Goal: Task Accomplishment & Management: Manage account settings

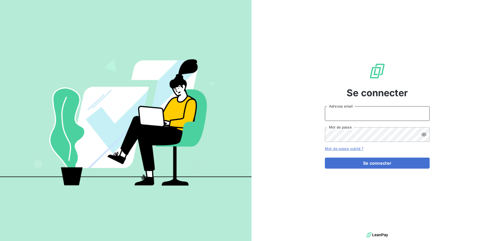
type input "[EMAIL_ADDRESS][DOMAIN_NAME]"
click at [379, 157] on form "met-france@recouvrement.met.com Adresse email Mot de passe Mot de passe oublié …" at bounding box center [377, 137] width 105 height 62
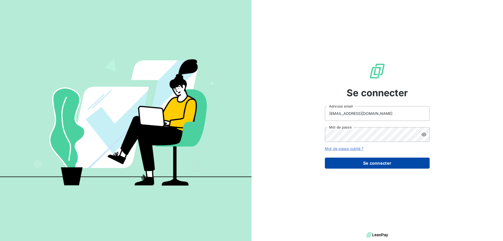
click at [378, 161] on button "Se connecter" at bounding box center [377, 162] width 105 height 11
click at [378, 163] on button "Se connecter" at bounding box center [377, 162] width 105 height 11
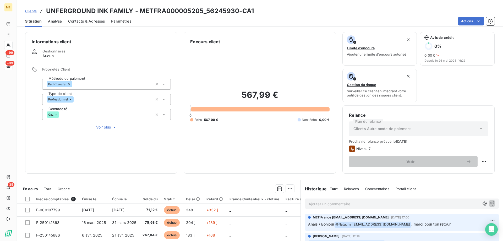
click at [9, 67] on icon at bounding box center [8, 66] width 4 height 4
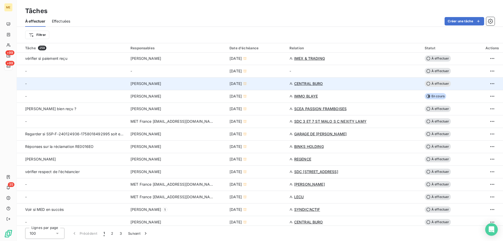
scroll to position [183, 0]
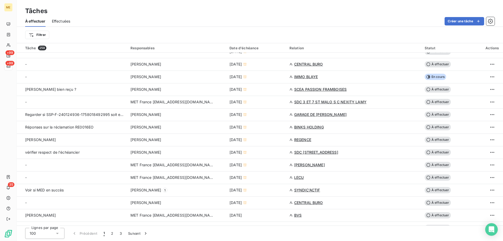
click at [339, 31] on div "Filtrer" at bounding box center [257, 35] width 465 height 10
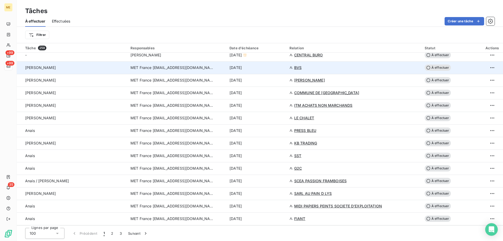
scroll to position [314, 0]
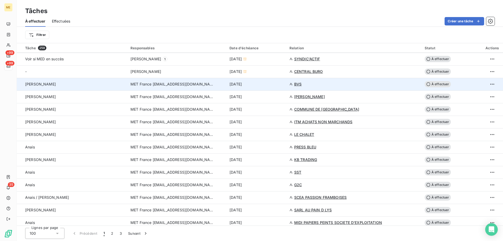
click at [274, 84] on div "6 oct. 2025" at bounding box center [256, 83] width 54 height 5
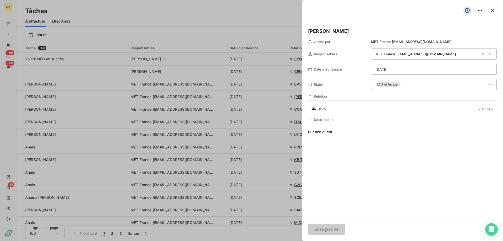
click at [341, 113] on div "Lisa Créée par MET France met-france@recouvrement.met.com Responsables MET Fran…" at bounding box center [402, 119] width 201 height 196
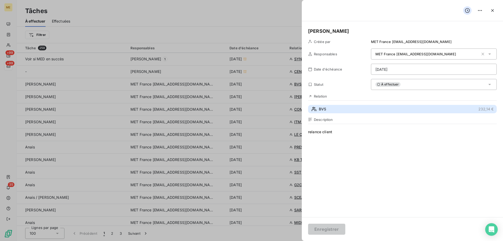
click at [341, 110] on button "BVS 232,14 €" at bounding box center [402, 109] width 189 height 8
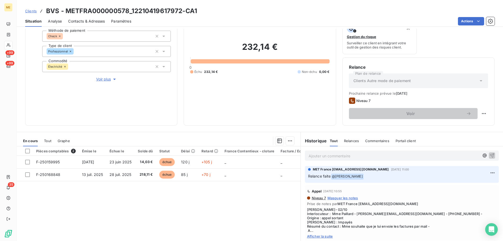
scroll to position [52, 0]
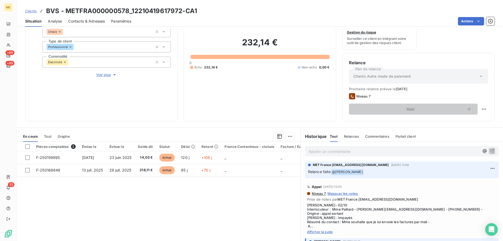
click at [321, 233] on span "Afficher la suite" at bounding box center [402, 231] width 190 height 4
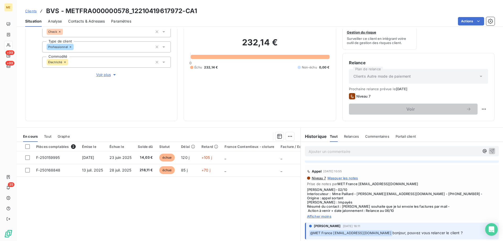
scroll to position [26, 0]
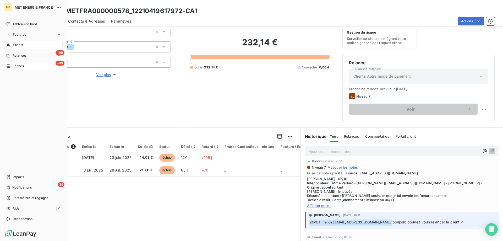
click at [16, 69] on div "+99 Tâches" at bounding box center [33, 66] width 58 height 8
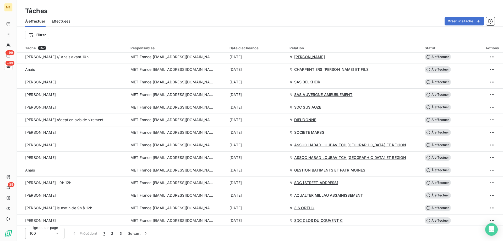
scroll to position [602, 0]
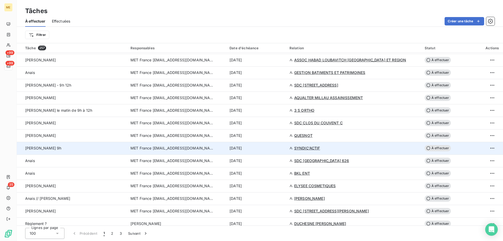
click at [280, 149] on div "6 oct. 2025" at bounding box center [256, 147] width 54 height 5
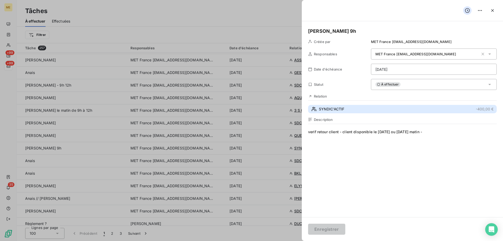
click at [331, 107] on span "SYNDIC'ACTIF" at bounding box center [331, 108] width 25 height 5
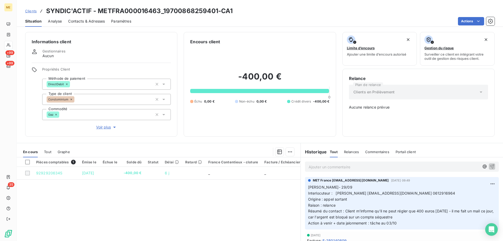
click at [100, 124] on span "Voir plus" at bounding box center [106, 126] width 21 height 5
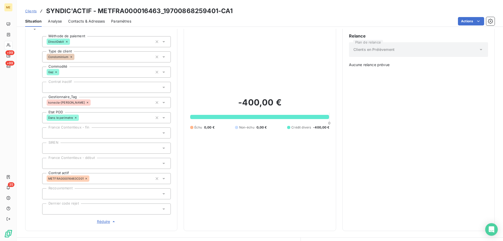
scroll to position [36, 0]
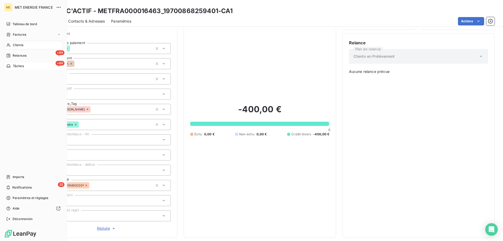
click at [23, 67] on span "Tâches" at bounding box center [18, 66] width 11 height 5
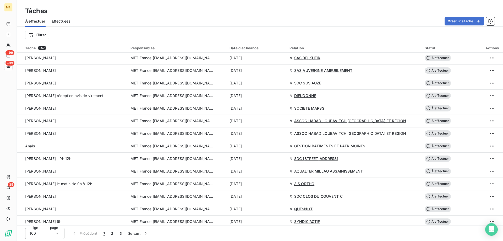
scroll to position [550, 0]
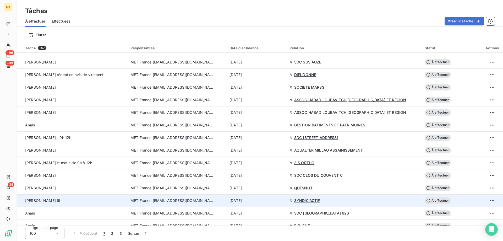
click at [275, 200] on div "6 oct. 2025" at bounding box center [256, 200] width 54 height 5
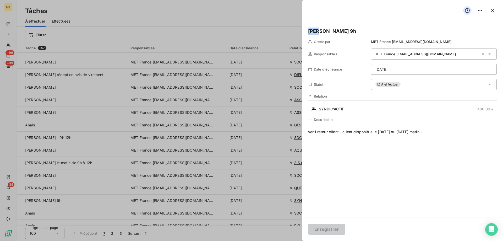
drag, startPoint x: 316, startPoint y: 31, endPoint x: 301, endPoint y: 30, distance: 14.7
click at [302, 30] on div "lisa - rappel 9h Créée par MET France met-france@recouvrement.met.com Responsab…" at bounding box center [402, 119] width 201 height 196
click at [336, 230] on button "Enregistrer" at bounding box center [326, 228] width 37 height 11
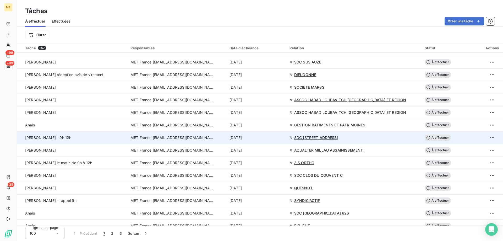
click at [74, 138] on div "Lisa - 9h 12h" at bounding box center [74, 137] width 99 height 5
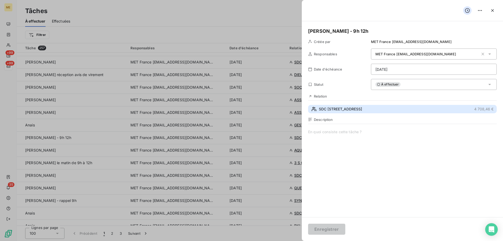
click at [344, 107] on span "SDC 1 AVENUE DU GENERAL DE GALLIENI" at bounding box center [340, 108] width 43 height 5
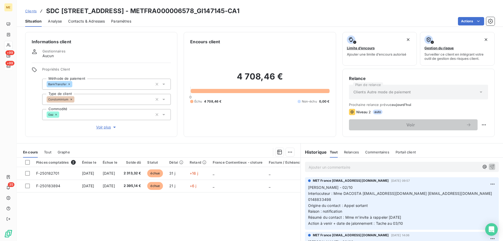
click at [104, 124] on span "Voir plus" at bounding box center [106, 126] width 21 height 5
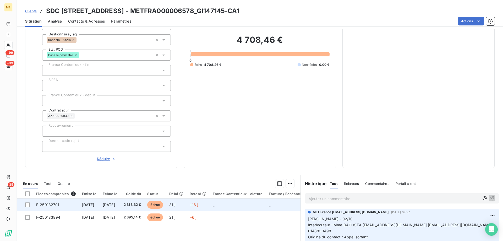
scroll to position [105, 0]
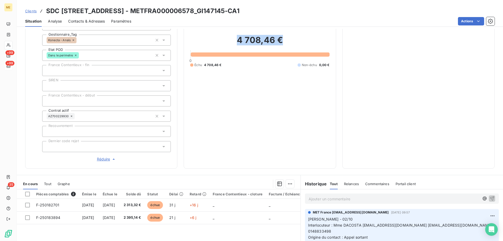
drag, startPoint x: 283, startPoint y: 41, endPoint x: 230, endPoint y: 42, distance: 52.6
click at [234, 41] on h2 "4 708,46 €" at bounding box center [259, 43] width 139 height 16
copy h2 "4 708,46 €"
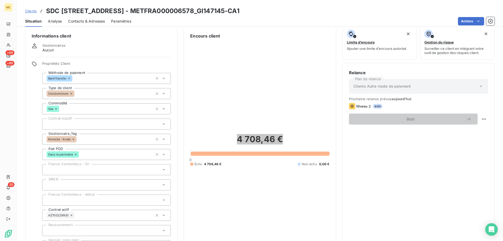
scroll to position [0, 0]
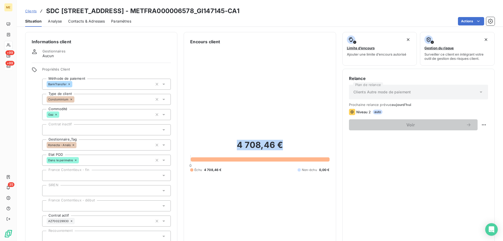
drag, startPoint x: 242, startPoint y: 9, endPoint x: 180, endPoint y: 11, distance: 62.4
click at [180, 12] on h3 "SDC 1 AVENUE DU GENERAL DE GALLIENI - METFRA000006578_GI147145-CA1" at bounding box center [142, 10] width 193 height 9
copy h3 "METFRA000006578"
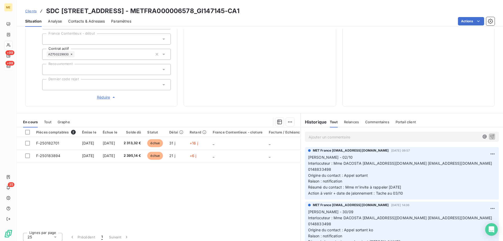
click at [352, 173] on span "Origine du contact : Appel sortant" at bounding box center [338, 175] width 60 height 4
click at [362, 134] on p "Ajouter un commentaire ﻿" at bounding box center [393, 137] width 171 height 7
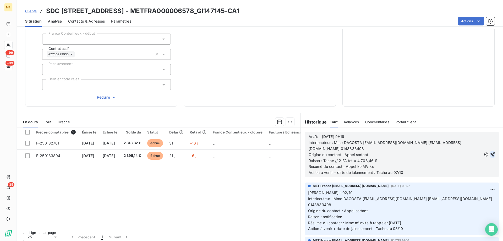
click at [490, 152] on icon "button" at bounding box center [492, 154] width 4 height 4
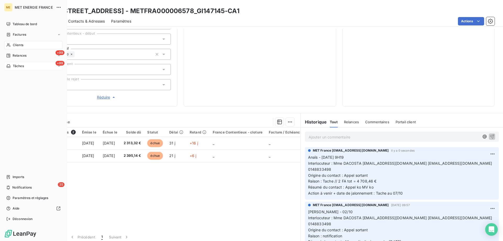
click at [20, 66] on span "Tâches" at bounding box center [18, 66] width 11 height 5
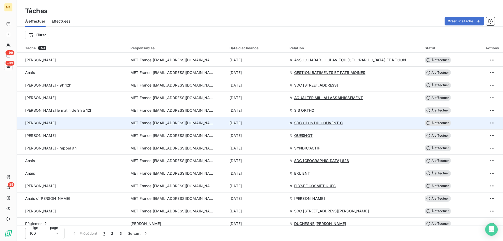
scroll to position [535, 0]
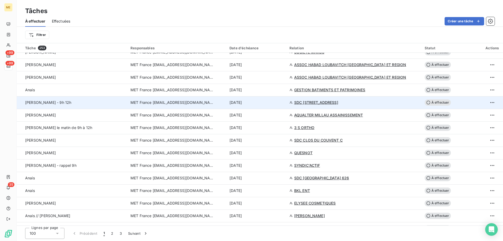
click at [260, 103] on div "6 oct. 2025" at bounding box center [256, 102] width 54 height 5
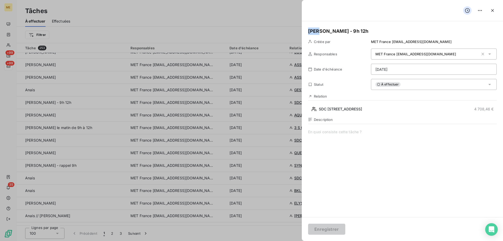
drag, startPoint x: 318, startPoint y: 31, endPoint x: 303, endPoint y: 31, distance: 14.4
click at [303, 31] on div "Lisa - 9h 12h Créée par MET France met-france@recouvrement.met.com Responsables…" at bounding box center [402, 119] width 201 height 196
click at [331, 130] on span at bounding box center [402, 179] width 189 height 101
click at [401, 69] on html "ME +99 +99 35 Tâches À effectuer Effectuées Créer une tâche Filtrer Tâche 253 R…" at bounding box center [251, 146] width 503 height 293
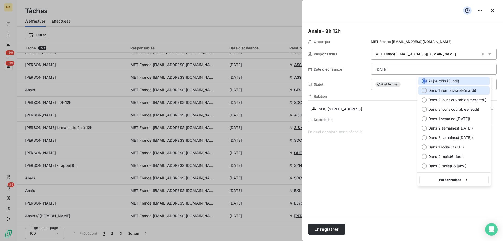
click at [449, 90] on span "Dans 1 jour ouvrable ( mardi )" at bounding box center [452, 90] width 48 height 5
type input "07/10/2025"
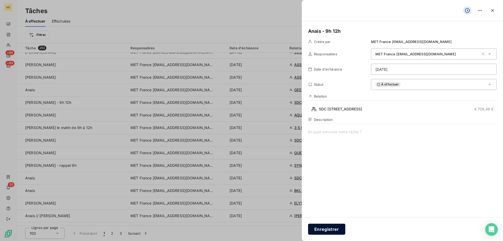
click at [318, 228] on button "Enregistrer" at bounding box center [326, 228] width 37 height 11
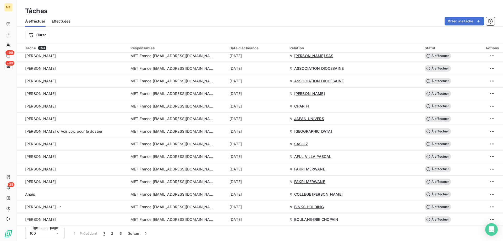
scroll to position [901, 0]
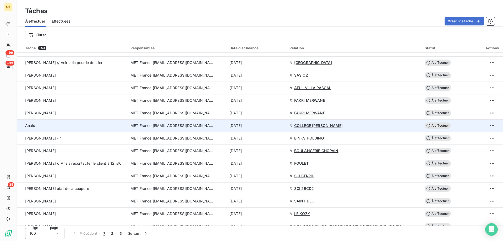
click at [274, 123] on div "6 oct. 2025" at bounding box center [256, 125] width 54 height 5
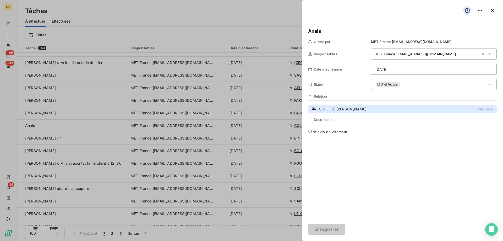
click at [370, 109] on button "COLLEGE GEORGES MELIES 240,56 €" at bounding box center [402, 109] width 189 height 8
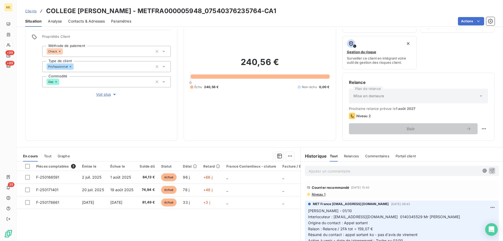
scroll to position [70, 0]
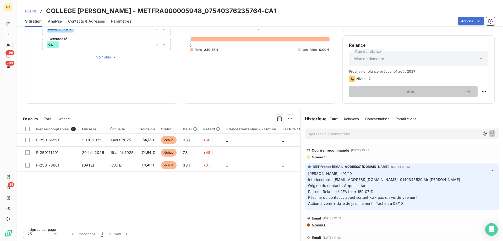
drag, startPoint x: 284, startPoint y: 12, endPoint x: 45, endPoint y: 13, distance: 239.3
click at [45, 13] on div "Clients COLLEGE GEORGES MELIES - METFRA000005948_07540376235764-CA1" at bounding box center [260, 10] width 486 height 9
copy h3 "COLLEGE GEORGES MELIES - METFRA000005948_07540376235764-CA1"
drag, startPoint x: 332, startPoint y: 180, endPoint x: 438, endPoint y: 180, distance: 105.8
click at [438, 180] on p "Lisa - 01/10 Interlocuteur : int.0752606a@ac-paris.fr 0140345529 Mr MENEBOODE O…" at bounding box center [401, 188] width 187 height 36
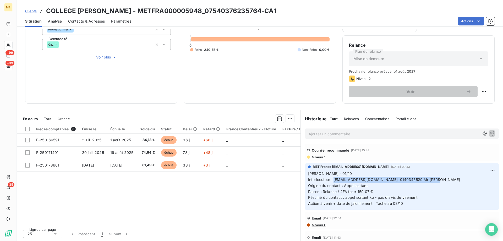
copy span "int.0752606a@ac-paris.fr 0140345529 Mr MENEBOODE"
drag, startPoint x: 356, startPoint y: 192, endPoint x: 376, endPoint y: 189, distance: 20.9
click at [376, 189] on p "Lisa - 01/10 Interlocuteur : int.0752606a@ac-paris.fr 0140345529 Mr MENEBOODE O…" at bounding box center [401, 188] width 187 height 36
copy span "159,07 €"
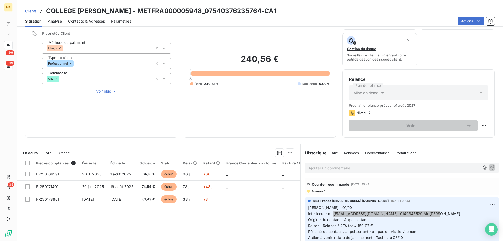
scroll to position [0, 0]
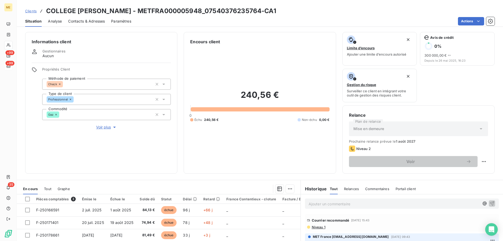
click at [105, 125] on span "Voir plus" at bounding box center [106, 126] width 21 height 5
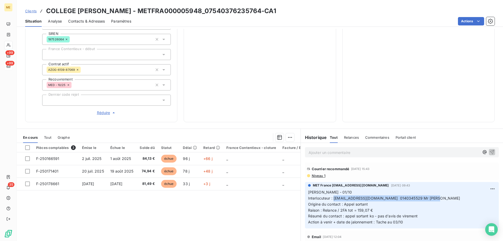
scroll to position [140, 0]
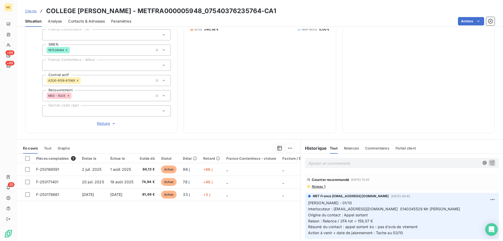
click at [317, 184] on span "Niveau 1" at bounding box center [318, 186] width 14 height 4
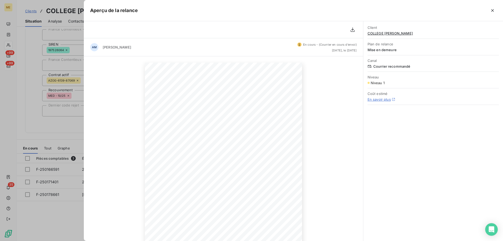
scroll to position [26, 0]
click at [53, 61] on div at bounding box center [251, 120] width 503 height 241
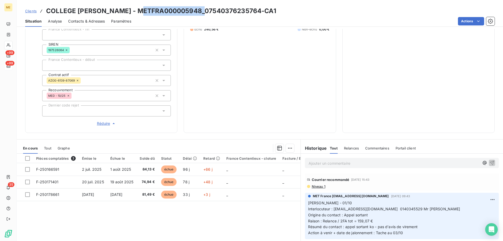
drag, startPoint x: 202, startPoint y: 10, endPoint x: 139, endPoint y: 9, distance: 62.3
click at [139, 9] on h3 "COLLEGE GEORGES MELIES - METFRA000005948_07540376235764-CA1" at bounding box center [161, 10] width 230 height 9
copy h3 "METFRA000005948"
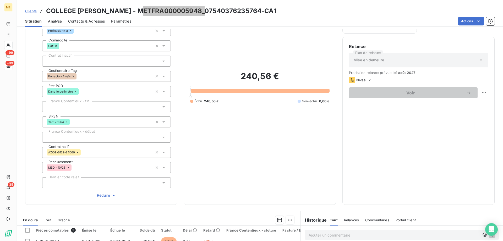
scroll to position [62, 0]
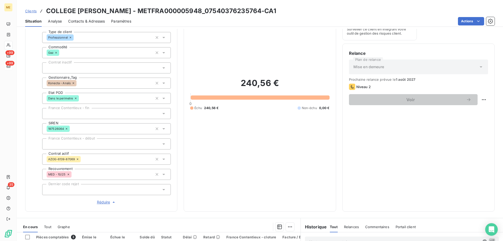
click at [270, 156] on div "240,56 € 0 Échu 240,56 € Non-échu 0,00 €" at bounding box center [259, 94] width 139 height 222
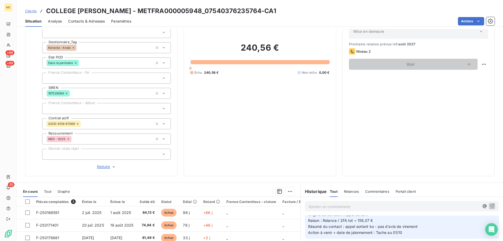
scroll to position [88, 0]
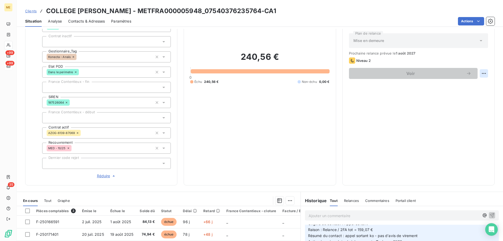
click at [482, 71] on html "ME +99 +99 35 Clients COLLEGE GEORGES MELIES - METFRA000005948_07540376235764-C…" at bounding box center [251, 146] width 503 height 293
click at [464, 87] on div "Replanifier cette action" at bounding box center [458, 85] width 47 height 8
select select "9"
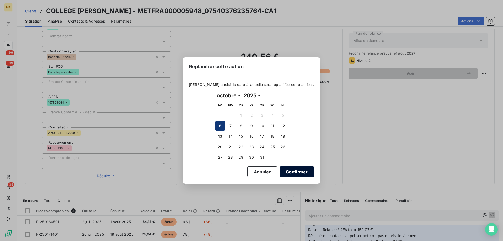
click at [291, 172] on button "Confirmer" at bounding box center [296, 171] width 35 height 11
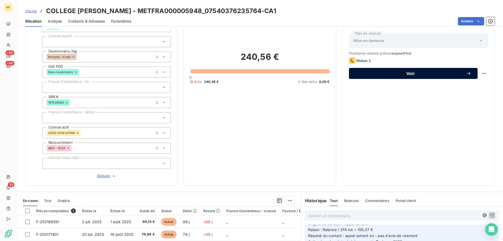
click at [411, 75] on span "Voir" at bounding box center [410, 73] width 111 height 4
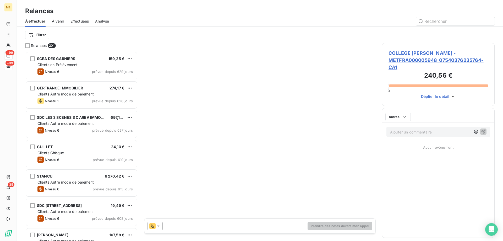
scroll to position [185, 109]
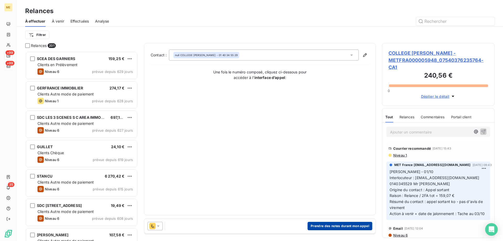
click at [342, 228] on button "Prendre des notes durant mon appel" at bounding box center [339, 226] width 65 height 8
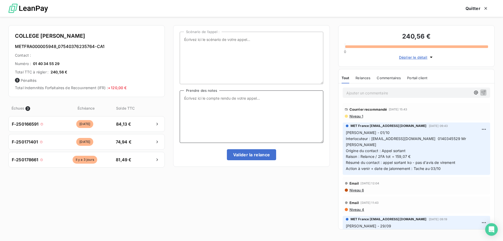
click at [257, 106] on textarea "Prendre des notes" at bounding box center [251, 116] width 143 height 52
paste textarea "Anaïs - 06/10/2025 - 9H25 Interlocuteur : int.0752606a@ac-paris.fr 0140345529 M…"
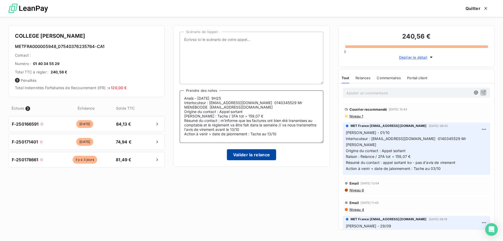
type textarea "Anaïs - 06/10/2025 - 9H25 Interlocuteur : int.0752606a@ac-paris.fr 0140345529 M…"
click at [255, 154] on button "Valider la relance" at bounding box center [251, 154] width 49 height 11
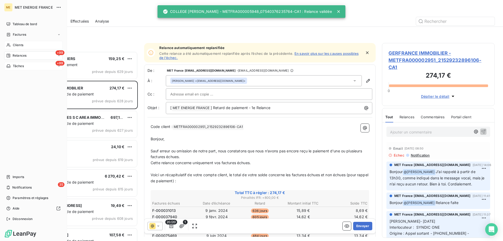
click at [16, 43] on span "Clients" at bounding box center [18, 45] width 10 height 5
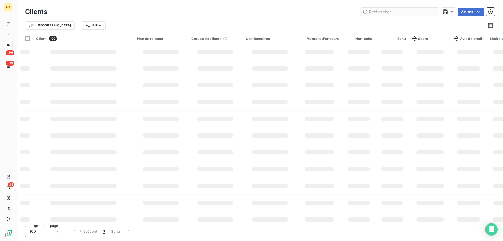
click at [411, 12] on input "text" at bounding box center [399, 12] width 79 height 8
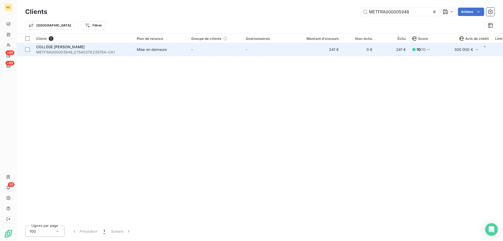
type input "METFRA000005948"
click at [283, 55] on td "-" at bounding box center [269, 49] width 54 height 13
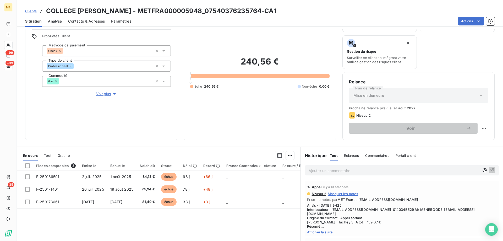
scroll to position [70, 0]
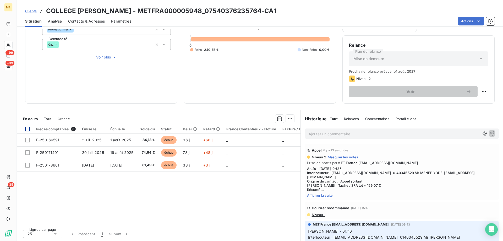
click at [27, 129] on div at bounding box center [27, 128] width 5 height 5
click at [286, 119] on html "ME +99 +99 35 Clients COLLEGE GEORGES MELIES - METFRA000005948_07540376235764-C…" at bounding box center [251, 146] width 503 height 293
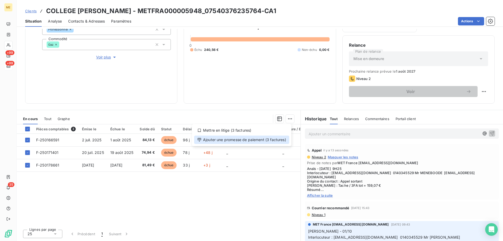
click at [270, 140] on div "Ajouter une promesse de paiement (3 factures)" at bounding box center [241, 139] width 95 height 8
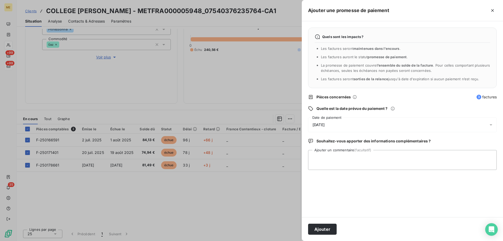
click at [357, 126] on div "07/10/2025" at bounding box center [402, 124] width 189 height 15
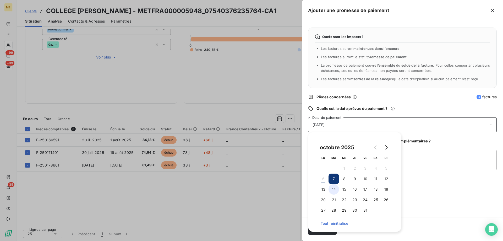
click at [336, 190] on button "14" at bounding box center [333, 189] width 10 height 10
click at [443, 151] on textarea "Ajouter un commentaire (facultatif)" at bounding box center [402, 160] width 189 height 20
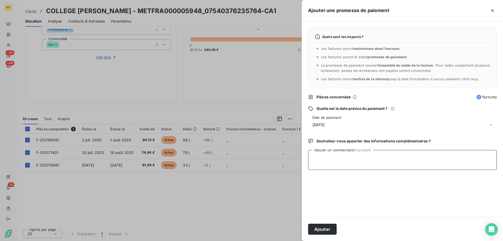
click at [407, 163] on textarea "Ajouter un commentaire (facultatif)" at bounding box center [402, 160] width 189 height 20
paste textarea "Anaïs - 06/10/2025 - 9H25 Interlocuteur : int.0752606a@ac-paris.fr 0140345529 M…"
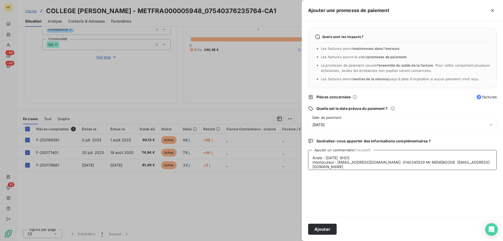
scroll to position [22, 0]
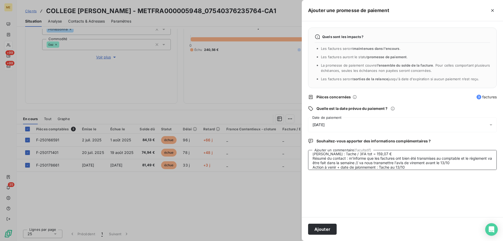
type textarea "Anaïs - 06/10/2025 - 9H25 Interlocuteur : int.0752606a@ac-paris.fr 0140345529 M…"
click at [399, 123] on div "14/10/2025" at bounding box center [402, 124] width 189 height 15
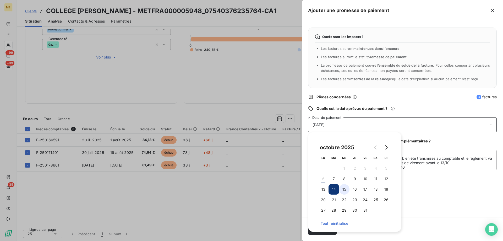
click at [345, 189] on button "15" at bounding box center [344, 189] width 10 height 10
click at [459, 188] on div "Quels sont les impacts ? Les factures seront maintenues dans l’encours . Les fa…" at bounding box center [402, 119] width 201 height 196
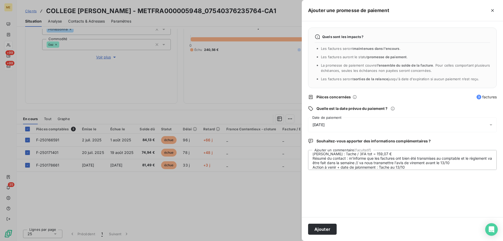
drag, startPoint x: 328, startPoint y: 229, endPoint x: 347, endPoint y: 228, distance: 18.9
click at [328, 229] on button "Ajouter" at bounding box center [322, 228] width 29 height 11
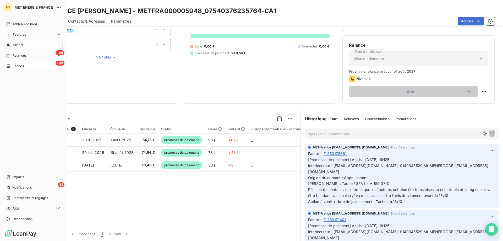
scroll to position [52, 0]
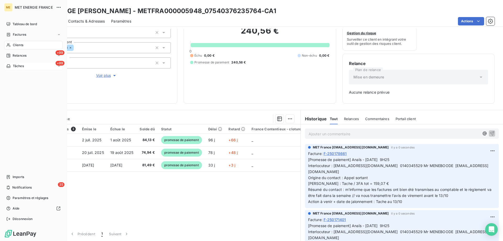
click at [27, 67] on div "+99 Tâches" at bounding box center [33, 66] width 58 height 8
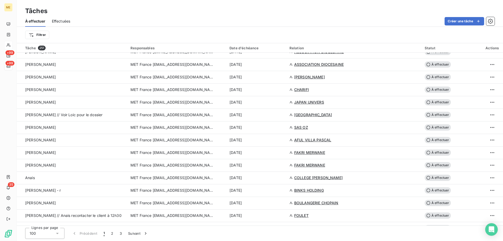
scroll to position [838, 0]
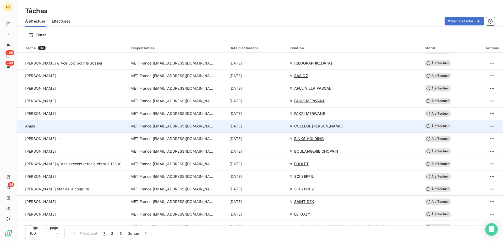
click at [279, 127] on div "6 oct. 2025" at bounding box center [256, 125] width 54 height 5
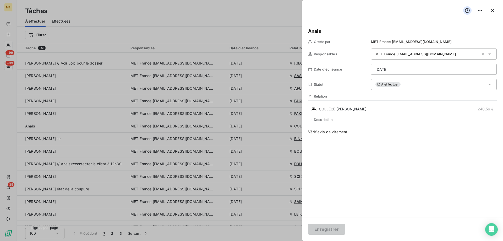
click at [388, 70] on html "ME +99 +99 35 Tâches À effectuer Effectuées Créer une tâche Filtrer Tâche 251 R…" at bounding box center [251, 146] width 503 height 293
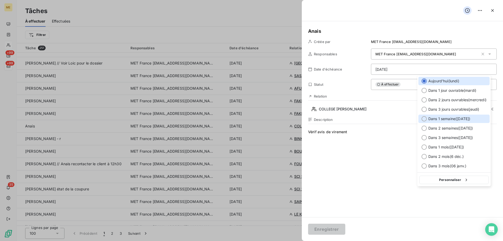
click at [438, 120] on span "Dans 1 semaine ( 13 oct. )" at bounding box center [449, 118] width 42 height 5
type input "13/10/2025"
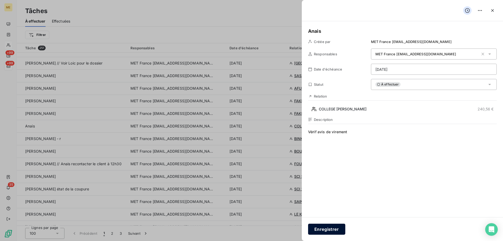
click at [328, 230] on button "Enregistrer" at bounding box center [326, 228] width 37 height 11
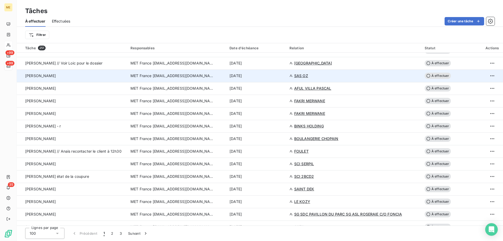
click at [263, 79] on td "6 oct. 2025" at bounding box center [256, 75] width 60 height 13
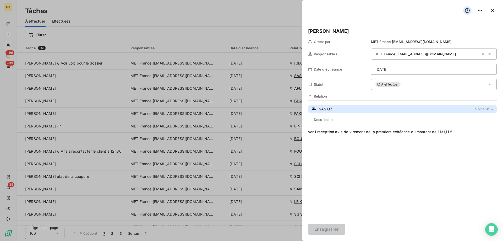
click at [392, 110] on button "SAS OZ 4 524,45 €" at bounding box center [402, 109] width 189 height 8
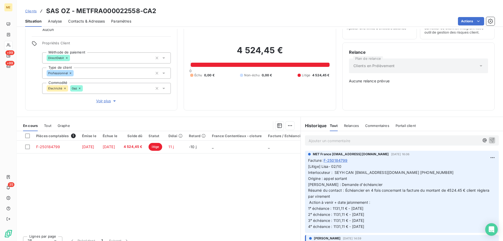
click at [263, 98] on div "4 524,45 € 0 Échu 0,00 € Non-échu 0,00 € Litige 4 524,45 €" at bounding box center [259, 61] width 139 height 85
click at [101, 98] on span "Voir plus" at bounding box center [106, 100] width 21 height 5
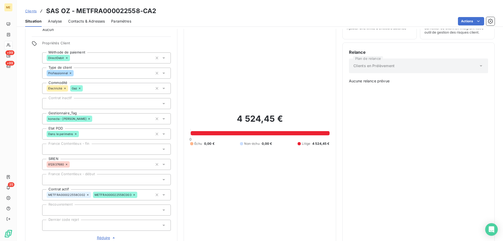
click at [113, 116] on div "konecta - [PERSON_NAME]" at bounding box center [106, 118] width 129 height 11
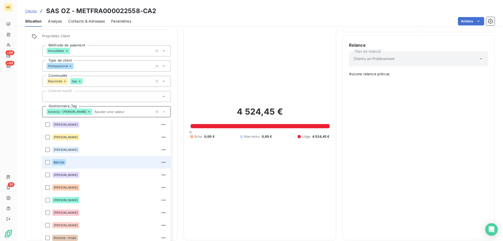
scroll to position [38, 0]
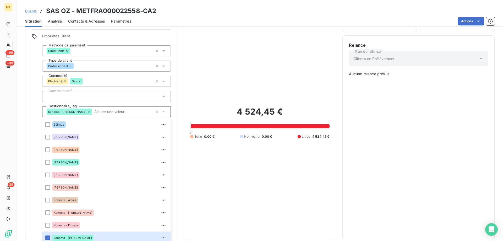
click at [87, 110] on icon at bounding box center [88, 111] width 3 height 3
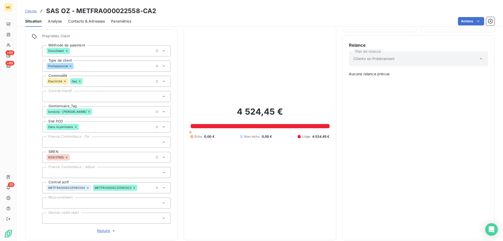
click at [97, 109] on div "konecta - [PERSON_NAME]" at bounding box center [106, 111] width 129 height 11
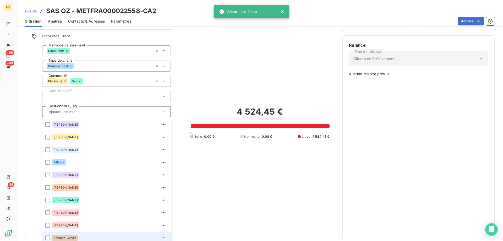
click at [72, 236] on span "Konecta - Anaïs" at bounding box center [65, 237] width 23 height 3
click at [100, 109] on input "text" at bounding box center [114, 111] width 76 height 5
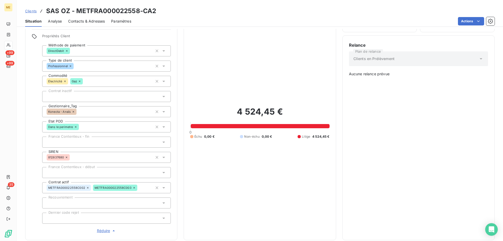
click at [264, 173] on div "4 524,45 € 0 Échu 0,00 € Non-échu 0,00 € Litige 4 524,45 €" at bounding box center [259, 123] width 139 height 222
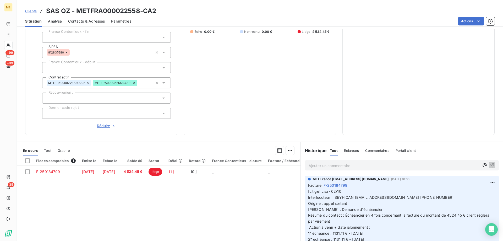
scroll to position [26, 0]
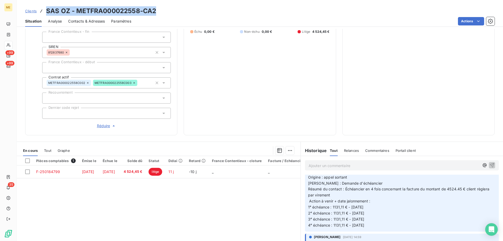
drag, startPoint x: 186, startPoint y: 12, endPoint x: 46, endPoint y: 11, distance: 140.9
click at [46, 11] on div "Clients SAS OZ - METFRA000022558-CA2" at bounding box center [260, 10] width 486 height 9
copy h3 "SAS OZ - METFRA000022558-CA2"
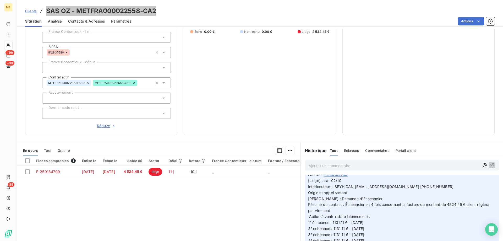
scroll to position [0, 0]
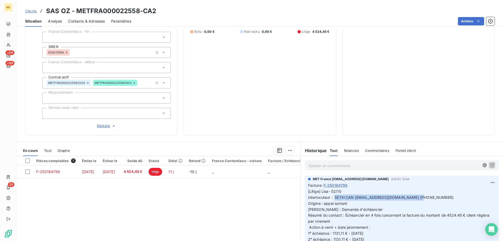
drag, startPoint x: 332, startPoint y: 193, endPoint x: 416, endPoint y: 193, distance: 83.8
click at [416, 193] on p "[Litige] Lisa- 02/10 Interlocuteur : SEYH CAN can.miso@hotmail.com 0629162517 O…" at bounding box center [401, 221] width 187 height 66
copy span "SEYH CAN can.miso@hotmail.com 0629162517"
drag, startPoint x: 330, startPoint y: 230, endPoint x: 374, endPoint y: 228, distance: 43.8
click at [374, 228] on p "[Litige] Lisa- 02/10 Interlocuteur : SEYH CAN can.miso@hotmail.com 0629162517 O…" at bounding box center [401, 221] width 187 height 66
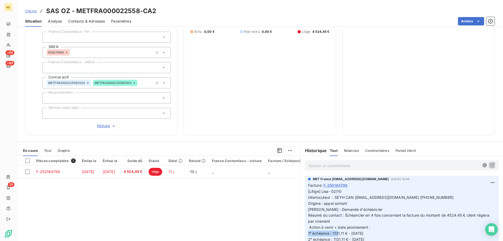
copy span "1131,11 € - 04/10/2025"
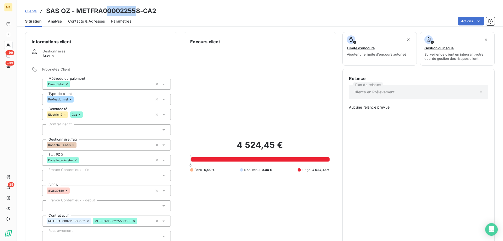
drag, startPoint x: 137, startPoint y: 12, endPoint x: 113, endPoint y: 11, distance: 23.8
click at [109, 10] on h3 "SAS OZ - METFRA000022558-CA2" at bounding box center [101, 10] width 110 height 9
drag, startPoint x: 140, startPoint y: 11, endPoint x: 76, endPoint y: 13, distance: 63.6
click at [76, 13] on h3 "SAS OZ - METFRA000022558-CA2" at bounding box center [101, 10] width 110 height 9
copy h3 "METFRA000022558"
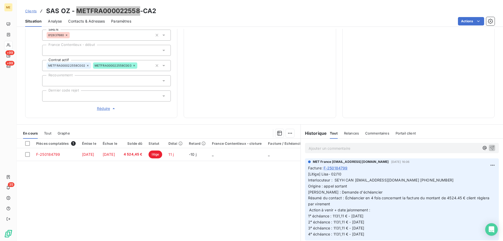
scroll to position [167, 0]
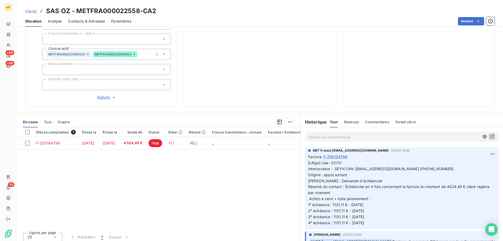
click at [385, 134] on p "Ajouter un commentaire ﻿" at bounding box center [393, 137] width 171 height 7
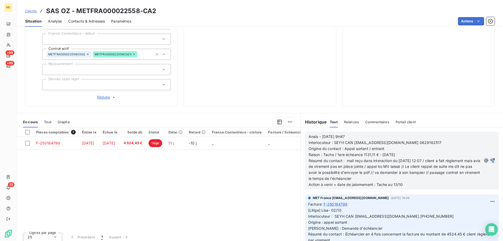
click at [490, 158] on icon "button" at bounding box center [492, 160] width 4 height 4
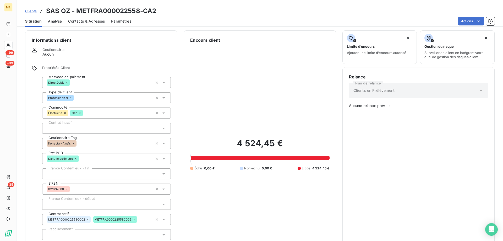
scroll to position [0, 0]
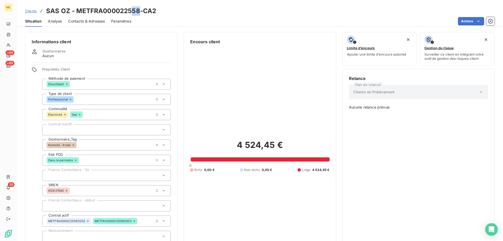
drag, startPoint x: 137, startPoint y: 10, endPoint x: 131, endPoint y: 10, distance: 5.8
click at [131, 10] on h3 "SAS OZ - METFRA000022558-CA2" at bounding box center [101, 10] width 110 height 9
drag, startPoint x: 176, startPoint y: 10, endPoint x: 75, endPoint y: 12, distance: 100.5
click at [75, 12] on div "Clients SAS OZ - METFRA000022558-CA2" at bounding box center [260, 10] width 486 height 9
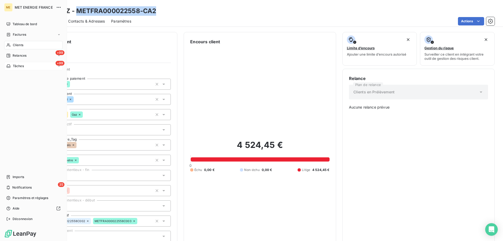
click at [37, 65] on div "+99 Tâches" at bounding box center [33, 66] width 58 height 8
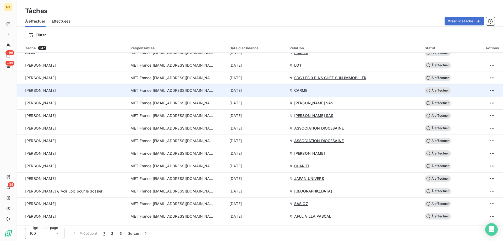
scroll to position [628, 0]
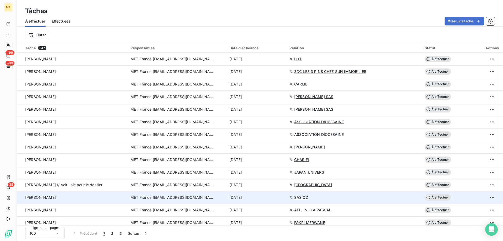
click at [272, 199] on div "6 oct. 2025" at bounding box center [256, 197] width 54 height 5
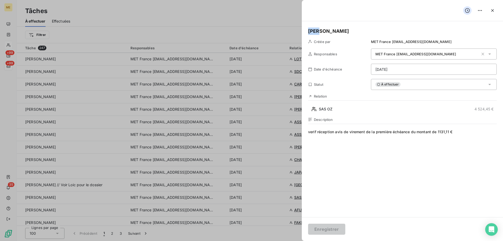
drag, startPoint x: 323, startPoint y: 31, endPoint x: 300, endPoint y: 32, distance: 23.3
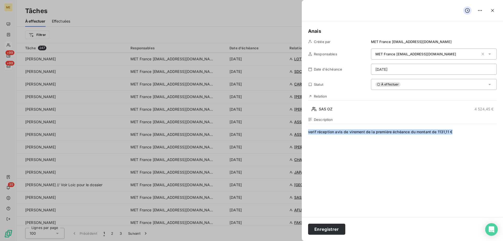
drag, startPoint x: 454, startPoint y: 131, endPoint x: 304, endPoint y: 132, distance: 150.0
click at [305, 132] on div "Anais Créée par MET France met-france@recouvrement.met.com Responsables MET Fra…" at bounding box center [402, 119] width 201 height 196
click at [396, 66] on html "ME +99 +99 35 Tâches À effectuer Effectuées Créer une tâche Filtrer Tâche 247 R…" at bounding box center [251, 146] width 503 height 293
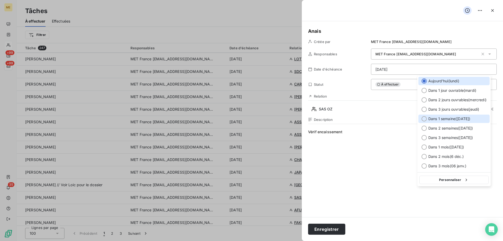
click at [462, 119] on span "Dans 1 semaine ( 13 oct. )" at bounding box center [449, 118] width 42 height 5
type input "13/10/2025"
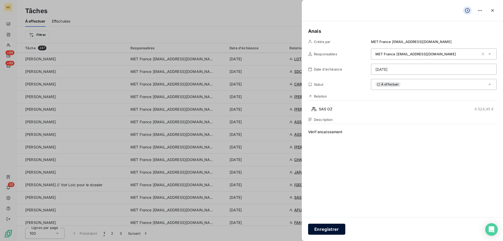
click at [324, 228] on button "Enregistrer" at bounding box center [326, 228] width 37 height 11
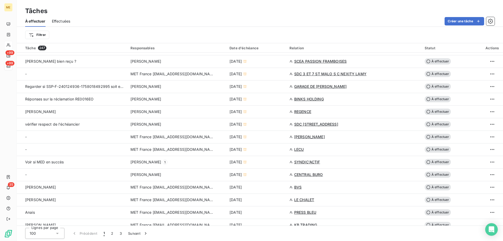
scroll to position [236, 0]
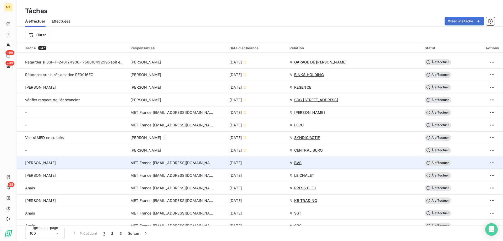
click at [283, 164] on div "6 oct. 2025" at bounding box center [256, 162] width 54 height 5
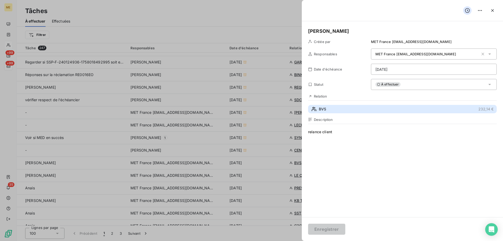
click at [340, 110] on button "BVS 232,14 €" at bounding box center [402, 109] width 189 height 8
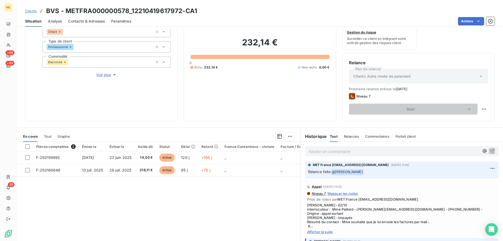
scroll to position [26, 0]
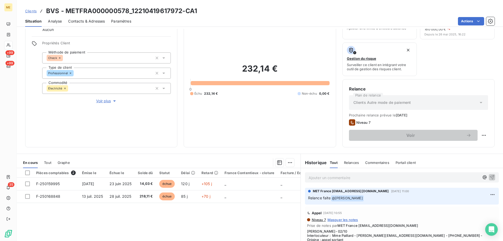
click at [107, 98] on span "Voir plus" at bounding box center [106, 100] width 21 height 5
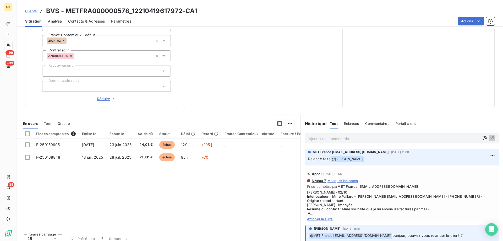
scroll to position [167, 0]
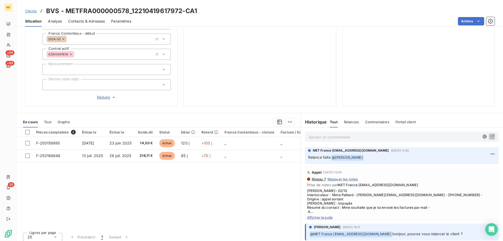
click at [323, 215] on span "Afficher la suite" at bounding box center [402, 217] width 190 height 4
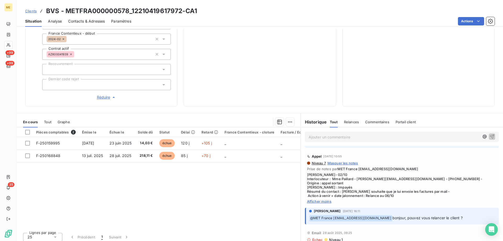
scroll to position [26, 0]
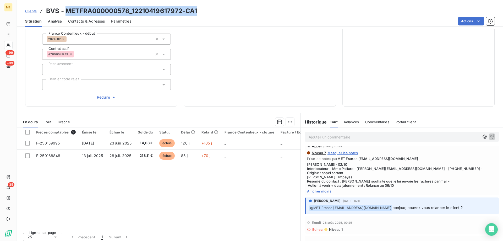
drag, startPoint x: 214, startPoint y: 11, endPoint x: 65, endPoint y: 10, distance: 148.2
click at [65, 10] on div "Clients BVS - METFRA000000578_12210419617972-CA1" at bounding box center [260, 10] width 486 height 9
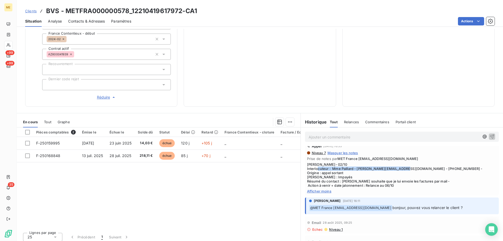
drag, startPoint x: 329, startPoint y: 165, endPoint x: 414, endPoint y: 166, distance: 84.6
click at [414, 166] on span "Lisa- 02/10 Interlocuteur : Mme Paillard - b.paillard@sa-bvs.fr - 0748139530 - …" at bounding box center [402, 174] width 190 height 25
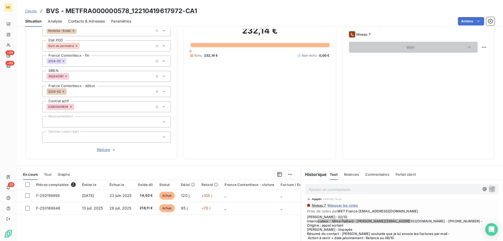
scroll to position [36, 0]
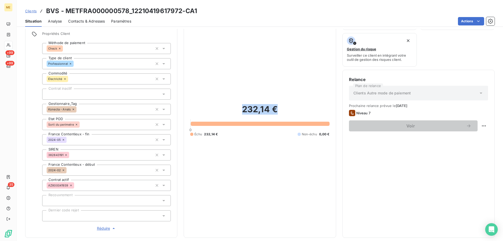
drag, startPoint x: 276, startPoint y: 108, endPoint x: 237, endPoint y: 108, distance: 38.5
click at [237, 108] on h2 "232,14 €" at bounding box center [259, 112] width 139 height 16
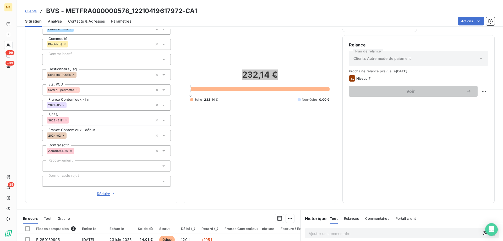
scroll to position [9, 0]
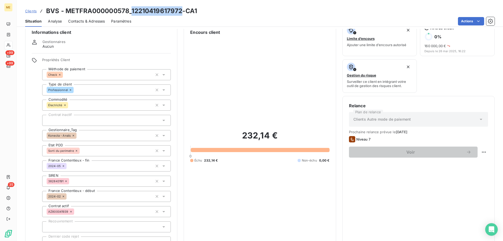
drag, startPoint x: 181, startPoint y: 12, endPoint x: 132, endPoint y: 12, distance: 48.2
click at [132, 12] on h3 "BVS - METFRA000000578_12210419617972-CA1" at bounding box center [121, 10] width 151 height 9
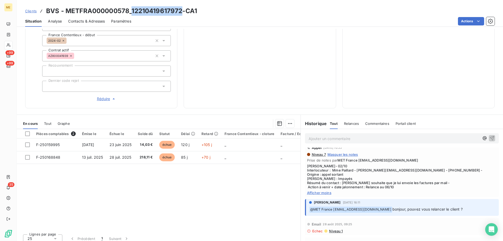
scroll to position [167, 0]
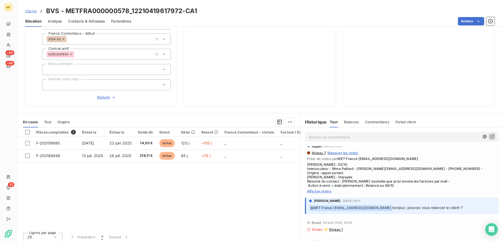
click at [207, 22] on div "Actions" at bounding box center [315, 21] width 357 height 8
drag, startPoint x: 184, startPoint y: 10, endPoint x: 168, endPoint y: 12, distance: 16.8
click at [168, 12] on h3 "BVS - METFRA000000578_12210419617972-CA1" at bounding box center [121, 10] width 151 height 9
click at [200, 19] on div "Actions" at bounding box center [315, 21] width 357 height 8
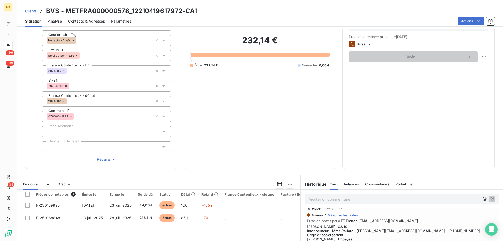
scroll to position [114, 0]
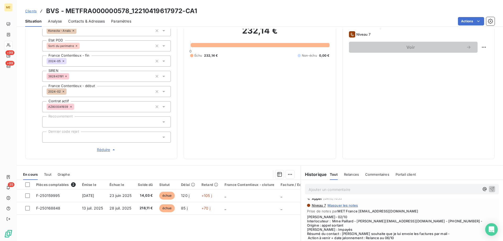
click at [413, 103] on div "Relance Plan de relance Clients Autre mode de paiement Prochaine relance prévue…" at bounding box center [418, 75] width 139 height 155
click at [336, 12] on div "Clients BVS - METFRA000000578_12210419617972-CA1" at bounding box center [260, 10] width 486 height 9
click at [8, 45] on icon at bounding box center [9, 44] width 4 height 3
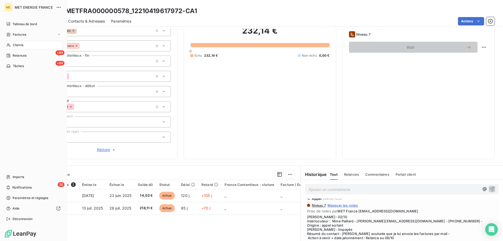
scroll to position [114, 0]
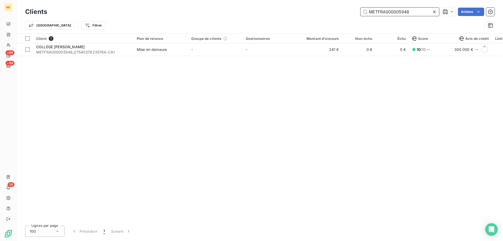
click at [401, 15] on input "METFRA000005948" at bounding box center [399, 12] width 79 height 8
paste input "057"
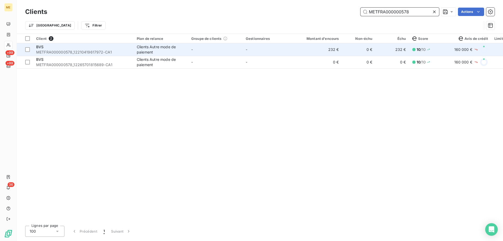
type input "METFRA000000578"
click at [153, 51] on div "Clients Autre mode de paiement" at bounding box center [161, 49] width 48 height 10
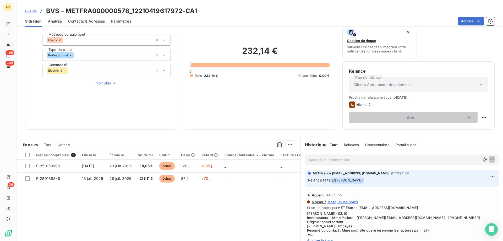
scroll to position [52, 0]
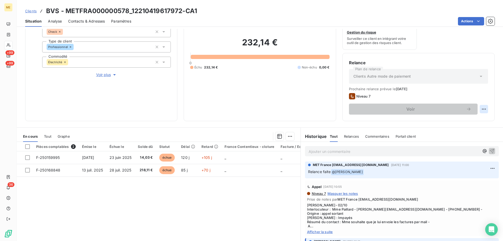
click at [481, 110] on html "ME +99 +99 36 Clients BVS - METFRA000000578_12210419617972-CA1 Situation Analys…" at bounding box center [251, 146] width 503 height 293
click at [475, 122] on div "Replanifier cette action" at bounding box center [458, 120] width 47 height 8
select select "9"
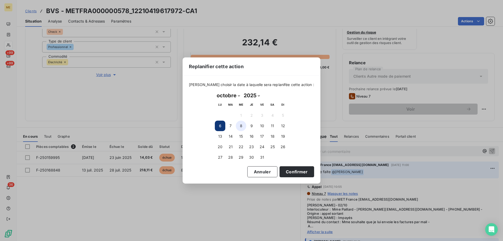
click at [242, 126] on button "8" at bounding box center [241, 125] width 10 height 10
click at [301, 171] on button "Confirmer" at bounding box center [296, 171] width 35 height 11
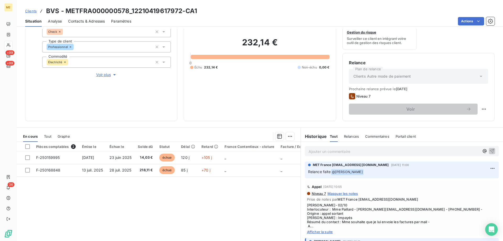
click at [370, 151] on p "Ajouter un commentaire ﻿" at bounding box center [393, 151] width 171 height 7
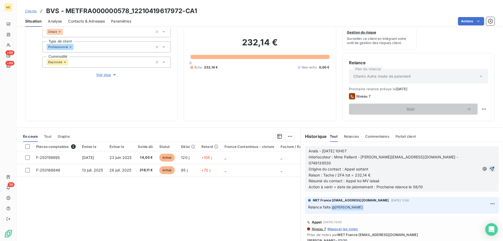
click at [489, 166] on icon "button" at bounding box center [491, 168] width 5 height 5
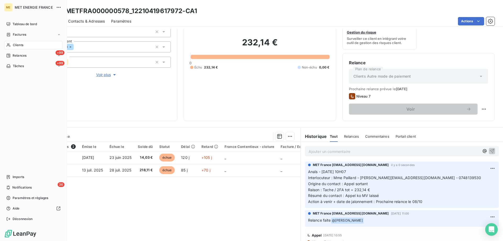
drag, startPoint x: 10, startPoint y: 66, endPoint x: 15, endPoint y: 67, distance: 4.5
click at [11, 66] on div "Tâches" at bounding box center [15, 66] width 18 height 5
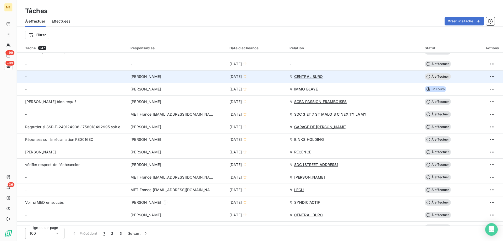
scroll to position [236, 0]
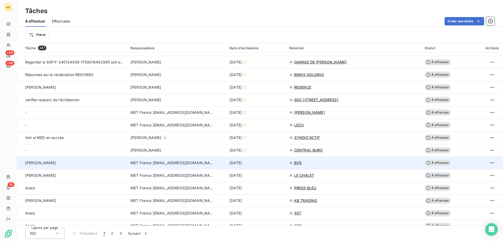
click at [273, 164] on div "6 oct. 2025" at bounding box center [256, 162] width 54 height 5
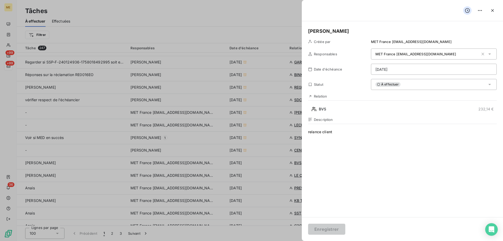
click at [420, 86] on div "À effectuer" at bounding box center [434, 84] width 126 height 11
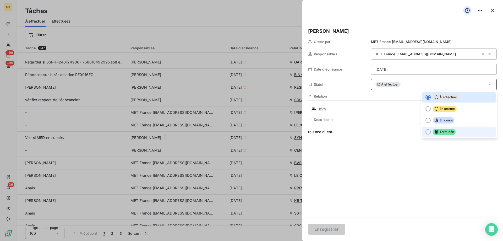
click at [448, 132] on span "Terminée" at bounding box center [444, 132] width 23 height 6
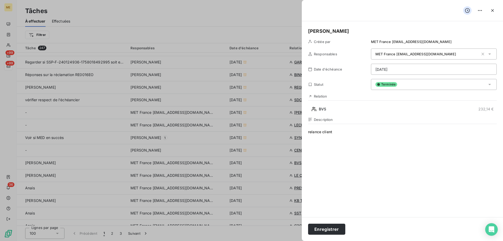
click at [329, 236] on div "Enregistrer" at bounding box center [402, 229] width 201 height 24
click at [330, 231] on button "Enregistrer" at bounding box center [326, 228] width 37 height 11
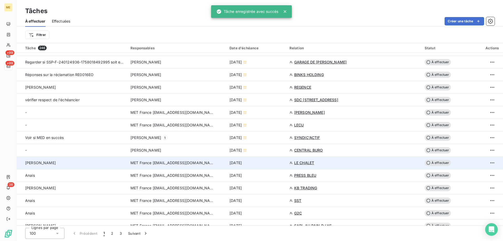
click at [283, 163] on div "6 oct. 2025" at bounding box center [256, 162] width 54 height 5
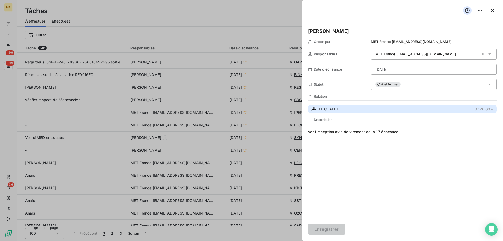
click at [391, 111] on button "LE CHALET 3 128,63 €" at bounding box center [402, 109] width 189 height 8
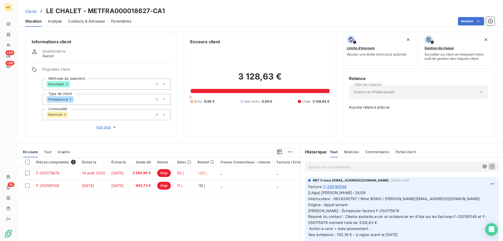
drag, startPoint x: 100, startPoint y: 125, endPoint x: 208, endPoint y: 131, distance: 108.3
click at [101, 126] on span "Voir plus" at bounding box center [106, 126] width 21 height 5
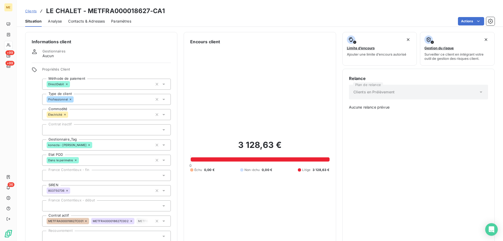
click at [84, 142] on div "konecta - [PERSON_NAME]" at bounding box center [106, 144] width 129 height 11
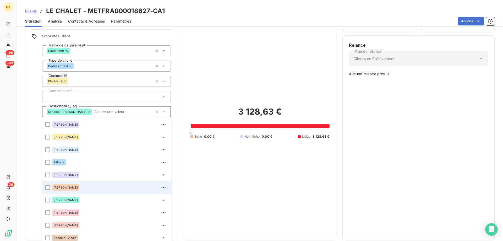
scroll to position [38, 0]
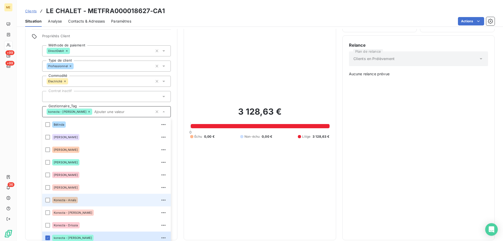
click at [109, 196] on div "Konecta - Anaïs" at bounding box center [109, 200] width 115 height 8
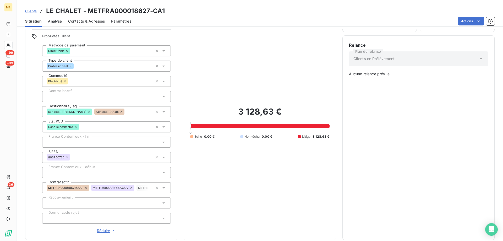
click at [204, 80] on div "3 128,63 € 0 Échu 0,00 € Non-échu 0,00 € Litige 3 128,63 €" at bounding box center [259, 123] width 139 height 222
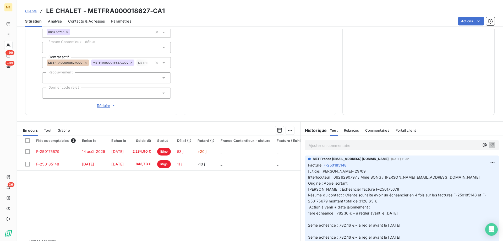
scroll to position [167, 0]
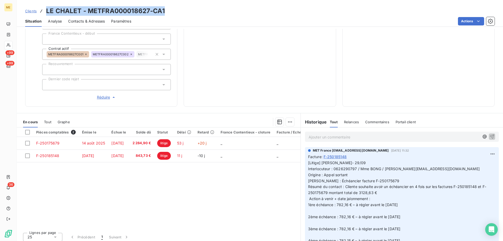
drag, startPoint x: 171, startPoint y: 12, endPoint x: 43, endPoint y: 10, distance: 128.0
click at [43, 10] on div "Clients LE CHALET - METFRA000018627-CA1" at bounding box center [260, 10] width 486 height 9
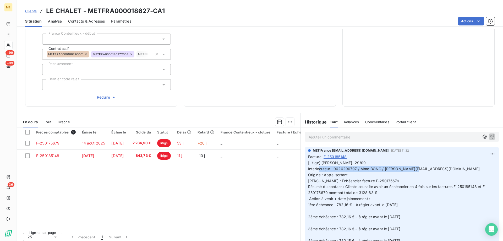
drag, startPoint x: 331, startPoint y: 165, endPoint x: 435, endPoint y: 164, distance: 103.7
click at [435, 164] on p "[Litige] Lisa- 29/09 Interlocuteur : 0626290797 / Mme BONG / germaine.bong@hotm…" at bounding box center [401, 202] width 187 height 84
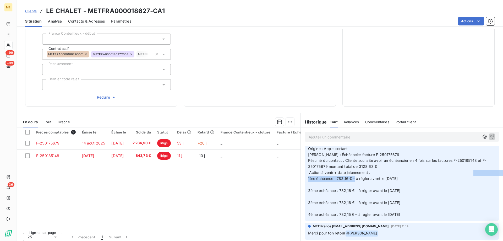
drag, startPoint x: 303, startPoint y: 175, endPoint x: 413, endPoint y: 178, distance: 109.5
click at [413, 178] on div "MET France met-france@recouvrement.met.com 30 sept. 2025, 11:32 Facture : F-250…" at bounding box center [402, 171] width 194 height 100
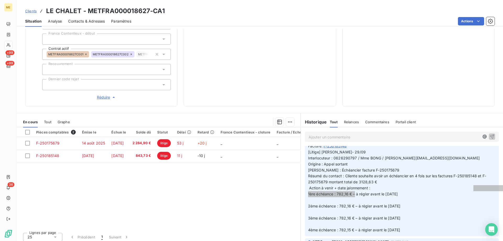
scroll to position [0, 0]
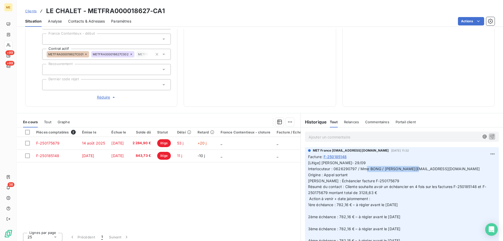
drag, startPoint x: 381, startPoint y: 167, endPoint x: 440, endPoint y: 166, distance: 58.9
click at [440, 167] on p "[Litige] Lisa- 29/09 Interlocuteur : 0626290797 / Mme BONG / germaine.bong@hotm…" at bounding box center [401, 202] width 187 height 84
click at [8, 66] on icon at bounding box center [8, 66] width 4 height 4
click at [8, 64] on span "+99" at bounding box center [9, 63] width 9 height 5
click at [8, 65] on span "+99" at bounding box center [9, 63] width 9 height 5
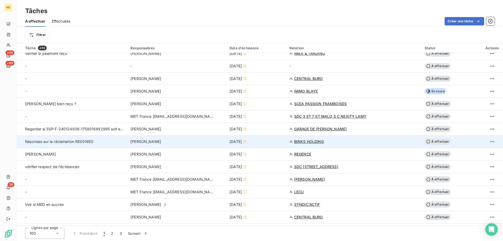
scroll to position [183, 0]
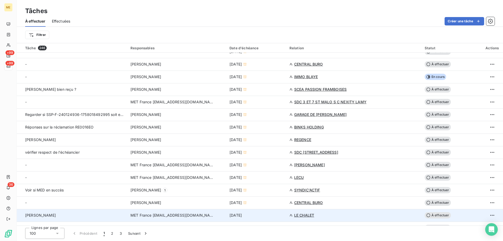
click at [275, 215] on div "6 oct. 2025" at bounding box center [256, 214] width 54 height 5
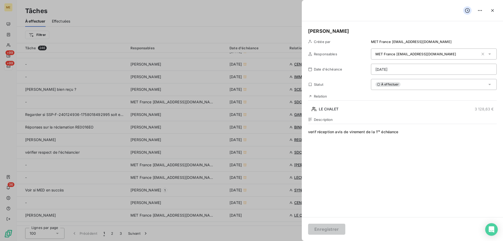
click at [324, 25] on div "Lisa Créée par MET France met-france@recouvrement.met.com Responsables MET Fran…" at bounding box center [402, 119] width 201 height 196
drag, startPoint x: 324, startPoint y: 30, endPoint x: 302, endPoint y: 31, distance: 22.0
click at [302, 31] on div "Lisa Créée par MET France met-france@recouvrement.met.com Responsables MET Fran…" at bounding box center [402, 119] width 201 height 196
click at [412, 69] on html "ME +99 +99 36 Tâches À effectuer Effectuées Créer une tâche Filtrer Tâche 246 R…" at bounding box center [251, 146] width 503 height 293
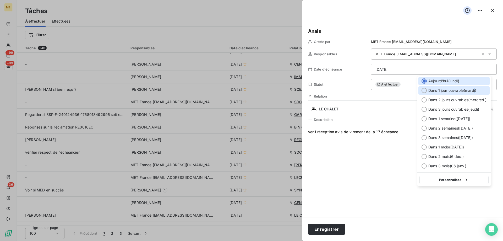
click at [476, 92] on span "Dans 1 jour ouvrable ( mardi )" at bounding box center [452, 90] width 48 height 5
type input "07/10/2025"
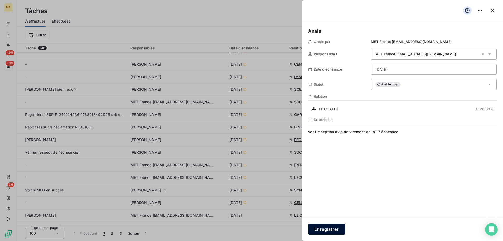
click at [325, 230] on button "Enregistrer" at bounding box center [326, 228] width 37 height 11
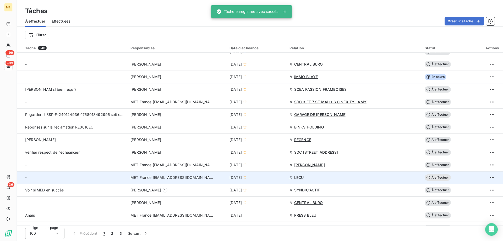
scroll to position [262, 0]
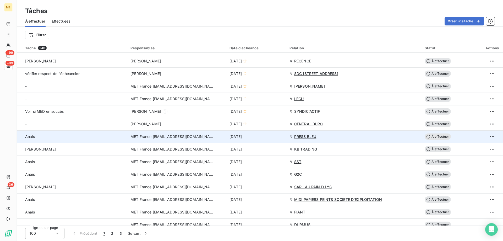
click at [265, 137] on div "6 oct. 2025" at bounding box center [256, 136] width 54 height 5
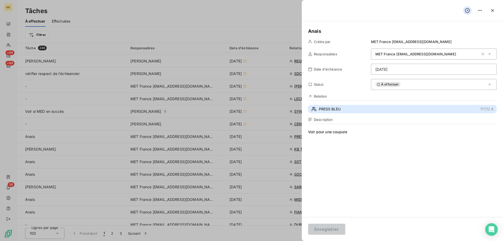
click at [365, 109] on button "PRESS BLEU 177,12 €" at bounding box center [402, 109] width 189 height 8
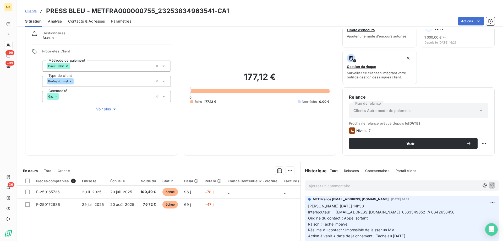
scroll to position [18, 0]
click at [96, 107] on span "Voir plus" at bounding box center [106, 109] width 21 height 5
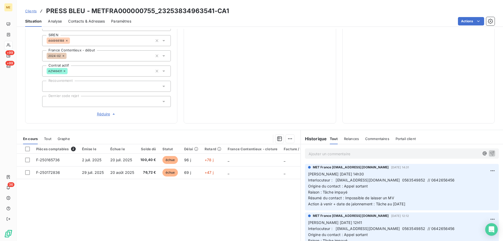
scroll to position [140, 0]
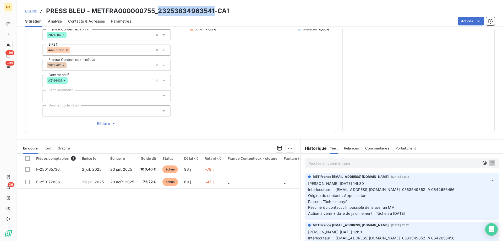
drag, startPoint x: 213, startPoint y: 11, endPoint x: 158, endPoint y: 12, distance: 54.5
click at [158, 12] on h3 "PRESS BLEU - METFRA000000755_23253834963541-CA1" at bounding box center [137, 10] width 183 height 9
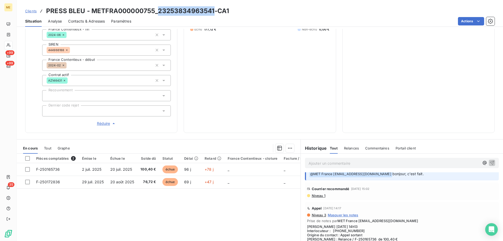
scroll to position [120, 0]
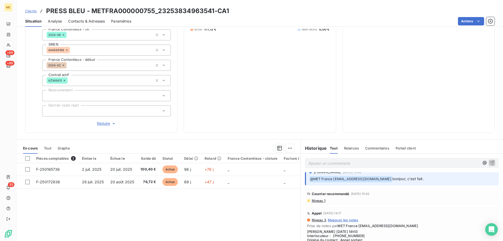
click at [311, 198] on span "Niveau 1" at bounding box center [318, 200] width 14 height 4
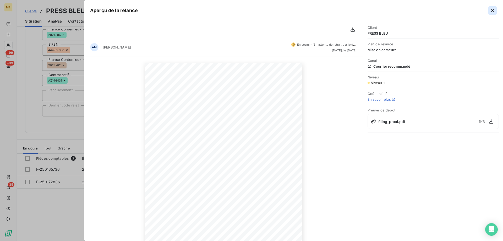
click at [492, 10] on icon "button" at bounding box center [492, 10] width 3 height 3
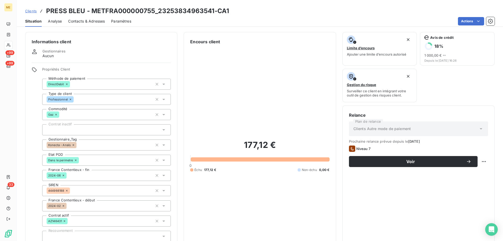
scroll to position [167, 0]
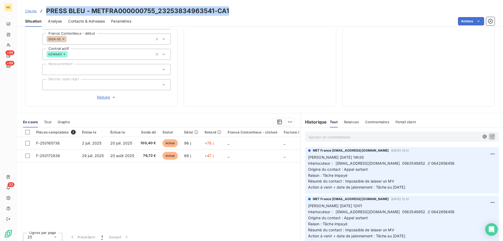
drag, startPoint x: 240, startPoint y: 9, endPoint x: 43, endPoint y: 12, distance: 196.9
click at [43, 12] on div "Clients PRESS BLEU - METFRA000000755_23253834963541-CA1" at bounding box center [260, 10] width 486 height 9
drag, startPoint x: 419, startPoint y: 186, endPoint x: 300, endPoint y: 154, distance: 123.0
click at [305, 155] on div "MET France met-france@recouvrement.met.com 30 sept. 2025, 14:31 Valérie 30/09/2…" at bounding box center [402, 170] width 194 height 46
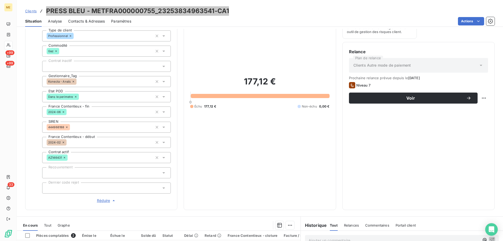
scroll to position [62, 0]
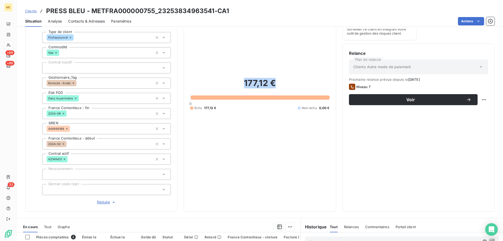
drag, startPoint x: 274, startPoint y: 81, endPoint x: 241, endPoint y: 82, distance: 33.8
click at [241, 82] on h2 "177,12 €" at bounding box center [259, 86] width 139 height 16
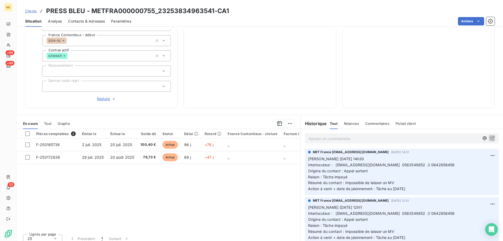
scroll to position [167, 0]
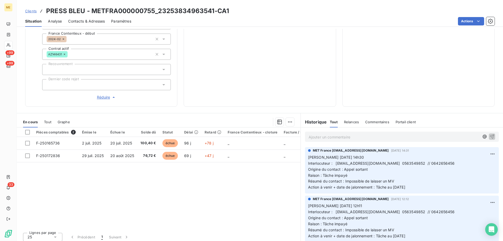
click at [89, 22] on span "Contacts & Adresses" at bounding box center [86, 21] width 37 height 5
click at [76, 18] on div "Contacts & Adresses" at bounding box center [86, 21] width 37 height 11
click at [76, 21] on span "Contacts & Adresses" at bounding box center [86, 21] width 37 height 5
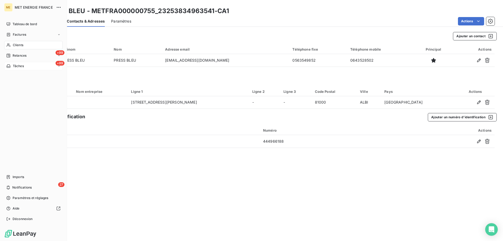
click at [25, 64] on div "+99 Tâches" at bounding box center [33, 66] width 58 height 8
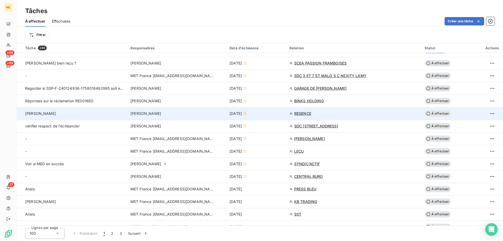
scroll to position [262, 0]
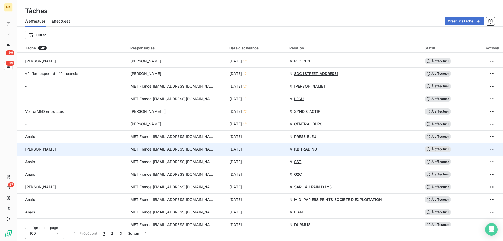
click at [265, 151] on div "6 oct. 2025" at bounding box center [256, 148] width 54 height 5
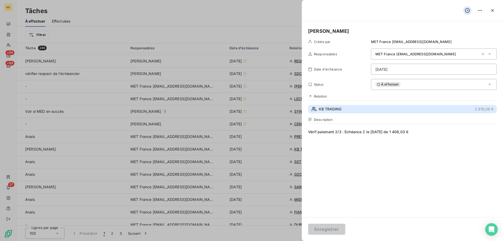
click at [342, 110] on button "KB TRADING 2 816,06 €" at bounding box center [402, 109] width 189 height 8
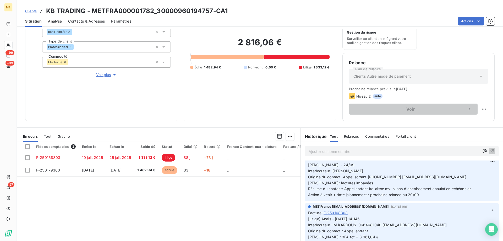
scroll to position [79, 0]
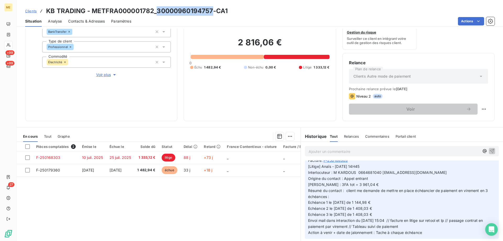
drag, startPoint x: 214, startPoint y: 12, endPoint x: 156, endPoint y: 13, distance: 57.4
click at [156, 12] on h3 "KB TRADING - METFRA000001782_30000960194757-CA1" at bounding box center [136, 10] width 181 height 9
drag, startPoint x: 380, startPoint y: 173, endPoint x: 414, endPoint y: 175, distance: 33.8
click at [414, 175] on p "[Litige] Anaïs - 19/09/2025 - 14H45 Interlocuteur : M KARDOUS 0664681040 moh_s4…" at bounding box center [401, 199] width 187 height 72
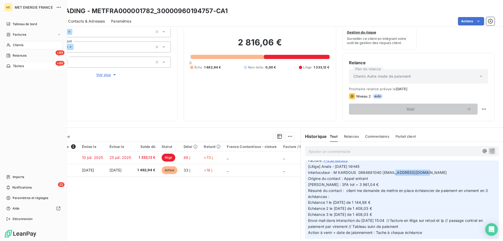
click at [21, 68] on div "+99 Tâches" at bounding box center [33, 66] width 58 height 8
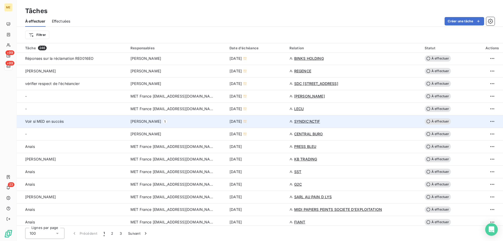
scroll to position [262, 0]
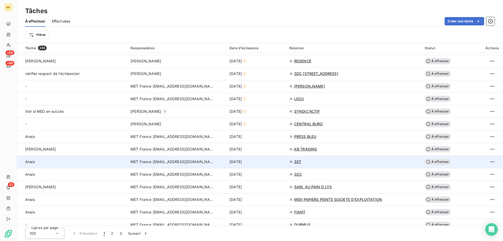
click at [270, 162] on div "6 oct. 2025" at bounding box center [256, 161] width 54 height 5
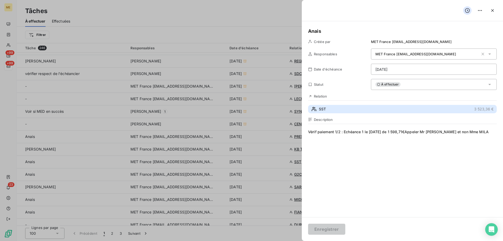
click at [385, 108] on button "SST 3 523,36 €" at bounding box center [402, 109] width 189 height 8
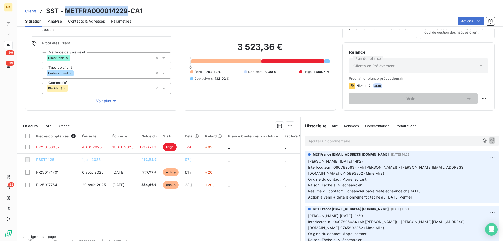
click at [64, 14] on h3 "SST - METFRA000014229-CA1" at bounding box center [94, 10] width 96 height 9
click at [121, 8] on h3 "SST - METFRA000014229-CA1" at bounding box center [94, 10] width 96 height 9
click at [130, 10] on h3 "SST - METFRA000014229-CA1" at bounding box center [94, 10] width 96 height 9
drag, startPoint x: 128, startPoint y: 12, endPoint x: 65, endPoint y: 12, distance: 62.6
click at [65, 12] on h3 "SST - METFRA000014229-CA1" at bounding box center [94, 10] width 96 height 9
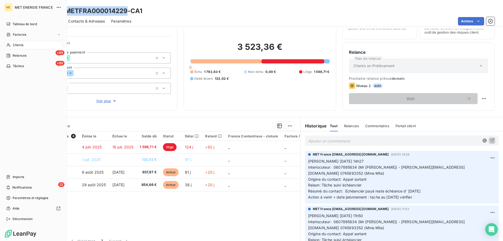
click at [12, 65] on div "Tâches" at bounding box center [15, 66] width 18 height 5
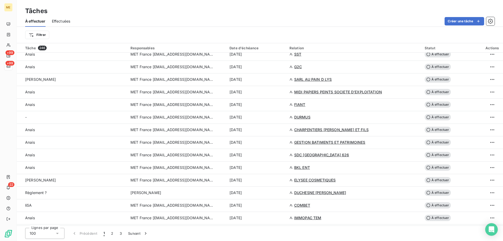
scroll to position [367, 0]
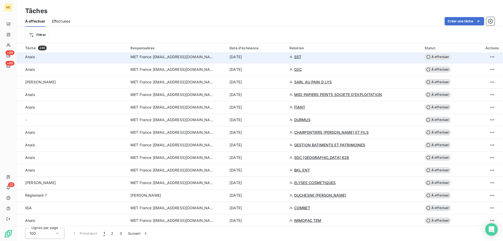
click at [277, 57] on div "6 oct. 2025" at bounding box center [256, 56] width 54 height 5
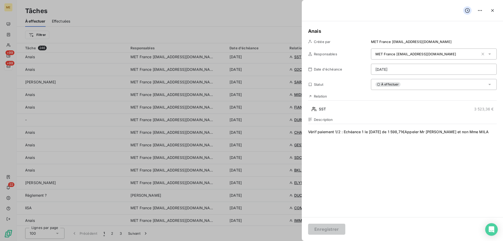
click at [416, 87] on div "À effectuer" at bounding box center [434, 84] width 126 height 11
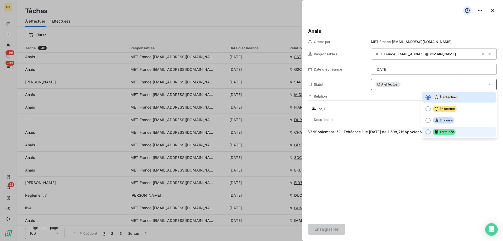
click at [480, 135] on li "Terminée" at bounding box center [458, 131] width 73 height 10
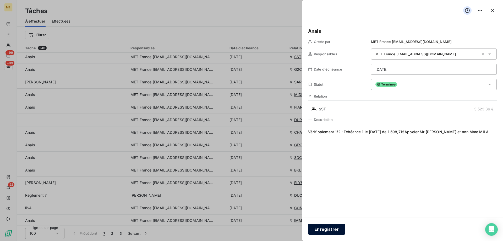
click at [325, 230] on button "Enregistrer" at bounding box center [326, 228] width 37 height 11
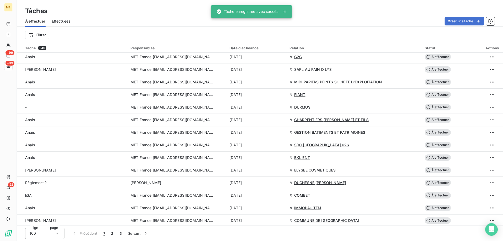
scroll to position [314, 0]
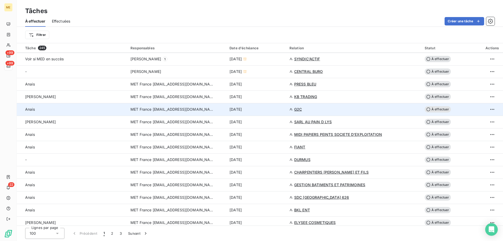
click at [261, 110] on div "6 oct. 2025" at bounding box center [256, 109] width 54 height 5
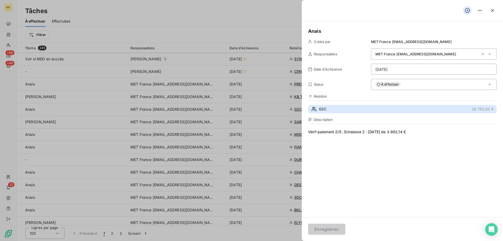
click at [345, 105] on button "G2C 28 793,92 €" at bounding box center [402, 109] width 189 height 8
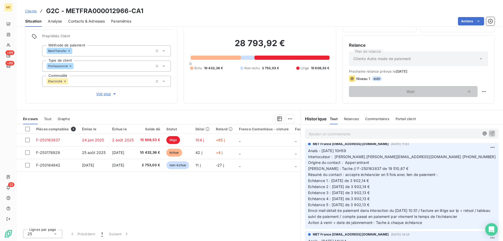
scroll to position [131, 0]
drag, startPoint x: 122, startPoint y: 12, endPoint x: 65, endPoint y: 12, distance: 56.8
click at [65, 12] on h3 "G2C - METFRA000012966-CA1" at bounding box center [94, 10] width 97 height 9
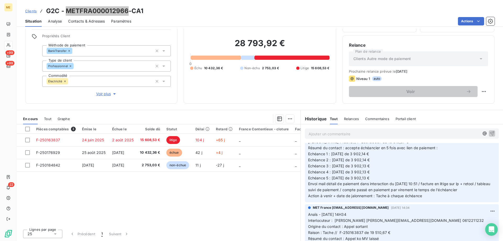
scroll to position [79, 0]
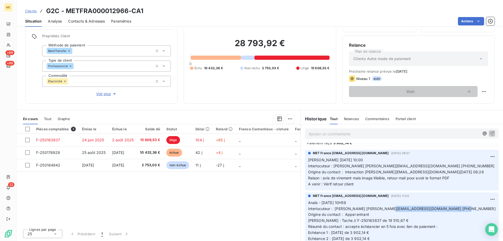
drag, startPoint x: 431, startPoint y: 214, endPoint x: 378, endPoint y: 215, distance: 52.9
click at [369, 215] on span "Anaïs - 02/09/2025 - 10H59 Interlocuteur : Mr Dominique Calle dominique-lunion@…" at bounding box center [401, 238] width 187 height 76
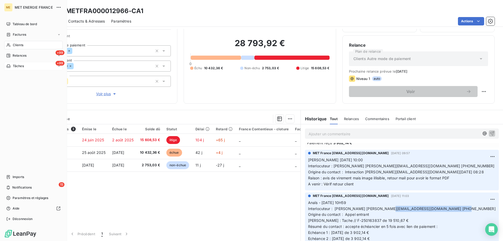
click at [19, 65] on span "Tâches" at bounding box center [18, 66] width 11 height 5
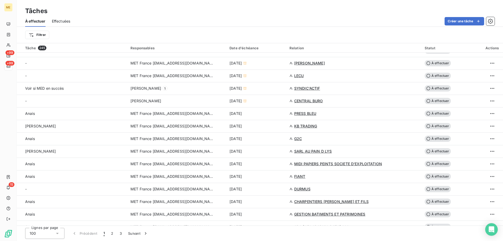
scroll to position [288, 0]
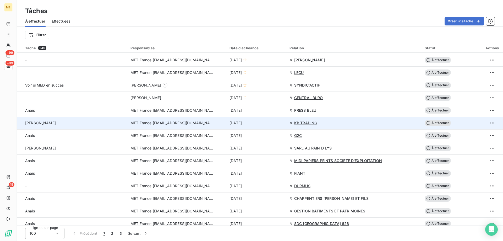
click at [264, 124] on div "6 oct. 2025" at bounding box center [256, 122] width 54 height 5
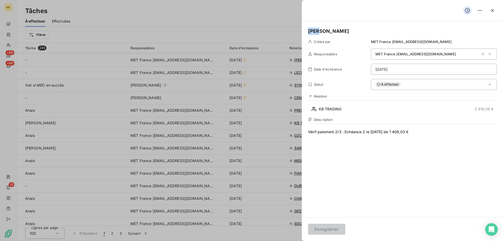
drag, startPoint x: 333, startPoint y: 29, endPoint x: 295, endPoint y: 33, distance: 39.0
click at [325, 227] on button "Enregistrer" at bounding box center [326, 228] width 37 height 11
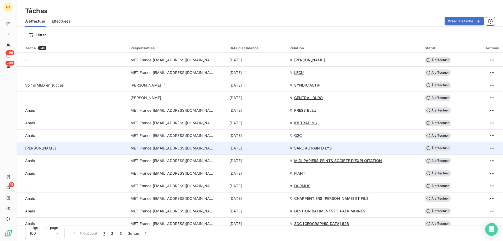
click at [278, 148] on div "6 oct. 2025" at bounding box center [256, 147] width 54 height 5
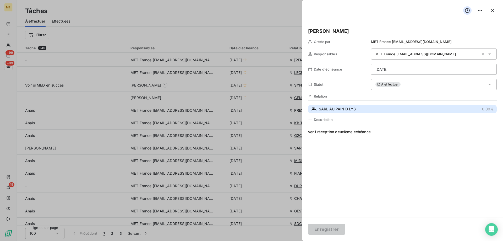
click at [360, 110] on button "SARL AU PAIN D LYS 0,00 €" at bounding box center [402, 109] width 189 height 8
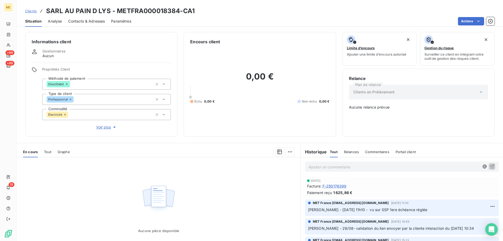
scroll to position [30, 0]
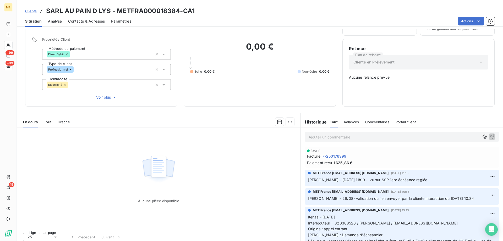
click at [97, 95] on span "Voir plus" at bounding box center [106, 97] width 21 height 5
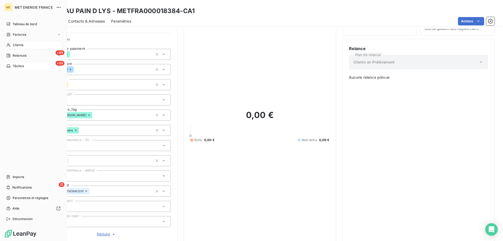
click at [12, 66] on div "Tâches" at bounding box center [15, 66] width 18 height 5
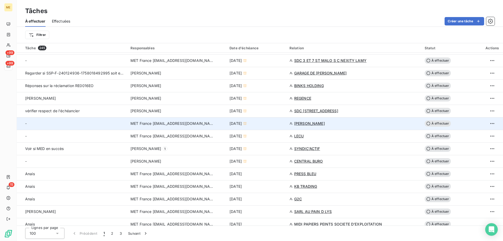
scroll to position [262, 0]
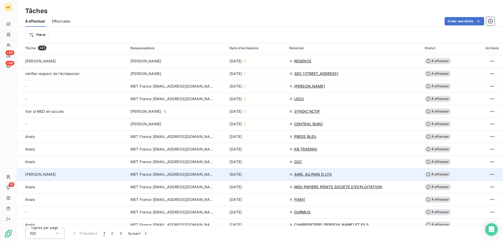
click at [274, 178] on td "6 oct. 2025" at bounding box center [256, 174] width 60 height 13
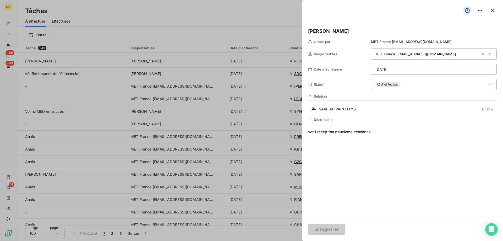
click at [406, 82] on div "À effectuer" at bounding box center [434, 84] width 126 height 11
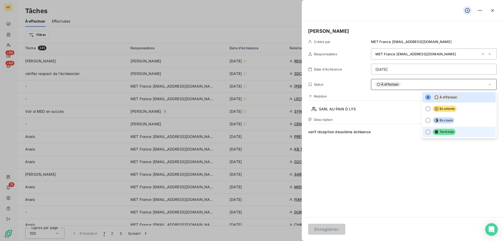
click at [456, 136] on li "Terminée" at bounding box center [458, 131] width 73 height 10
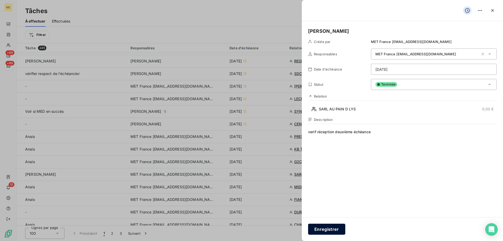
click at [331, 228] on button "Enregistrer" at bounding box center [326, 228] width 37 height 11
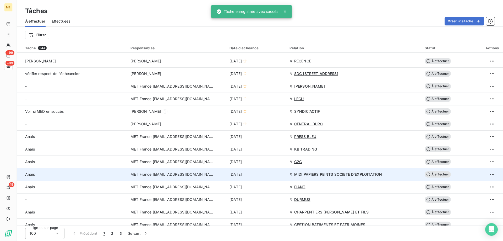
click at [264, 176] on div "6 oct. 2025" at bounding box center [256, 173] width 54 height 5
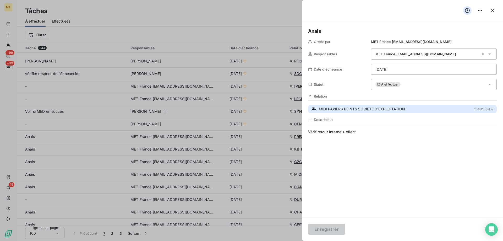
click at [372, 111] on span "MIDI PAPIERS PEINTS SOCIETE D'EXPLOITATION" at bounding box center [362, 108] width 86 height 5
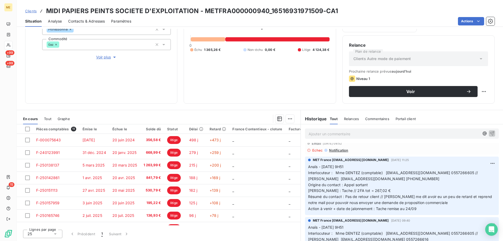
scroll to position [52, 0]
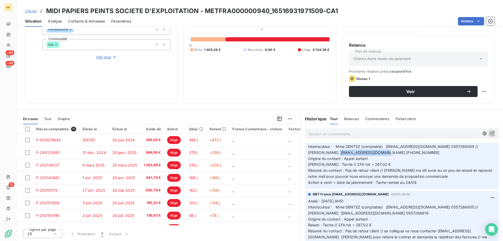
drag, startPoint x: 348, startPoint y: 153, endPoint x: 302, endPoint y: 154, distance: 46.1
click at [301, 154] on div "MET France met-france@recouvrement.met.com 18 sept. 2025, 11:25 Anaïs - 18/09/2…" at bounding box center [402, 159] width 202 height 60
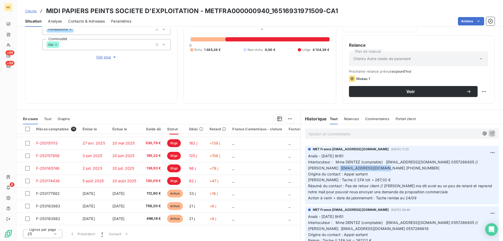
scroll to position [0, 0]
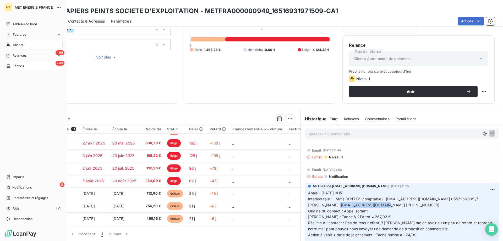
click at [14, 66] on span "Tâches" at bounding box center [18, 66] width 11 height 5
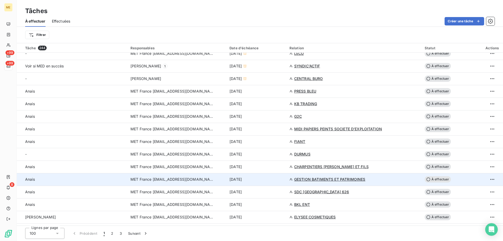
scroll to position [314, 0]
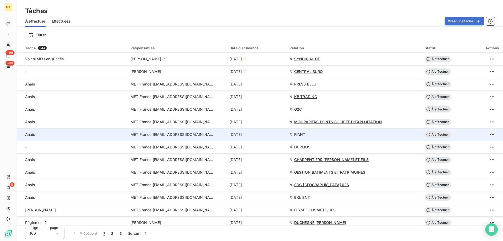
click at [262, 132] on div "6 oct. 2025" at bounding box center [256, 134] width 54 height 5
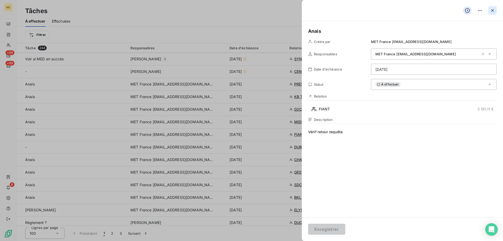
click at [494, 10] on icon "button" at bounding box center [492, 10] width 5 height 5
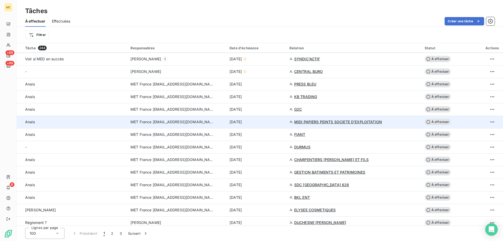
click at [278, 120] on div "6 oct. 2025" at bounding box center [256, 121] width 54 height 5
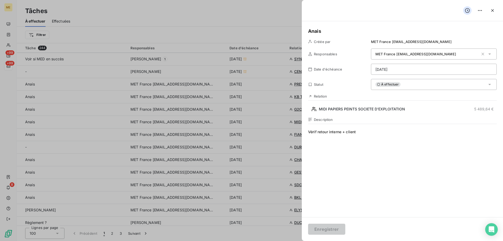
click at [437, 70] on html "ME +99 +99 8 Tâches À effectuer Effectuées Créer une tâche Filtrer Tâche 244 Re…" at bounding box center [251, 146] width 503 height 293
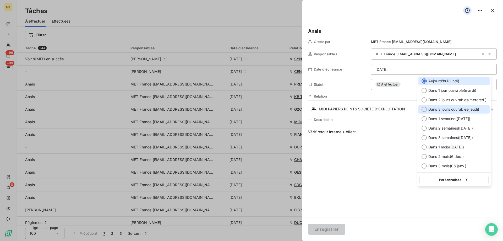
click at [471, 109] on span "Dans 3 jours ouvrables ( jeudi )" at bounding box center [453, 109] width 51 height 5
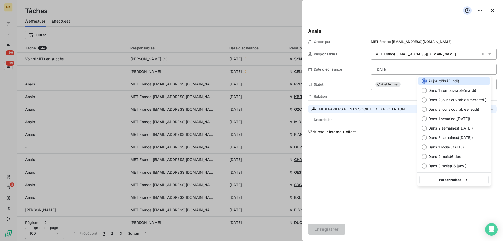
type input "09/10/2025"
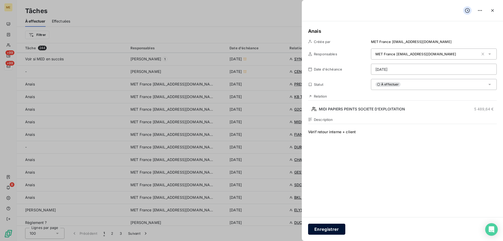
click at [330, 229] on button "Enregistrer" at bounding box center [326, 228] width 37 height 11
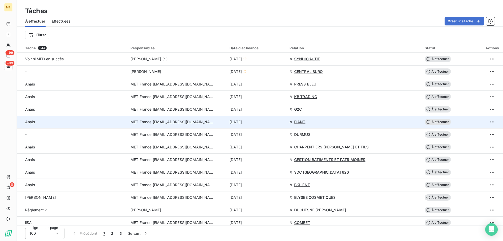
click at [268, 123] on div "6 oct. 2025" at bounding box center [256, 121] width 54 height 5
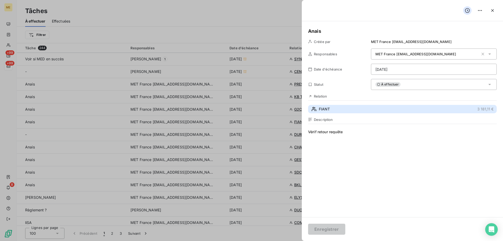
click at [363, 111] on button "FIANT 3 181,11 €" at bounding box center [402, 109] width 189 height 8
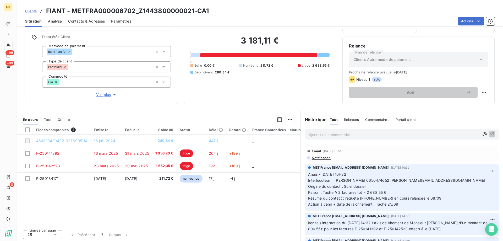
scroll to position [33, 0]
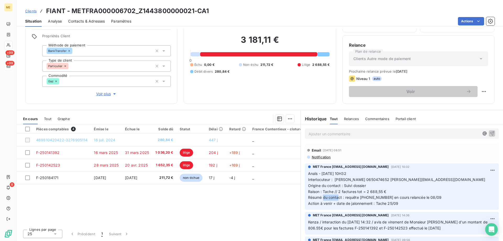
drag, startPoint x: 374, startPoint y: 197, endPoint x: 358, endPoint y: 198, distance: 16.8
click at [358, 198] on span "Anaïs - 19/09/2025 - 10H32 Interlocuteur : M. DEBRAY 0650474652 pauldebray@live…" at bounding box center [396, 188] width 177 height 34
click at [353, 134] on p "Ajouter un commentaire ﻿" at bounding box center [393, 133] width 171 height 7
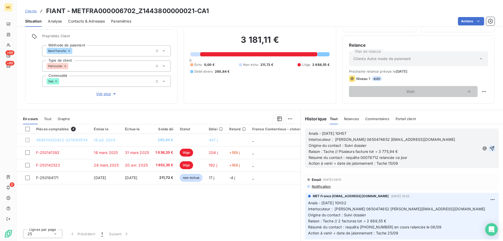
click at [489, 148] on icon "button" at bounding box center [491, 148] width 5 height 5
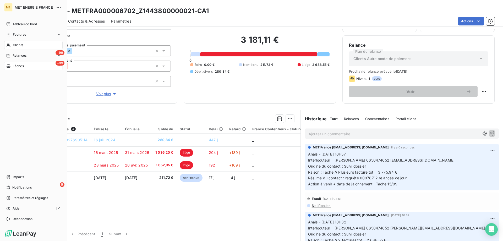
click at [12, 65] on div "Tâches" at bounding box center [15, 66] width 18 height 5
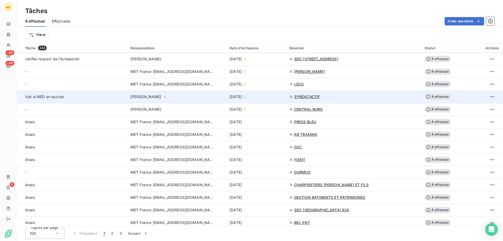
scroll to position [288, 0]
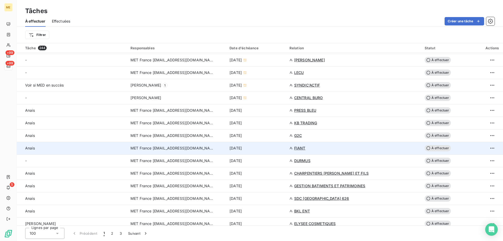
click at [265, 151] on td "6 oct. 2025" at bounding box center [256, 148] width 60 height 13
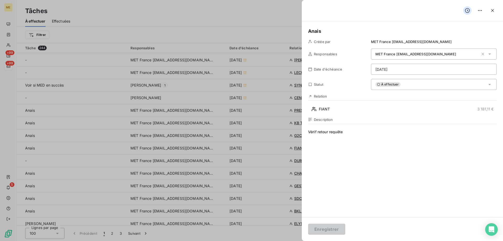
click at [427, 69] on html "ME +99 +99 5 Tâches À effectuer Effectuées Créer une tâche Filtrer Tâche 244 Re…" at bounding box center [251, 146] width 503 height 293
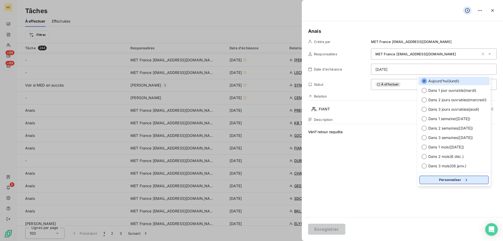
click at [462, 181] on div "button" at bounding box center [465, 179] width 8 height 5
select select "9"
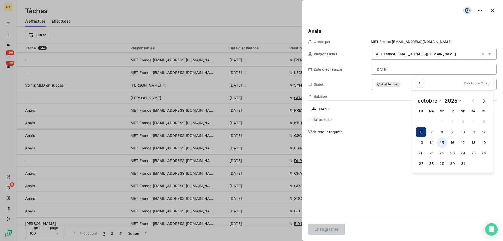
click at [444, 143] on button "15" at bounding box center [441, 142] width 10 height 10
click at [328, 230] on html "ME +99 +99 5 Tâches À effectuer Effectuées Créer une tâche Filtrer Tâche 244 Re…" at bounding box center [251, 146] width 503 height 293
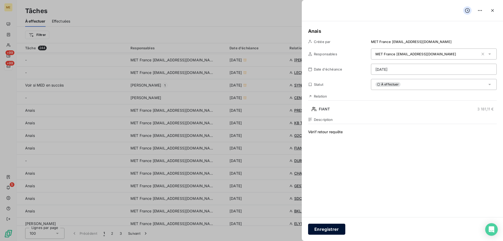
click at [324, 231] on button "Enregistrer" at bounding box center [326, 228] width 37 height 11
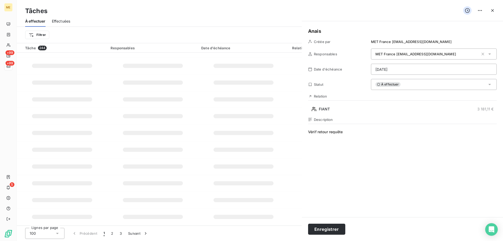
type input "06/10/2025"
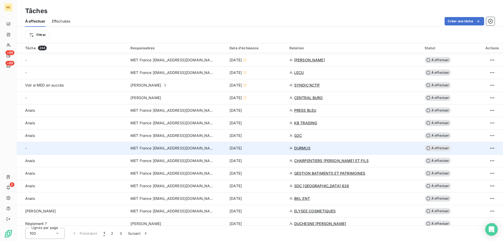
click at [273, 149] on div "6 oct. 2025" at bounding box center [256, 147] width 54 height 5
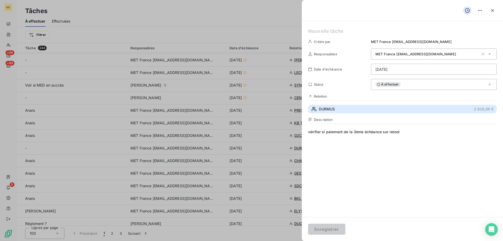
click at [362, 111] on button "DURMUS 2 828,96 €" at bounding box center [402, 109] width 189 height 8
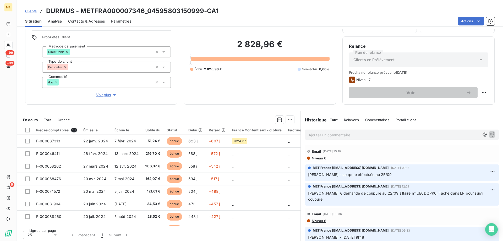
scroll to position [33, 0]
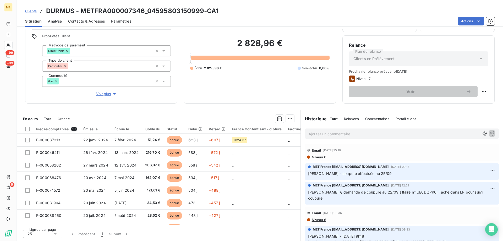
drag, startPoint x: 103, startPoint y: 91, endPoint x: 183, endPoint y: 103, distance: 80.3
click at [104, 91] on span "Voir plus" at bounding box center [106, 93] width 21 height 5
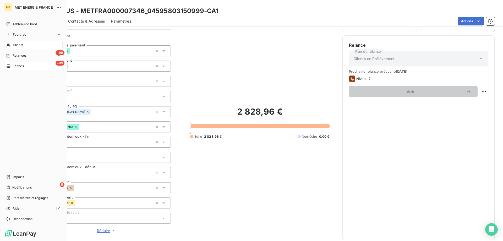
click at [14, 65] on span "Tâches" at bounding box center [18, 66] width 11 height 5
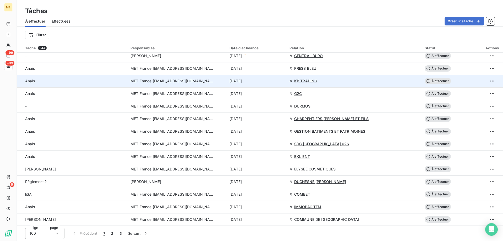
scroll to position [340, 0]
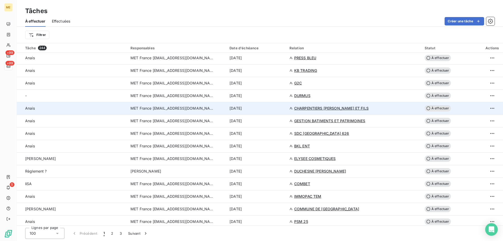
click at [279, 111] on td "6 oct. 2025" at bounding box center [256, 108] width 60 height 13
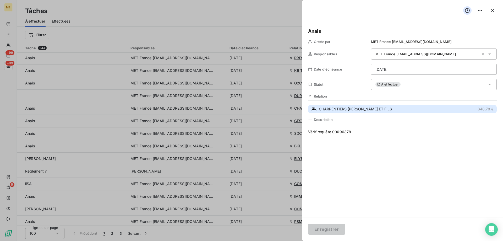
click at [372, 109] on span "CHARPENTIERS DE SONNAY HILAIRE ET FILS" at bounding box center [355, 108] width 73 height 5
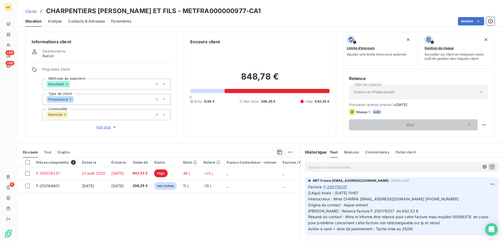
click at [105, 125] on span "Voir plus" at bounding box center [106, 126] width 21 height 5
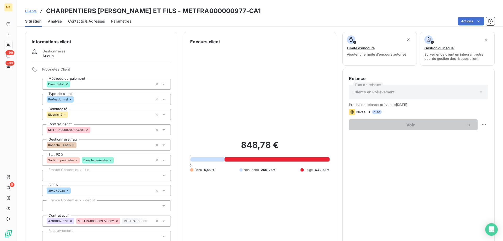
scroll to position [157, 0]
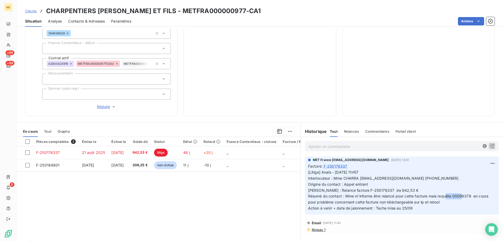
drag, startPoint x: 469, startPoint y: 193, endPoint x: 451, endPoint y: 192, distance: 17.8
click at [451, 192] on span "[Litige] Anaïs - 19/09/2025 - 11H57 Interlocuteur : Mme CHARRA contact@charpent…" at bounding box center [398, 190] width 181 height 40
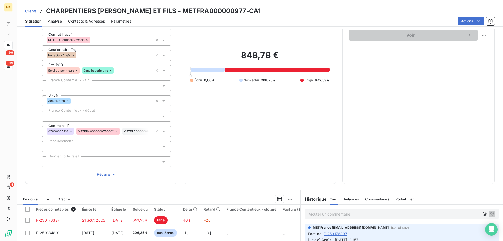
scroll to position [0, 0]
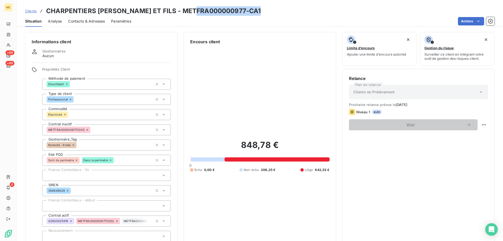
drag, startPoint x: 254, startPoint y: 11, endPoint x: 190, endPoint y: 10, distance: 63.9
click at [190, 10] on h3 "CHARPENTIERS DE SONNAY HILAIRE ET FILS - METFRA000000977-CA1" at bounding box center [153, 10] width 214 height 9
click at [194, 12] on h3 "CHARPENTIERS DE SONNAY HILAIRE ET FILS - METFRA000000977-CA1" at bounding box center [153, 10] width 214 height 9
click at [197, 18] on div "Actions" at bounding box center [315, 21] width 357 height 8
drag, startPoint x: 192, startPoint y: 11, endPoint x: 254, endPoint y: 10, distance: 62.6
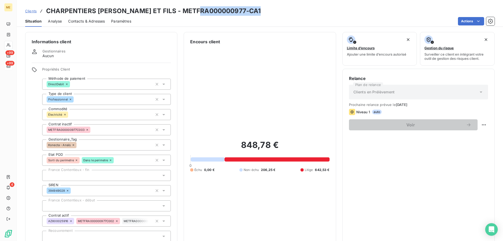
click at [254, 10] on h3 "CHARPENTIERS DE SONNAY HILAIRE ET FILS - METFRA000000977-CA1" at bounding box center [153, 10] width 214 height 9
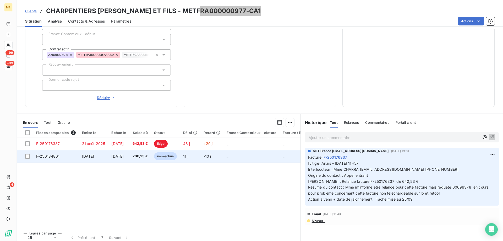
scroll to position [167, 0]
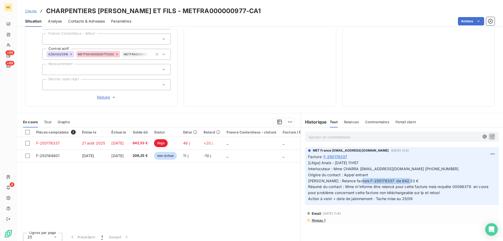
drag, startPoint x: 349, startPoint y: 177, endPoint x: 402, endPoint y: 178, distance: 53.4
click at [402, 178] on p "[Litige] Anaïs - 19/09/2025 - 11H57 Interlocuteur : Mme CHARRA contact@charpent…" at bounding box center [401, 181] width 187 height 42
click at [357, 135] on p "Ajouter un commentaire ﻿" at bounding box center [393, 137] width 171 height 7
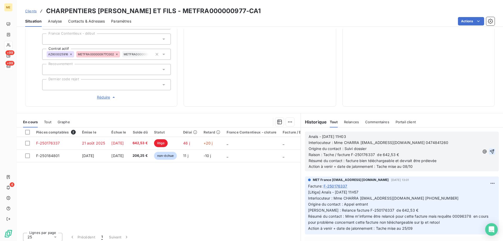
click at [489, 149] on icon "button" at bounding box center [491, 151] width 5 height 5
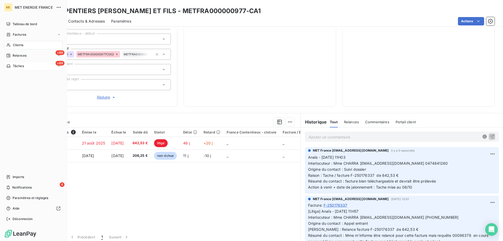
click at [15, 66] on span "Tâches" at bounding box center [18, 66] width 11 height 5
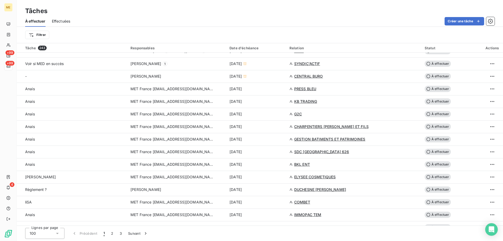
scroll to position [314, 0]
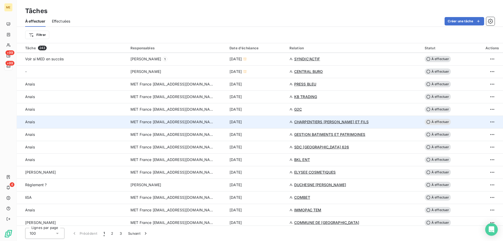
click at [274, 123] on div "6 oct. 2025" at bounding box center [256, 121] width 54 height 5
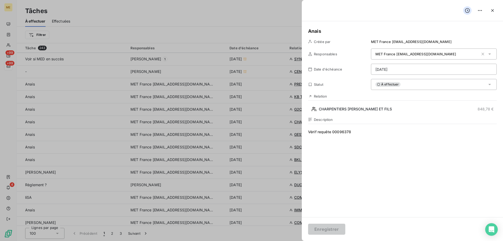
click at [415, 70] on html "ME +99 +99 4 Tâches À effectuer Effectuées Créer une tâche Filtrer Tâche 243 Re…" at bounding box center [251, 146] width 503 height 293
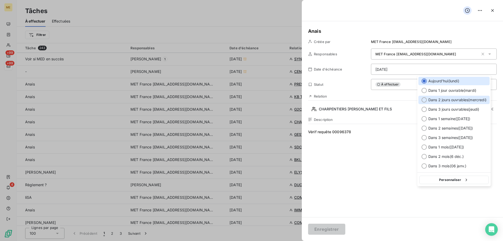
click at [445, 100] on span "Dans 2 jours ouvrables ( mercredi )" at bounding box center [457, 99] width 58 height 5
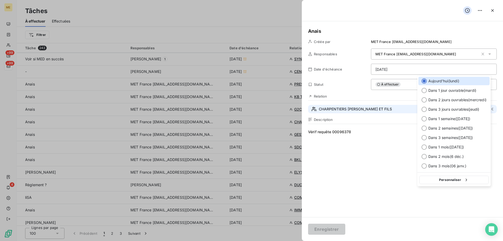
type input "08/10/2025"
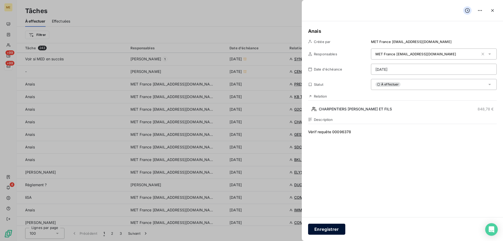
click at [326, 230] on button "Enregistrer" at bounding box center [326, 228] width 37 height 11
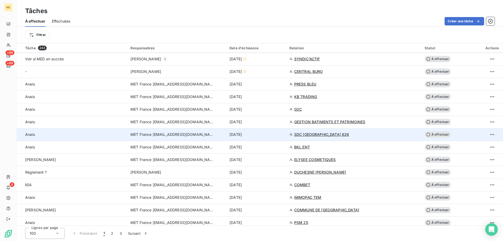
click at [270, 137] on div "6 oct. 2025" at bounding box center [256, 134] width 54 height 5
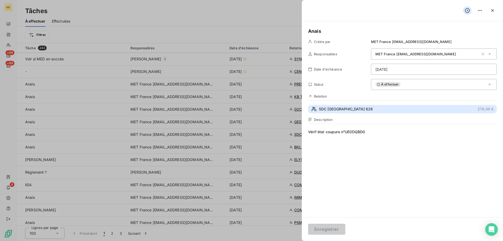
click at [343, 107] on span "SDC PARC ILONIA 626" at bounding box center [346, 108] width 54 height 5
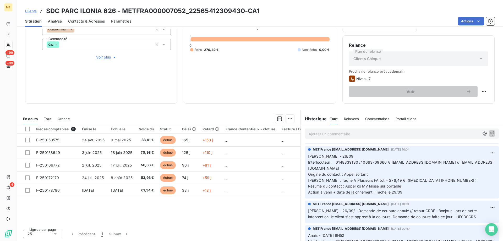
scroll to position [79, 0]
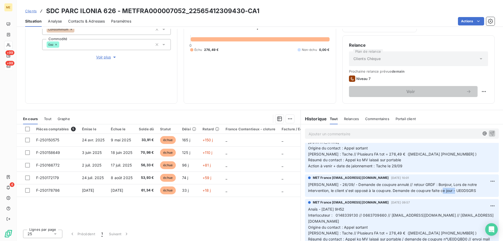
drag, startPoint x: 448, startPoint y: 191, endPoint x: 428, endPoint y: 189, distance: 20.7
click at [428, 189] on p "Lisa - 26/09/ - Demande de coupure annulé // retour GRDF : Bonjour, Lors de not…" at bounding box center [401, 187] width 187 height 12
click at [417, 189] on span "Lisa - 26/09/ - Demande de coupure annulé // retour GRDF : Bonjour, Lors de not…" at bounding box center [393, 187] width 170 height 10
drag, startPoint x: 451, startPoint y: 189, endPoint x: 429, endPoint y: 190, distance: 22.8
click at [429, 190] on p "Lisa - 26/09/ - Demande de coupure annulé // retour GRDF : Bonjour, Lors de not…" at bounding box center [401, 187] width 187 height 12
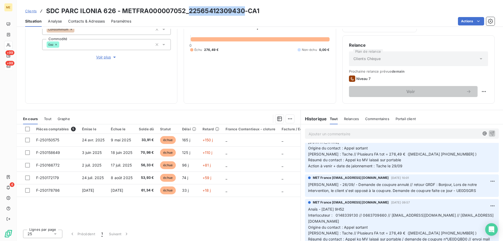
drag, startPoint x: 243, startPoint y: 12, endPoint x: 187, endPoint y: 12, distance: 55.2
click at [187, 12] on h3 "SDC PARC ILONIA 626 - METFRA000007052_22565412309430-CA1" at bounding box center [152, 10] width 213 height 9
click at [157, 10] on h3 "SDC PARC ILONIA 626 - METFRA000007052_22565412309430-CA1" at bounding box center [152, 10] width 213 height 9
click at [112, 11] on h3 "SDC PARC ILONIA 626 - METFRA000007052_22565412309430-CA1" at bounding box center [152, 10] width 213 height 9
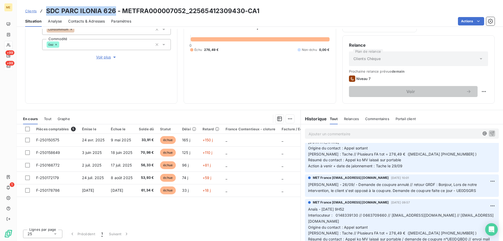
drag, startPoint x: 110, startPoint y: 11, endPoint x: 46, endPoint y: 13, distance: 64.4
click at [46, 13] on h3 "SDC PARC ILONIA 626 - METFRA000007052_22565412309430-CA1" at bounding box center [152, 10] width 213 height 9
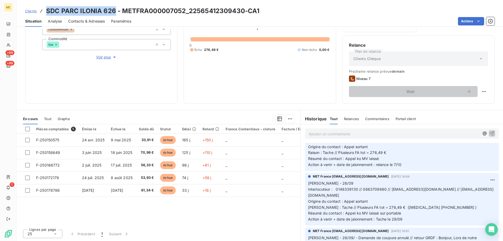
scroll to position [0, 0]
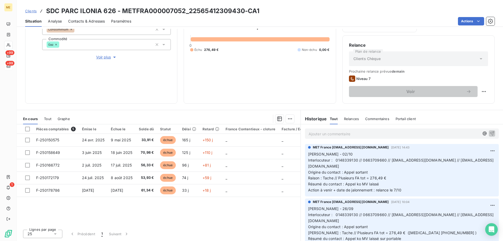
click at [376, 133] on p "Ajouter un commentaire ﻿" at bounding box center [393, 133] width 171 height 7
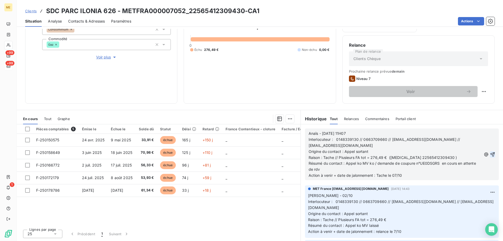
click at [490, 155] on icon "button" at bounding box center [492, 154] width 4 height 4
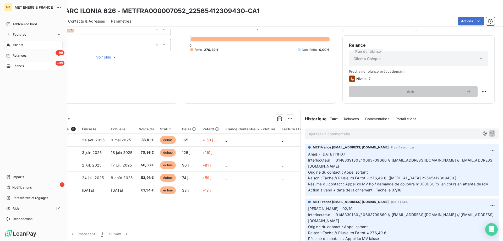
click at [12, 65] on div "Tâches" at bounding box center [15, 66] width 18 height 5
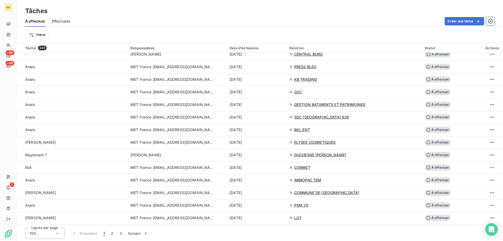
scroll to position [340, 0]
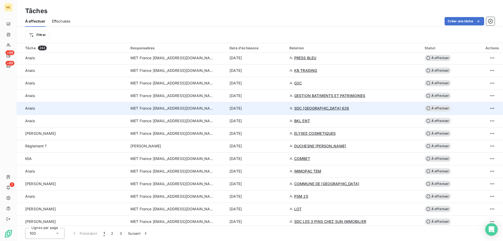
click at [276, 108] on div "6 oct. 2025" at bounding box center [256, 108] width 54 height 5
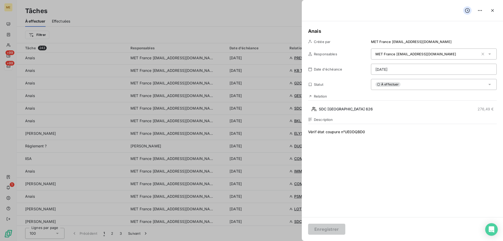
click at [369, 133] on span "Vérif état coupure n°UE0DQBD0" at bounding box center [402, 179] width 189 height 101
drag, startPoint x: 367, startPoint y: 132, endPoint x: 345, endPoint y: 132, distance: 22.3
click at [345, 132] on span "Vérif état coupure n°UE0DQBD0" at bounding box center [402, 179] width 189 height 101
paste span
click at [382, 137] on span "Vérif état coupure n°UE0DSGRS" at bounding box center [402, 179] width 189 height 101
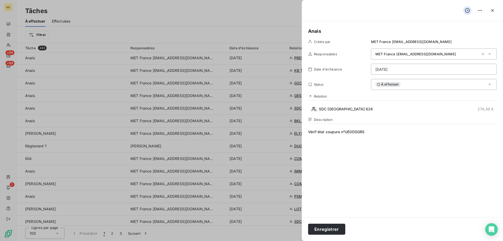
click at [397, 70] on html "ME +99 +99 1 Tâches À effectuer Effectuées Créer une tâche Filtrer Tâche 243 Re…" at bounding box center [251, 146] width 503 height 293
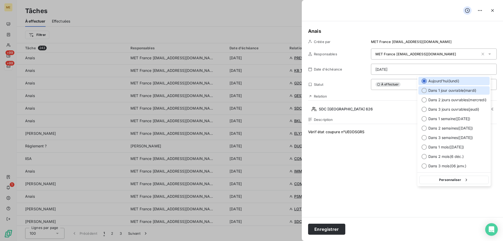
click at [447, 92] on span "Dans 1 jour ouvrable ( mardi )" at bounding box center [452, 90] width 48 height 5
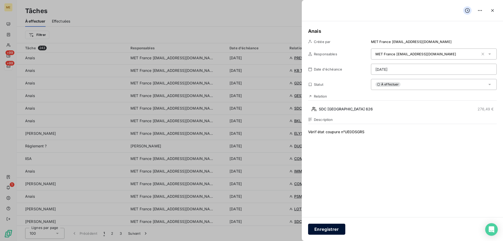
click at [319, 227] on button "Enregistrer" at bounding box center [326, 228] width 37 height 11
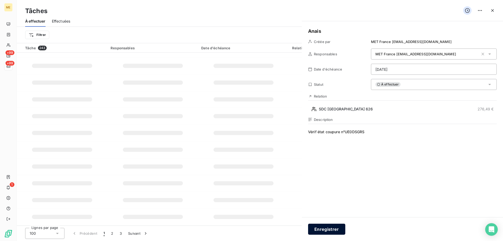
type input "06/10/2025"
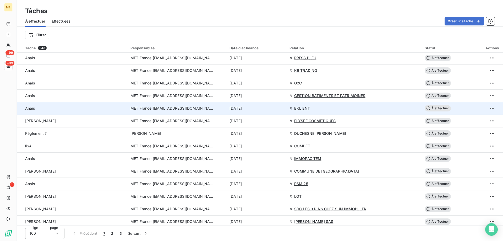
click at [267, 109] on div "6 oct. 2025" at bounding box center [256, 108] width 54 height 5
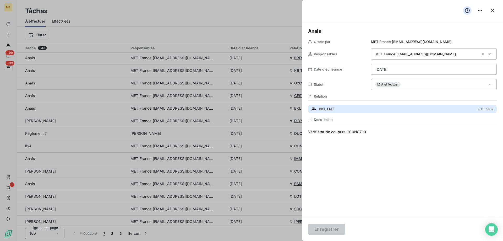
click at [333, 112] on button "BKL ENT 333,46 €" at bounding box center [402, 109] width 189 height 8
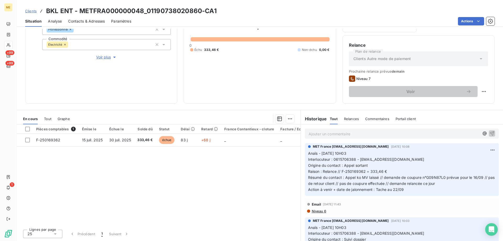
scroll to position [52, 0]
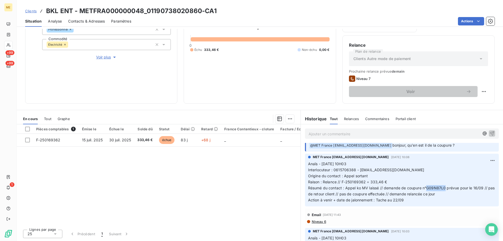
drag, startPoint x: 442, startPoint y: 188, endPoint x: 424, endPoint y: 186, distance: 18.2
click at [424, 186] on span "Résumé du contact : Appel ko MV laissé // demande de coupure n°G09N87L0 prévue …" at bounding box center [402, 190] width 188 height 10
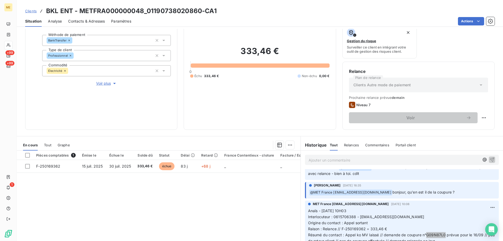
scroll to position [0, 0]
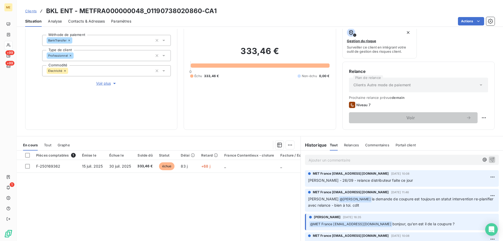
click at [269, 114] on div "333,46 € 0 Échu 333,46 € Non-échu 0,00 €" at bounding box center [259, 62] width 139 height 122
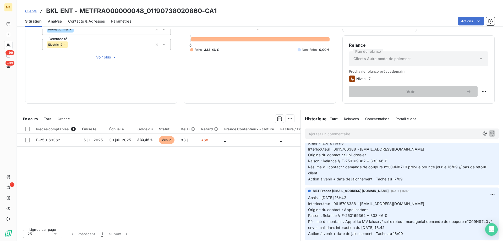
scroll to position [79, 0]
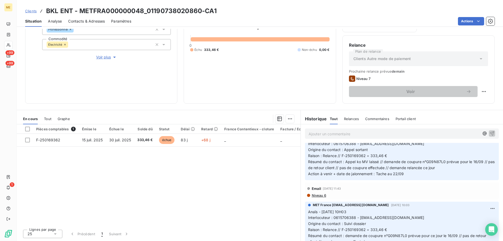
click at [319, 194] on span "Niveau 6" at bounding box center [318, 195] width 15 height 4
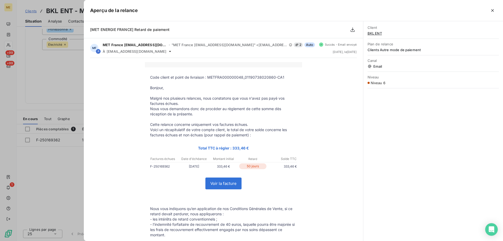
click at [495, 12] on button "button" at bounding box center [492, 10] width 8 height 8
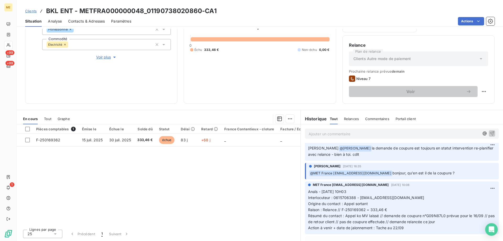
scroll to position [0, 0]
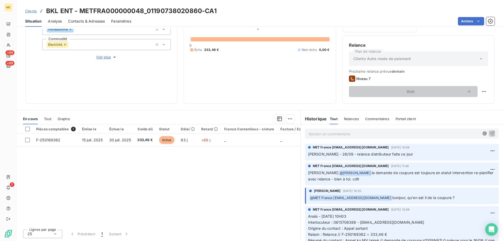
click at [402, 135] on p "Ajouter un commentaire ﻿" at bounding box center [393, 133] width 171 height 7
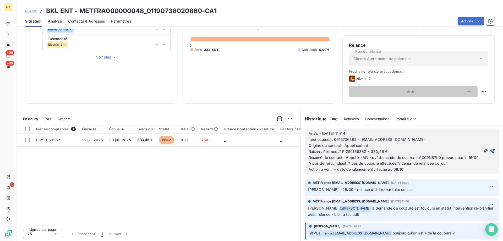
click at [490, 150] on icon "button" at bounding box center [492, 151] width 4 height 4
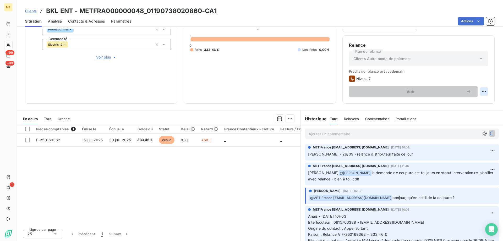
click at [482, 92] on html "ME +99 +99 1 Clients BKL ENT - METFRA000000048_01190738020860-CA1 Situation Ana…" at bounding box center [251, 146] width 503 height 293
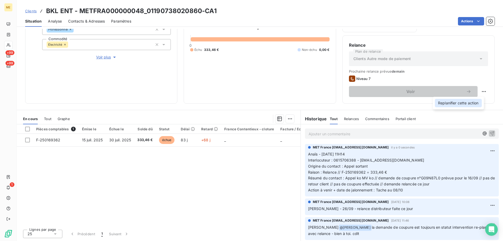
click at [474, 104] on div "Replanifier cette action" at bounding box center [458, 103] width 47 height 8
select select "9"
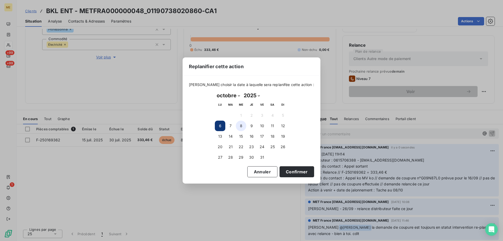
click at [242, 124] on button "8" at bounding box center [241, 125] width 10 height 10
click at [284, 172] on button "Confirmer" at bounding box center [296, 171] width 35 height 11
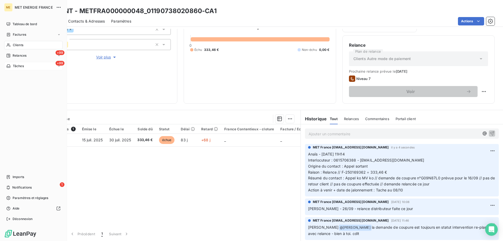
click at [9, 66] on icon at bounding box center [8, 66] width 4 height 4
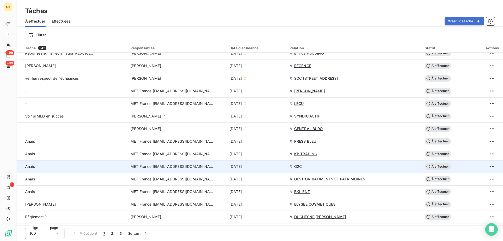
scroll to position [262, 0]
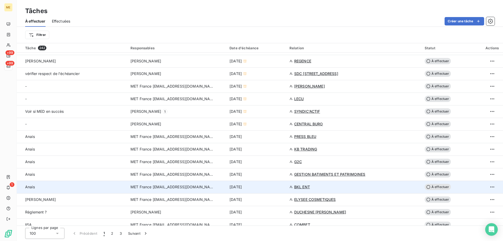
click at [273, 186] on div "6 oct. 2025" at bounding box center [256, 186] width 54 height 5
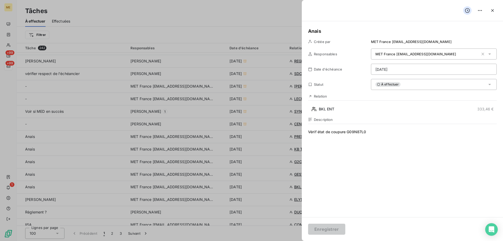
click at [418, 72] on html "ME +99 +99 1 Tâches À effectuer Effectuées Créer une tâche Filtrer Tâche 242 Re…" at bounding box center [251, 146] width 503 height 293
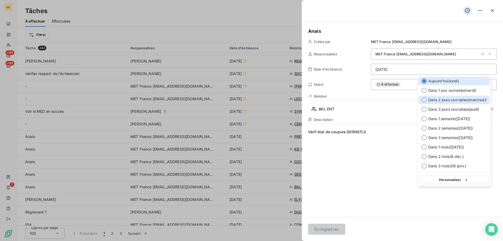
drag, startPoint x: 456, startPoint y: 97, endPoint x: 452, endPoint y: 112, distance: 16.4
click at [456, 97] on div "Dans 2 jours ouvrables ( mercredi )" at bounding box center [453, 100] width 71 height 8
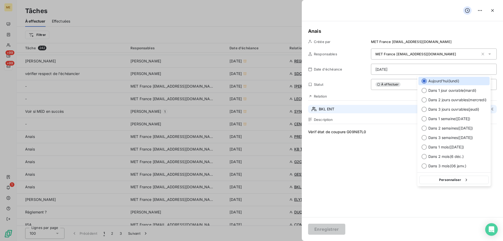
type input "08/10/2025"
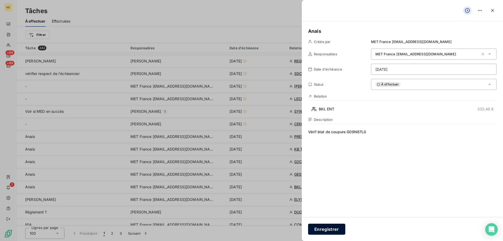
click at [319, 229] on button "Enregistrer" at bounding box center [326, 228] width 37 height 11
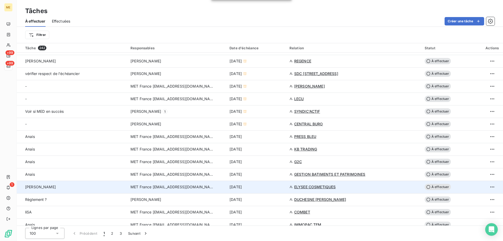
click at [268, 191] on td "6 oct. 2025" at bounding box center [256, 186] width 60 height 13
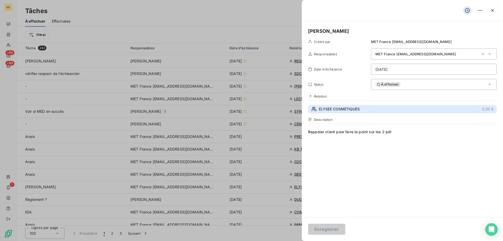
click at [380, 110] on button "ELYSEE COSMETIQUES 0,00 €" at bounding box center [402, 109] width 189 height 8
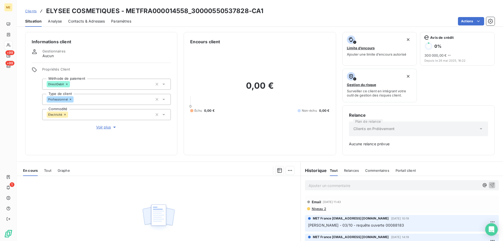
click at [108, 124] on span "Voir plus" at bounding box center [106, 126] width 21 height 5
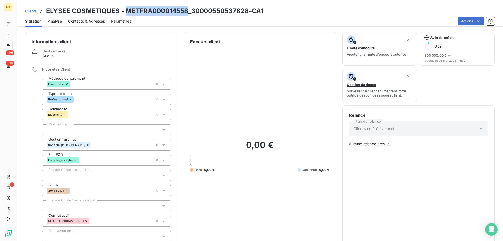
drag, startPoint x: 185, startPoint y: 10, endPoint x: 124, endPoint y: 10, distance: 61.3
click at [124, 10] on h3 "ELYSEE COSMETIQUES - METFRA000014558_30000550537828-CA1" at bounding box center [154, 10] width 217 height 9
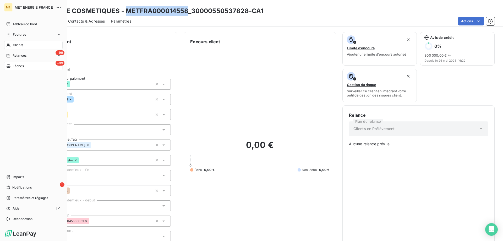
click at [12, 67] on div "Tâches" at bounding box center [15, 66] width 18 height 5
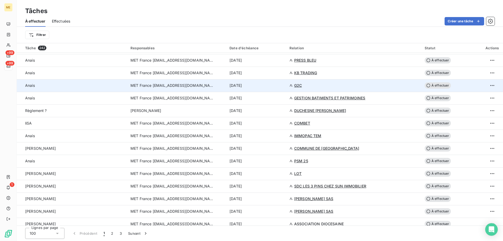
scroll to position [340, 0]
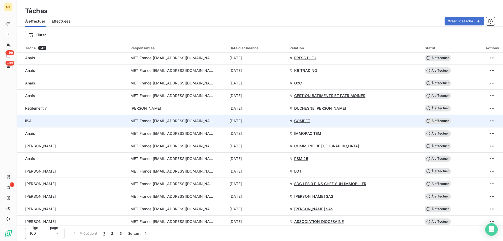
click at [261, 121] on div "6 oct. 2025" at bounding box center [256, 120] width 54 height 5
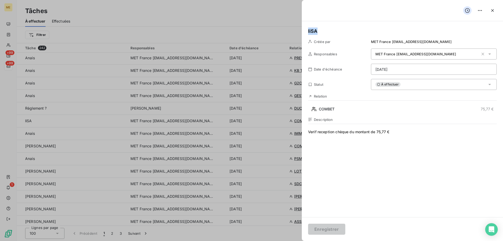
drag, startPoint x: 323, startPoint y: 31, endPoint x: 296, endPoint y: 31, distance: 27.5
click at [494, 10] on icon "button" at bounding box center [492, 10] width 5 height 5
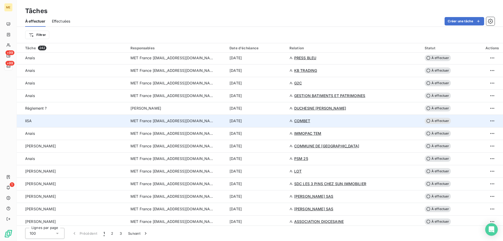
click at [275, 120] on div "6 oct. 2025" at bounding box center [256, 120] width 54 height 5
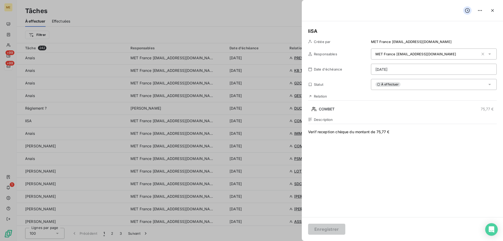
click at [419, 67] on html "ME +99 +99 1 Tâches À effectuer Effectuées Créer une tâche Filtrer Tâche 242 Re…" at bounding box center [251, 146] width 503 height 293
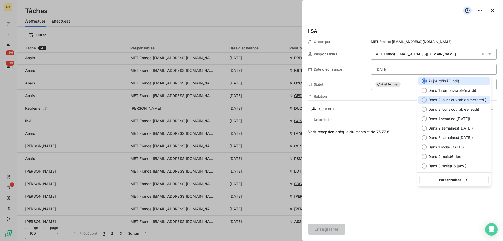
click at [457, 100] on span "Dans 2 jours ouvrables ( mercredi )" at bounding box center [457, 99] width 58 height 5
type input "08/10/2025"
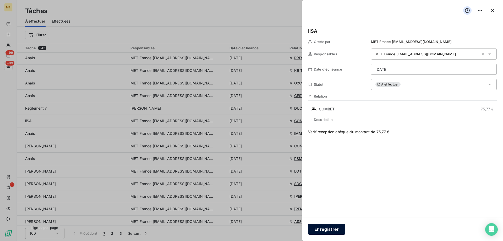
click at [316, 231] on button "Enregistrer" at bounding box center [326, 228] width 37 height 11
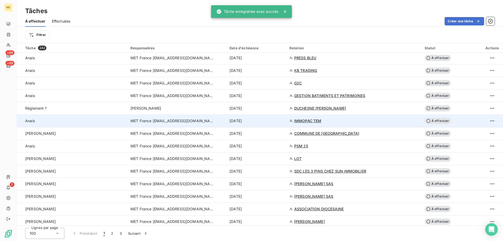
click at [276, 120] on div "6 oct. 2025" at bounding box center [256, 120] width 54 height 5
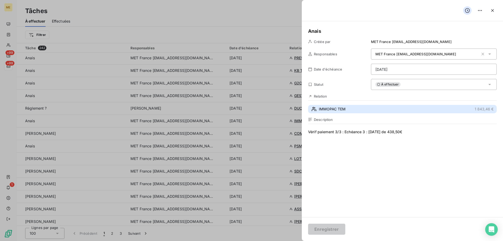
click at [361, 107] on button "IMMOPAC TEM 1 843,46 €" at bounding box center [402, 109] width 189 height 8
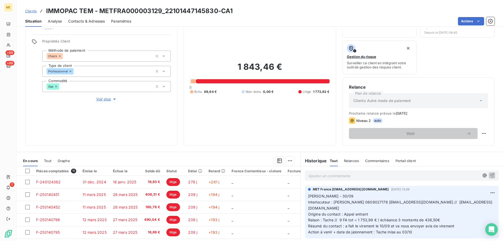
scroll to position [70, 0]
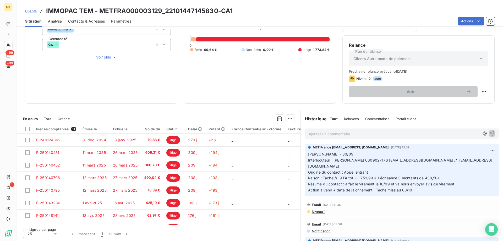
click at [428, 175] on span "Raison : Tache // 9 FA tot = 1 753,99 € / échéance 3 montants de 438,50€" at bounding box center [374, 177] width 132 height 4
click at [394, 174] on p "Lisa - 30/09 Interlocuteur : Mr COUDERC 0609027176 immopac.tem@orange.fr // jpc…" at bounding box center [401, 172] width 187 height 42
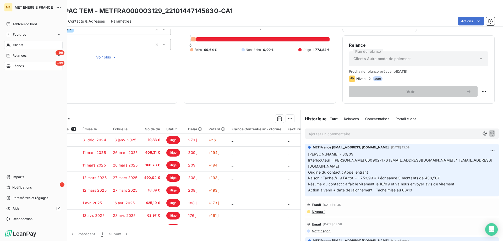
click at [19, 67] on span "Tâches" at bounding box center [18, 66] width 11 height 5
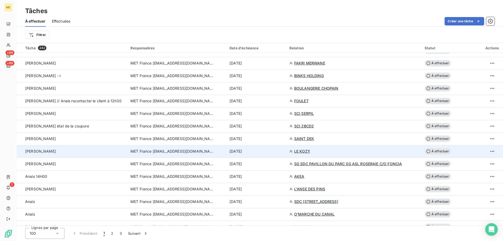
scroll to position [445, 0]
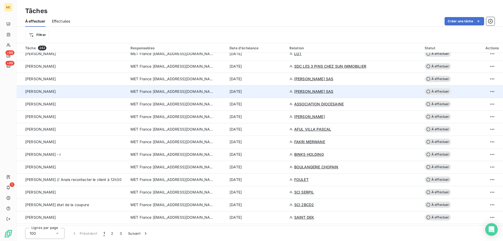
click at [276, 92] on div "6 oct. 2025" at bounding box center [256, 91] width 54 height 5
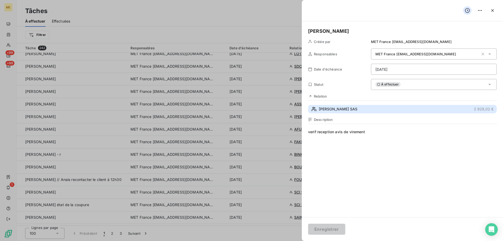
click at [334, 112] on button "LAURENT PERRIER SAS 2 928,02 €" at bounding box center [402, 109] width 189 height 8
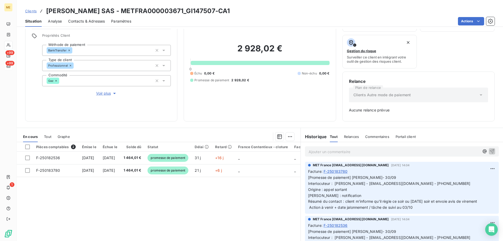
scroll to position [52, 0]
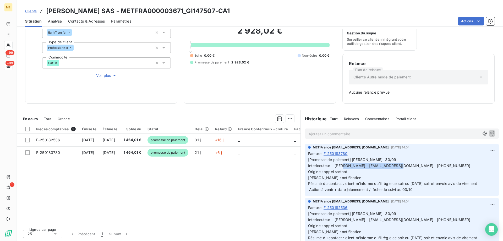
drag, startPoint x: 406, startPoint y: 166, endPoint x: 355, endPoint y: 168, distance: 51.6
click at [355, 168] on p "[Promesse de paiement] Lisa- 30/09 Interlocuteur : Mr perrier - eta.laurentperr…" at bounding box center [401, 175] width 187 height 36
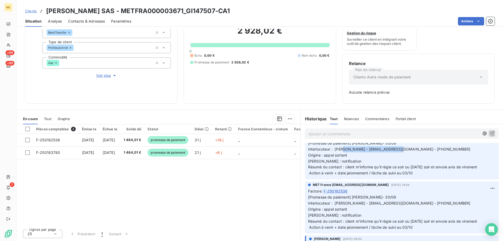
scroll to position [26, 0]
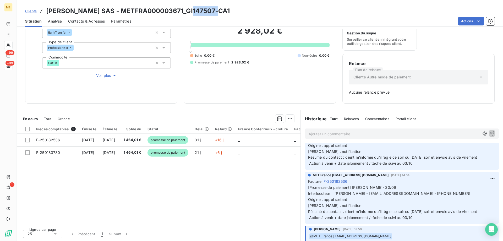
drag, startPoint x: 216, startPoint y: 12, endPoint x: 206, endPoint y: 11, distance: 10.2
click at [193, 13] on h3 "LAURENT PERRIER SAS - METFRA000003671_GI147507-CA1" at bounding box center [138, 10] width 184 height 9
click at [218, 11] on h3 "LAURENT PERRIER SAS - METFRA000003671_GI147507-CA1" at bounding box center [138, 10] width 184 height 9
drag, startPoint x: 219, startPoint y: 10, endPoint x: 190, endPoint y: 12, distance: 28.3
click at [190, 12] on h3 "LAURENT PERRIER SAS - METFRA000003671_GI147507-CA1" at bounding box center [138, 10] width 184 height 9
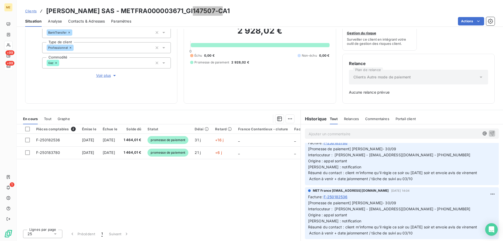
scroll to position [0, 0]
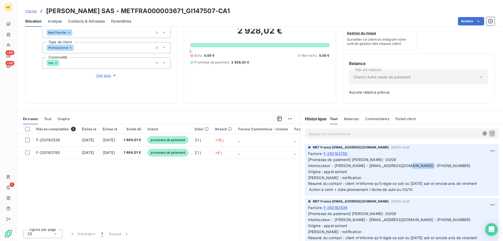
drag, startPoint x: 433, startPoint y: 165, endPoint x: 411, endPoint y: 166, distance: 22.3
click at [411, 166] on p "[Promesse de paiement] Lisa- 30/09 Interlocuteur : Mr perrier - eta.laurentperr…" at bounding box center [401, 175] width 187 height 36
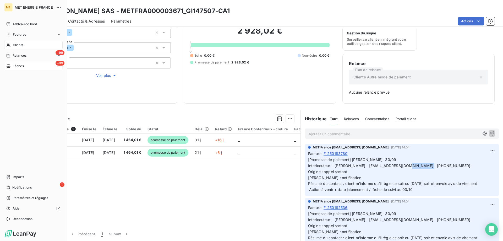
click at [33, 66] on div "+99 Tâches" at bounding box center [33, 66] width 58 height 8
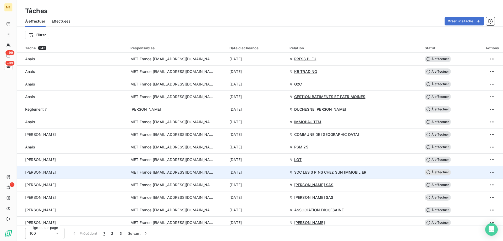
scroll to position [340, 0]
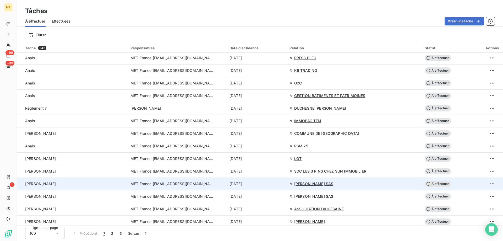
click at [268, 182] on div "6 oct. 2025" at bounding box center [256, 183] width 54 height 5
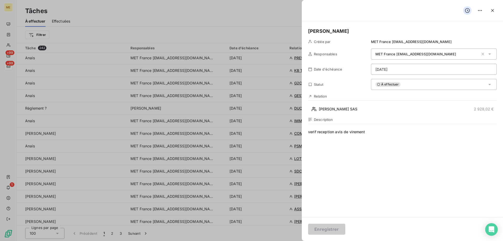
click at [434, 89] on div "À effectuer" at bounding box center [434, 84] width 126 height 11
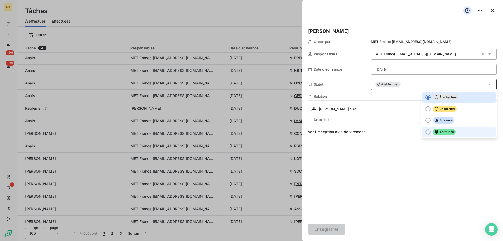
click at [442, 133] on span "Terminée" at bounding box center [444, 132] width 23 height 6
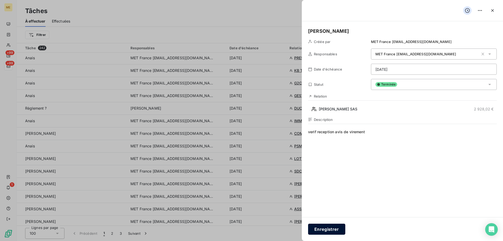
click at [329, 233] on button "Enregistrer" at bounding box center [326, 228] width 37 height 11
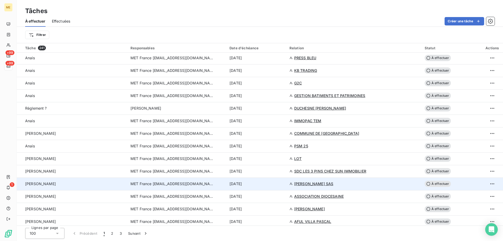
click at [273, 185] on div "6 oct. 2025" at bounding box center [256, 183] width 54 height 5
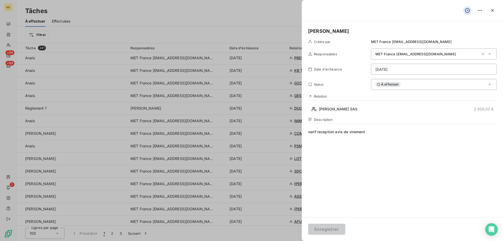
click at [325, 31] on h5 "Lisa" at bounding box center [402, 30] width 189 height 7
click at [312, 31] on h5 "Lisa" at bounding box center [402, 30] width 189 height 7
click at [370, 132] on span "verif reception avis de virement" at bounding box center [402, 179] width 189 height 101
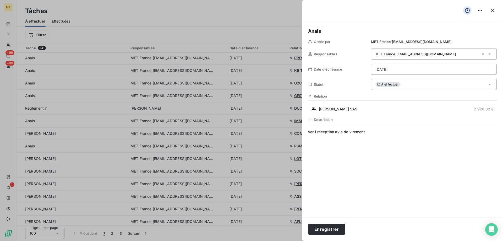
click at [394, 73] on html "ME +99 +99 1 Tâches À effectuer Effectuées Créer une tâche Filtrer Tâche 241 Re…" at bounding box center [251, 146] width 503 height 293
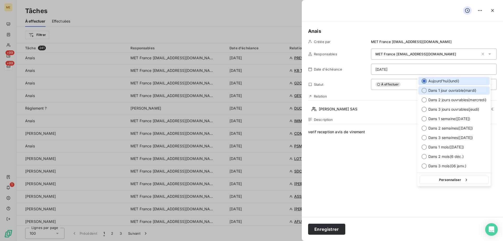
click at [444, 90] on span "Dans 1 jour ouvrable ( mardi )" at bounding box center [452, 90] width 48 height 5
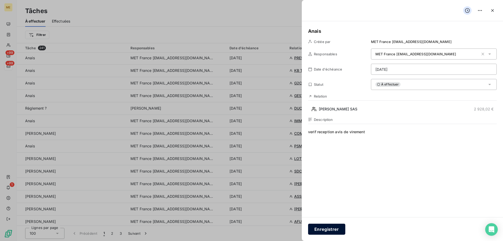
click at [331, 229] on button "Enregistrer" at bounding box center [326, 228] width 37 height 11
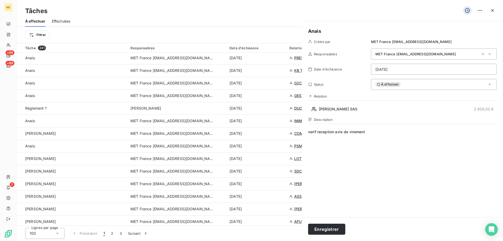
type input "06/10/2025"
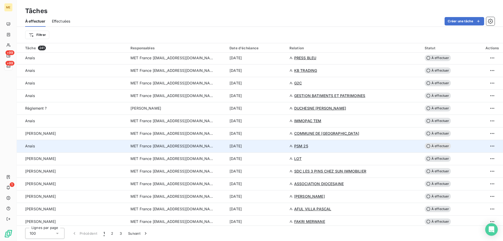
click at [277, 143] on div "6 oct. 2025" at bounding box center [256, 145] width 54 height 5
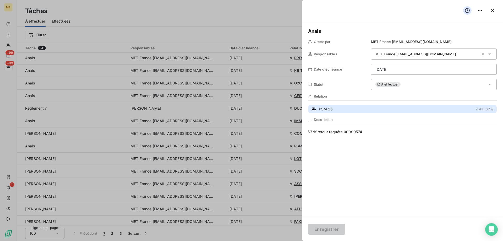
click at [374, 110] on button "PSM 25 2 411,62 €" at bounding box center [402, 109] width 189 height 8
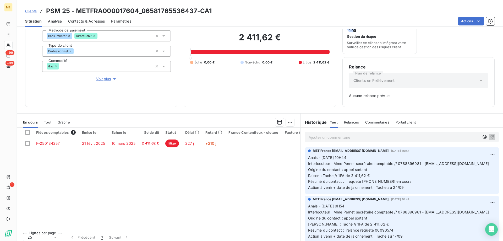
scroll to position [52, 0]
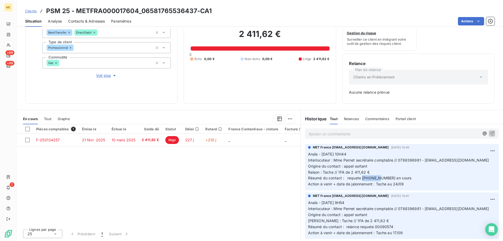
drag, startPoint x: 373, startPoint y: 178, endPoint x: 360, endPoint y: 181, distance: 13.6
click at [360, 181] on p "Anaïs - 17/09/2025 - 10H44 Interlocuteur : Mme Pernet secrétaire comptable // 0…" at bounding box center [401, 169] width 187 height 36
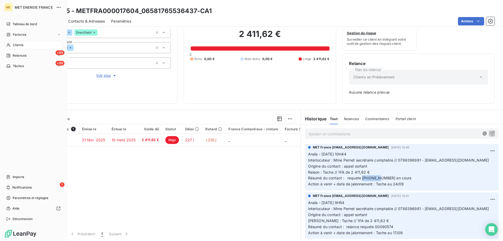
click at [12, 67] on div "Tâches" at bounding box center [15, 66] width 18 height 5
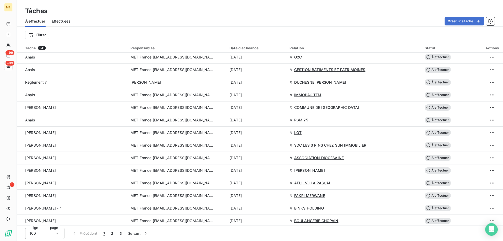
scroll to position [367, 0]
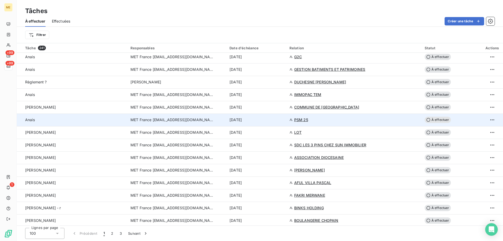
click at [267, 121] on div "6 oct. 2025" at bounding box center [256, 119] width 54 height 5
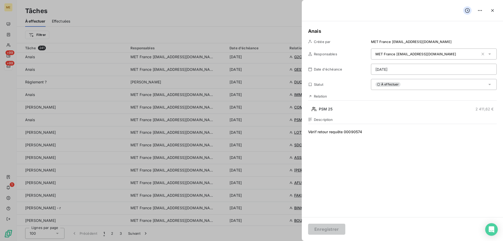
click at [417, 69] on html "ME +99 +99 1 Tâches À effectuer Effectuées Créer une tâche Filtrer Tâche 241 Re…" at bounding box center [251, 146] width 503 height 293
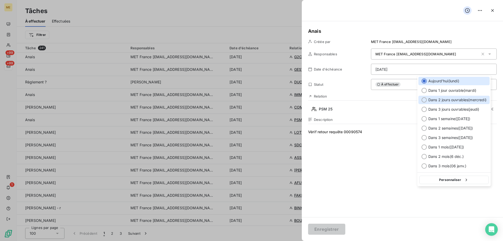
click at [465, 101] on span "Dans 2 jours ouvrables ( mercredi )" at bounding box center [457, 99] width 58 height 5
type input "08/10/2025"
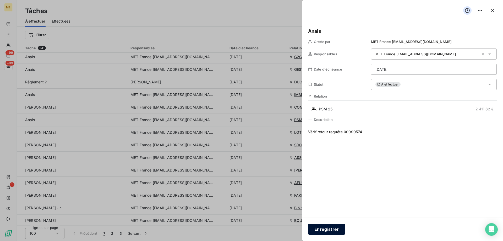
click at [329, 234] on button "Enregistrer" at bounding box center [326, 228] width 37 height 11
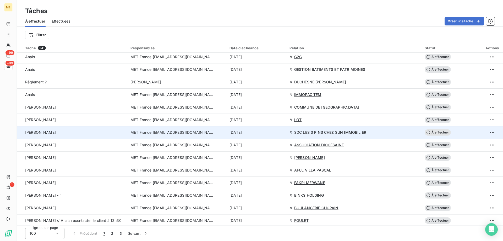
click at [275, 132] on div "6 oct. 2025" at bounding box center [256, 132] width 54 height 5
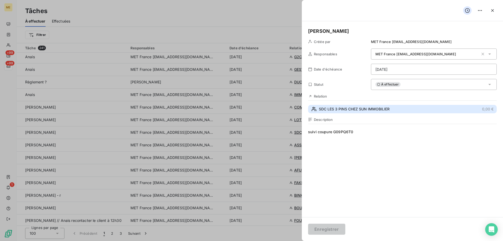
click at [359, 111] on span "SDC LES 3 PINS CHEZ SUN IMMOBILIER" at bounding box center [354, 108] width 71 height 5
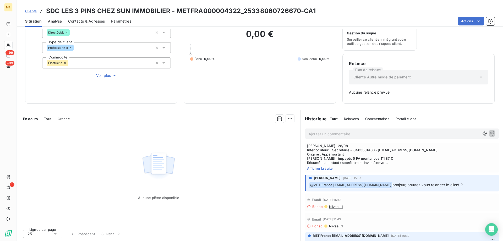
scroll to position [419, 0]
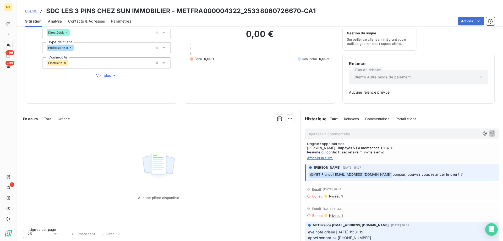
click at [314, 160] on span "Afficher la suite" at bounding box center [402, 158] width 190 height 4
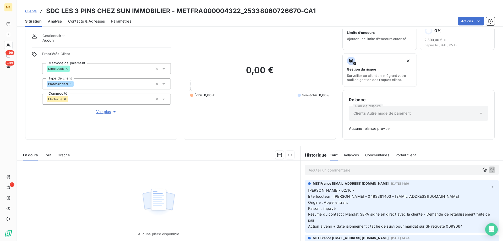
scroll to position [0, 0]
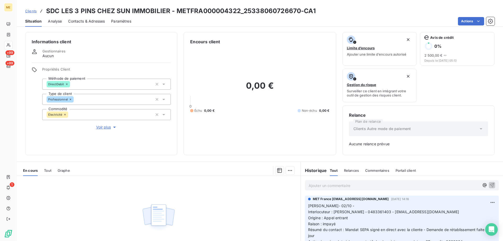
click at [107, 125] on span "Voir plus" at bounding box center [106, 126] width 21 height 5
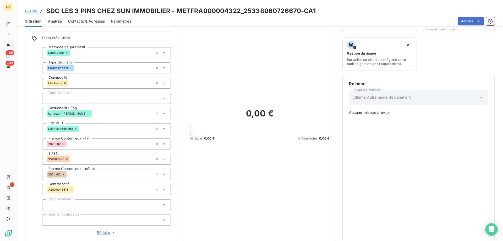
scroll to position [167, 0]
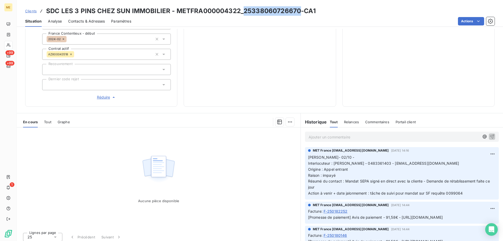
drag, startPoint x: 298, startPoint y: 12, endPoint x: 242, endPoint y: 12, distance: 55.2
click at [242, 12] on h3 "SDC LES 3 PINS CHEZ SUN IMMOBILIER - METFRA000004322_25338060726670-CA1" at bounding box center [180, 10] width 269 height 9
click at [348, 134] on p "Ajouter un commentaire ﻿" at bounding box center [393, 137] width 171 height 7
click at [379, 134] on p "Anais 06/10/2025 - 11H27 : demande" at bounding box center [393, 137] width 171 height 6
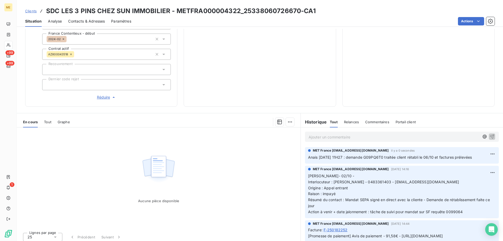
click at [206, 164] on div "Aucune pièce disponible" at bounding box center [159, 177] width 284 height 101
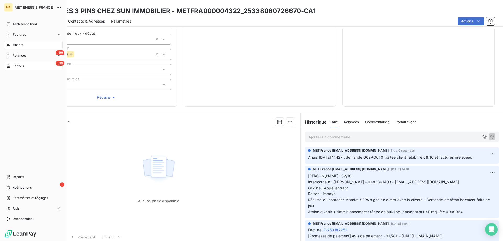
click at [20, 65] on span "Tâches" at bounding box center [18, 66] width 11 height 5
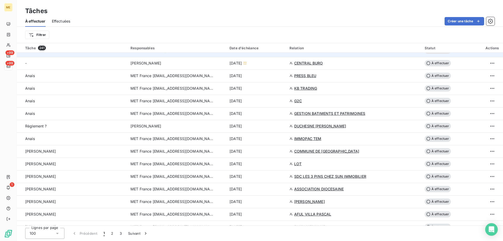
scroll to position [340, 0]
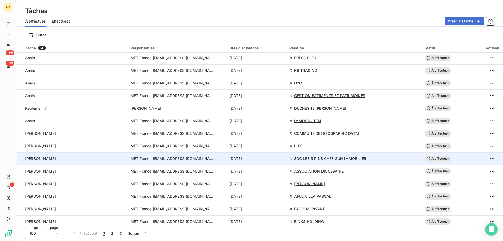
click at [281, 163] on td "6 oct. 2025" at bounding box center [256, 158] width 60 height 13
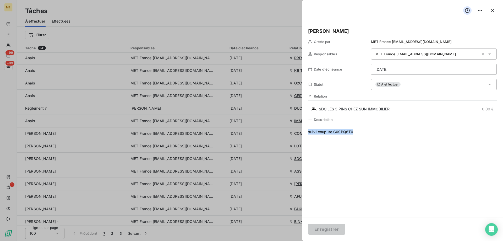
drag, startPoint x: 349, startPoint y: 134, endPoint x: 302, endPoint y: 130, distance: 46.5
click at [302, 130] on div "Lisa Créée par MET France met-france@recouvrement.met.com Responsables MET Fran…" at bounding box center [402, 119] width 201 height 196
click at [407, 70] on html "ME +99 +99 1 Tâches À effectuer Effectuées Créer une tâche Filtrer Tâche 241 Re…" at bounding box center [251, 146] width 503 height 293
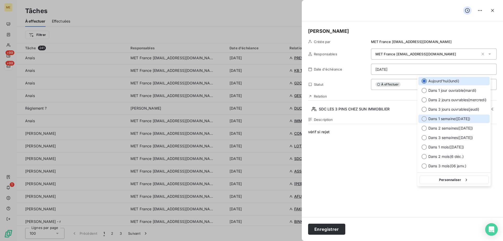
drag, startPoint x: 453, startPoint y: 119, endPoint x: 452, endPoint y: 123, distance: 3.7
click at [453, 119] on span "Dans 1 semaine ( 13 oct. )" at bounding box center [449, 118] width 42 height 5
type input "13/10/2025"
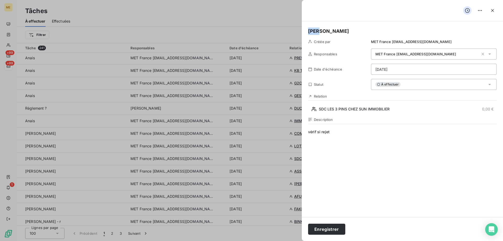
drag, startPoint x: 324, startPoint y: 30, endPoint x: 300, endPoint y: 33, distance: 24.0
click at [334, 231] on button "Enregistrer" at bounding box center [326, 228] width 37 height 11
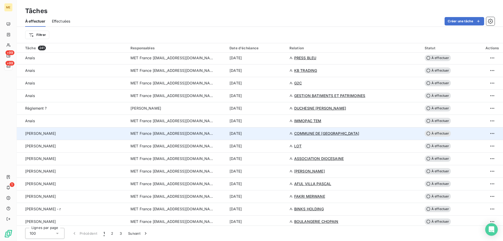
click at [268, 136] on td "6 oct. 2025" at bounding box center [256, 133] width 60 height 13
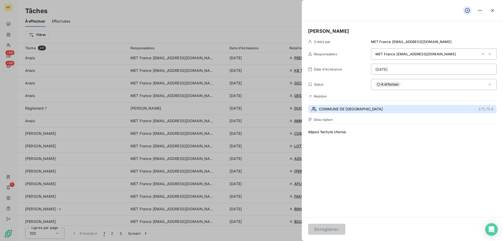
click at [346, 110] on span "COMMUNE DE CORMES" at bounding box center [351, 108] width 64 height 5
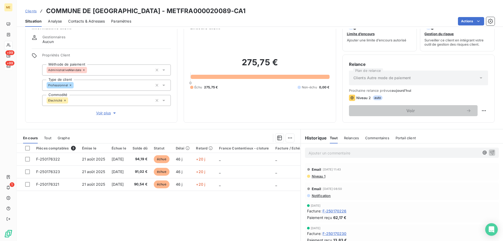
scroll to position [33, 0]
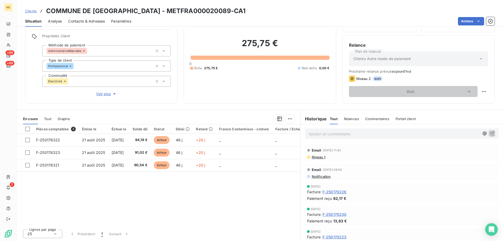
click at [100, 92] on span "Voir plus" at bounding box center [106, 93] width 21 height 5
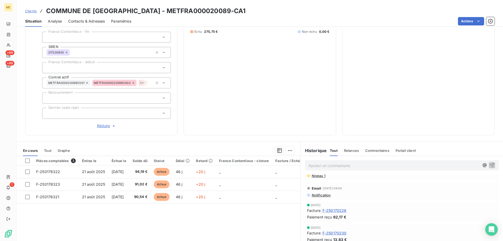
scroll to position [0, 0]
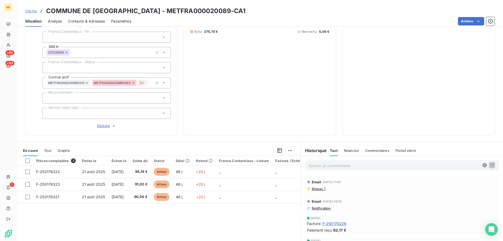
click at [297, 72] on div "275,75 € 0 Échu 275,75 € Non-échu 0,00 €" at bounding box center [259, 18] width 139 height 222
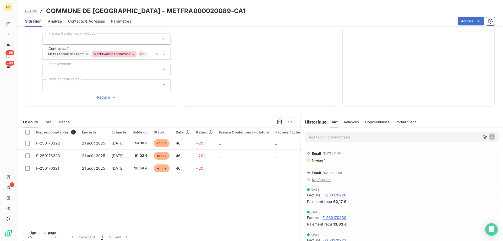
scroll to position [140, 0]
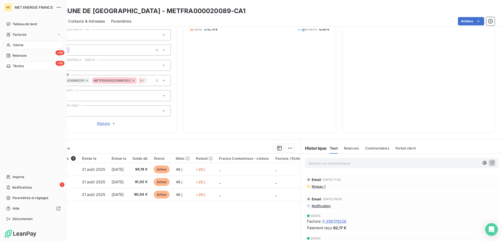
click at [16, 64] on span "Tâches" at bounding box center [18, 66] width 11 height 5
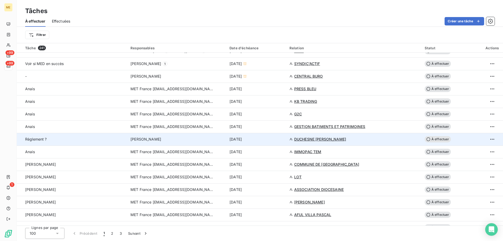
scroll to position [314, 0]
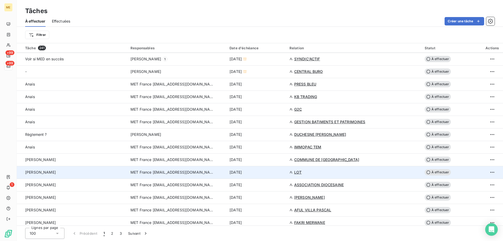
click at [268, 172] on div "6 oct. 2025" at bounding box center [256, 171] width 54 height 5
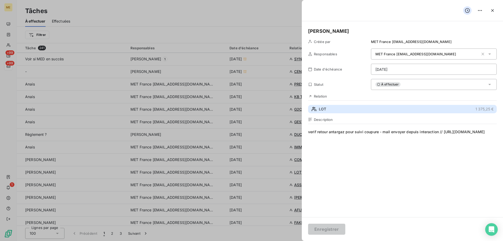
click at [327, 108] on button "LOT 1 375,25 €" at bounding box center [402, 109] width 189 height 8
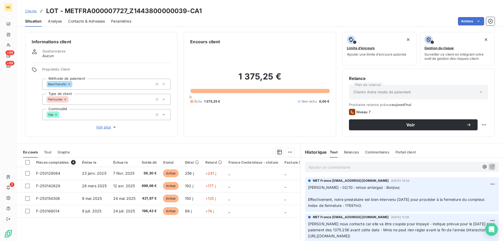
scroll to position [33, 0]
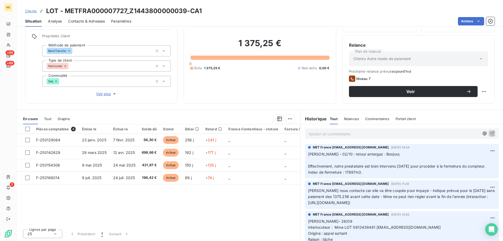
click at [104, 92] on span "Voir plus" at bounding box center [106, 93] width 21 height 5
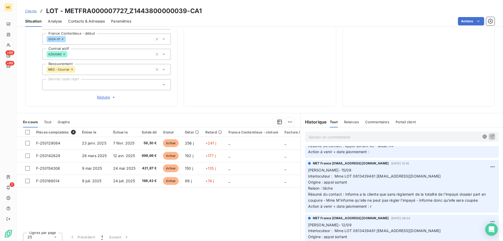
scroll to position [0, 0]
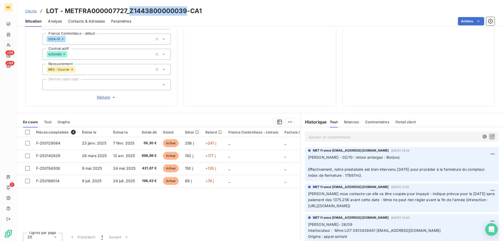
drag, startPoint x: 185, startPoint y: 12, endPoint x: 130, endPoint y: 13, distance: 55.0
click at [130, 13] on h3 "LOT - METFRA000007727_Z1443800000039-CA1" at bounding box center [124, 10] width 156 height 9
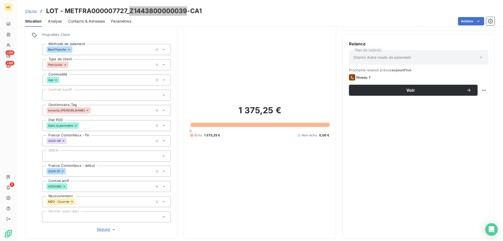
scroll to position [26, 0]
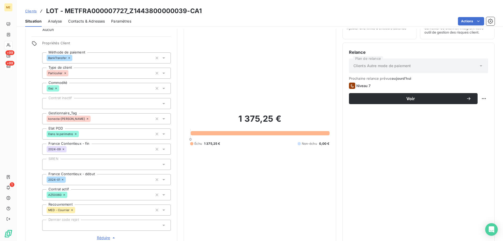
click at [484, 99] on div "Relance Plan de relance Clients Autre mode de paiement Prochaine relance prévue…" at bounding box center [418, 144] width 152 height 204
click at [259, 82] on div "1 375,25 € 0 Échu 1 375,25 € Non-échu 0,00 €" at bounding box center [259, 130] width 139 height 222
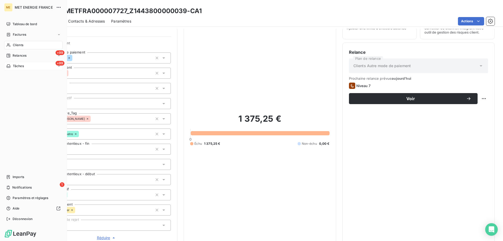
click at [14, 68] on span "Tâches" at bounding box center [18, 66] width 11 height 5
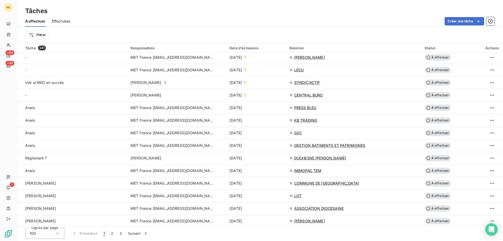
scroll to position [340, 0]
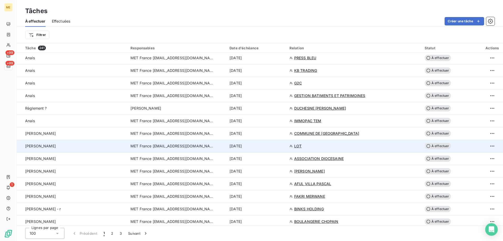
click at [272, 147] on div "6 oct. 2025" at bounding box center [256, 145] width 54 height 5
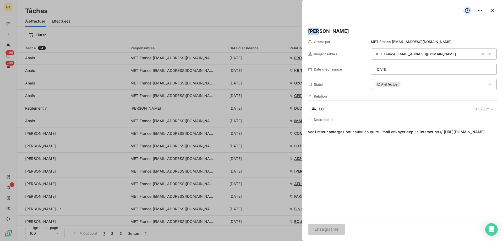
drag, startPoint x: 328, startPoint y: 30, endPoint x: 274, endPoint y: 32, distance: 53.7
click at [330, 228] on button "Enregistrer" at bounding box center [326, 228] width 37 height 11
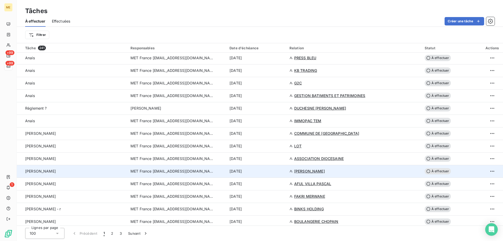
click at [269, 170] on div "6 oct. 2025" at bounding box center [256, 170] width 54 height 5
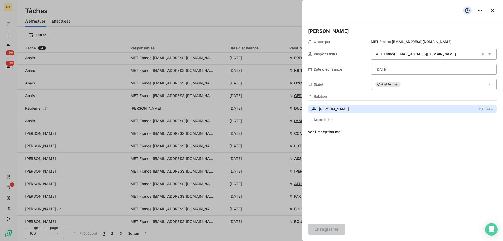
click at [368, 108] on button "MR COURET JEAN 156,84 €" at bounding box center [402, 109] width 189 height 8
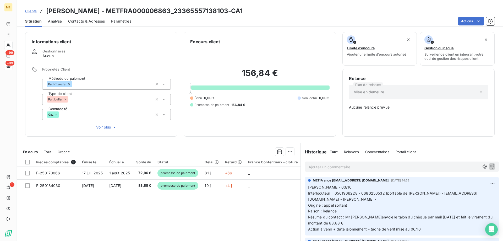
click at [103, 124] on span "Voir plus" at bounding box center [106, 126] width 21 height 5
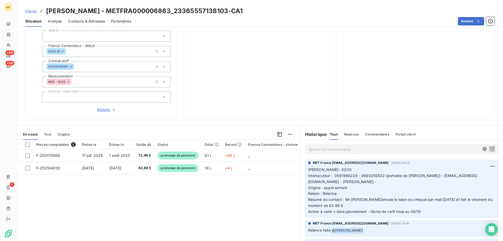
scroll to position [167, 0]
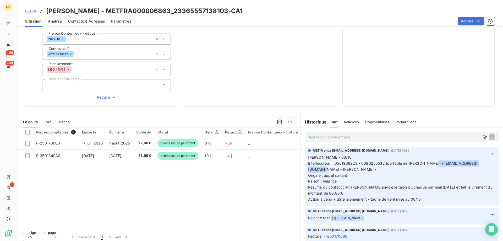
drag, startPoint x: 430, startPoint y: 160, endPoint x: 481, endPoint y: 162, distance: 51.1
click at [477, 162] on span "Interlocuteur : 0561966228 - 0680250532 (portable de Mr couret) - direction@cou…" at bounding box center [392, 166] width 169 height 10
drag, startPoint x: 229, startPoint y: 11, endPoint x: 177, endPoint y: 13, distance: 51.9
click at [177, 13] on h3 "MR COURET JEAN - METFRA000006863_23365557138103-CA1" at bounding box center [144, 10] width 197 height 9
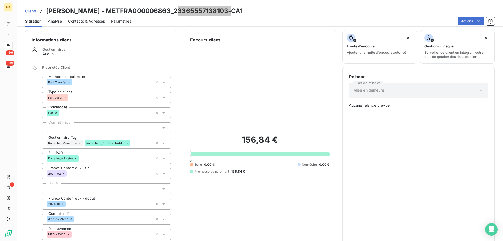
scroll to position [0, 0]
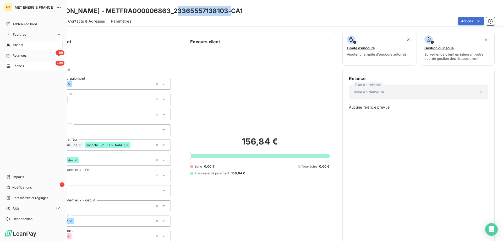
click at [13, 67] on span "Tâches" at bounding box center [18, 66] width 11 height 5
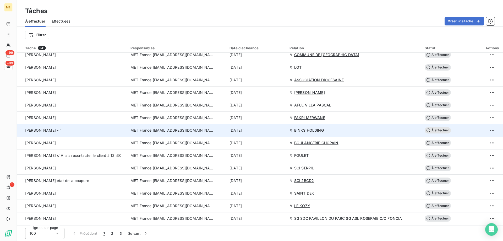
scroll to position [393, 0]
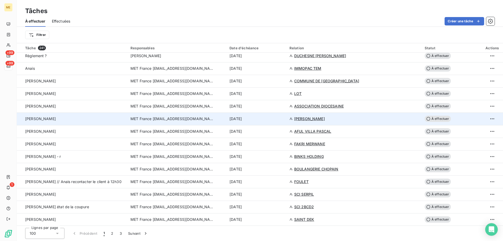
click at [270, 118] on div "6 oct. 2025" at bounding box center [256, 118] width 54 height 5
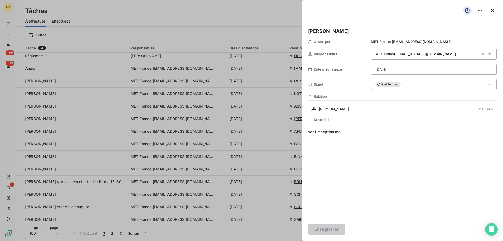
click at [331, 32] on h5 "Lisa" at bounding box center [402, 30] width 189 height 7
click at [390, 131] on span "verif reception mail" at bounding box center [402, 179] width 189 height 101
click at [331, 227] on button "Enregistrer" at bounding box center [326, 228] width 37 height 11
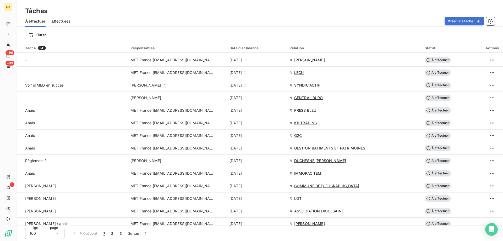
scroll to position [288, 0]
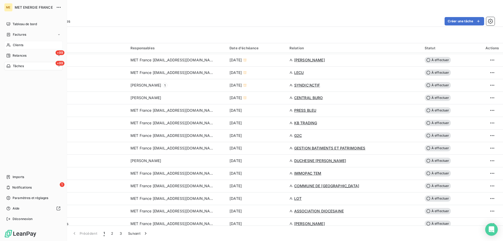
click at [19, 44] on span "Clients" at bounding box center [18, 45] width 10 height 5
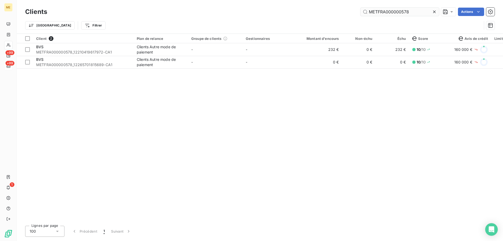
click at [389, 13] on input "METFRA000000578" at bounding box center [399, 12] width 79 height 8
click at [389, 12] on input "METFRA000000578" at bounding box center [399, 12] width 79 height 8
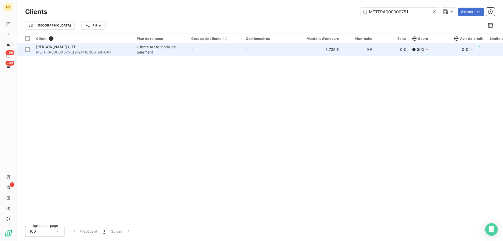
type input "METFRA000000751"
click at [226, 52] on td "-" at bounding box center [215, 49] width 54 height 13
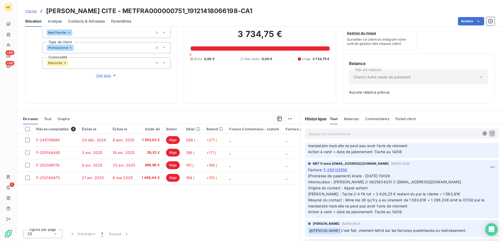
scroll to position [340, 0]
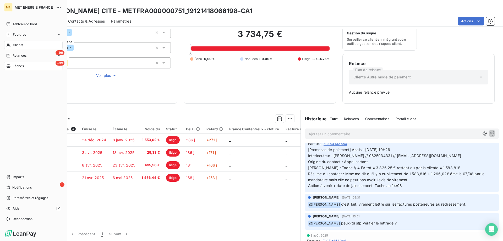
click at [17, 45] on span "Clients" at bounding box center [18, 45] width 10 height 5
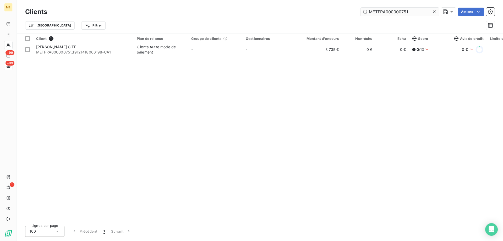
click at [373, 14] on input "METFRA000000751" at bounding box center [399, 12] width 79 height 8
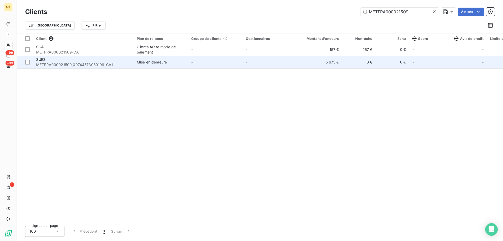
type input "METFRA000021509"
click at [229, 62] on td "-" at bounding box center [215, 62] width 54 height 13
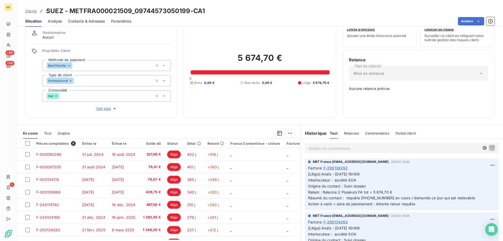
scroll to position [26, 0]
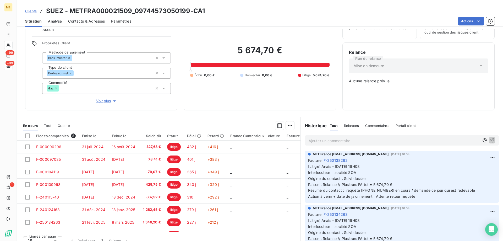
click at [107, 98] on span "Voir plus" at bounding box center [106, 100] width 21 height 5
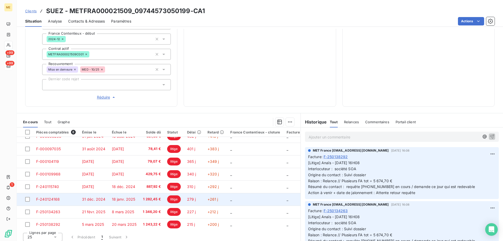
scroll to position [12, 0]
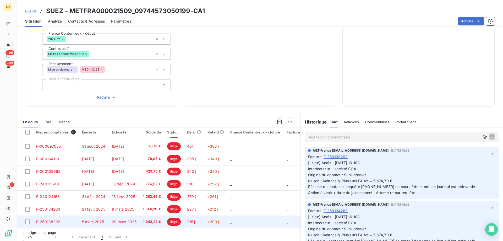
click at [240, 218] on td "_" at bounding box center [255, 221] width 56 height 13
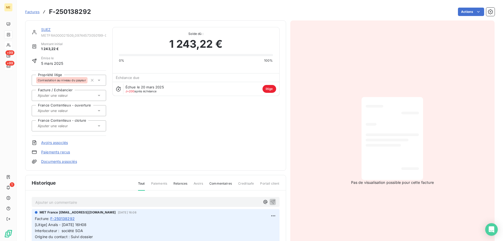
click at [46, 29] on link "SUEZ" at bounding box center [46, 29] width 10 height 4
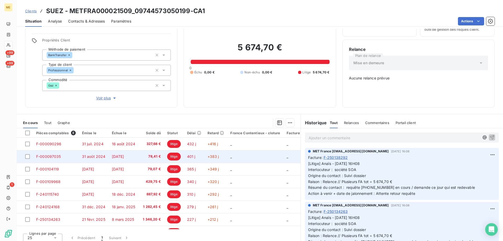
scroll to position [30, 0]
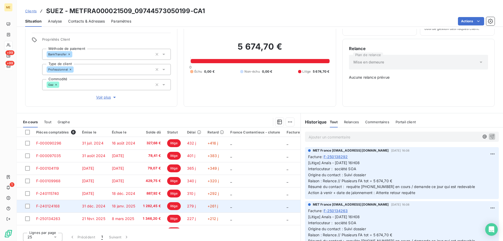
click at [243, 205] on td "_" at bounding box center [255, 206] width 56 height 13
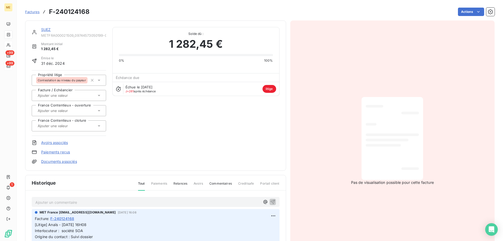
click at [46, 29] on link "SUEZ" at bounding box center [46, 29] width 10 height 4
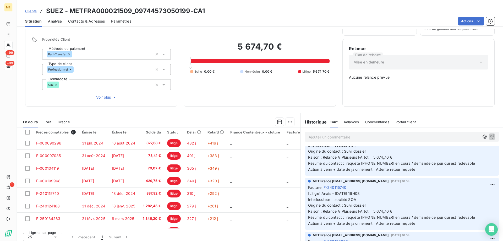
scroll to position [26, 0]
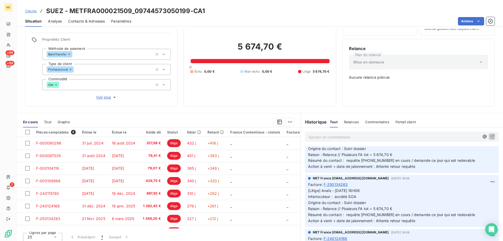
click at [72, 22] on span "Contacts & Adresses" at bounding box center [86, 21] width 37 height 5
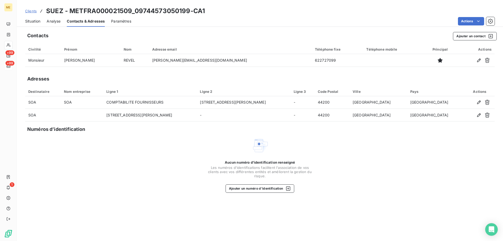
click at [35, 24] on span "Situation" at bounding box center [32, 21] width 15 height 5
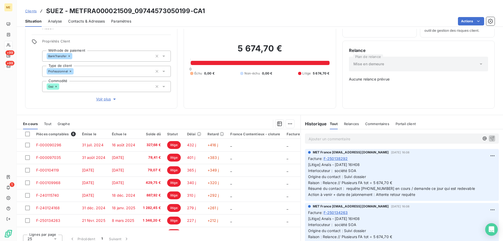
scroll to position [30, 0]
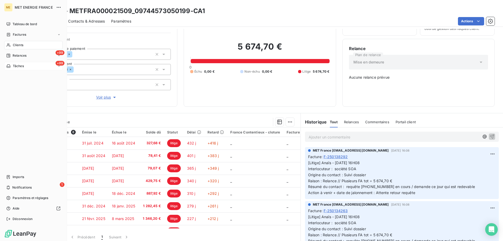
drag, startPoint x: 19, startPoint y: 44, endPoint x: 23, endPoint y: 44, distance: 4.5
click at [19, 44] on span "Clients" at bounding box center [18, 45] width 10 height 5
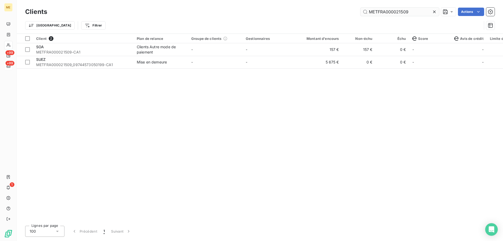
click at [400, 9] on input "METFRA000021509" at bounding box center [399, 12] width 79 height 8
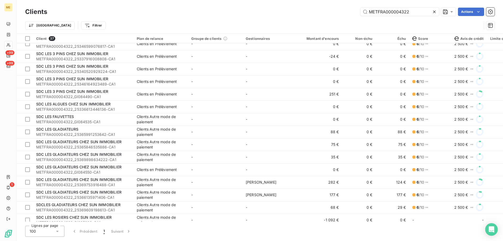
scroll to position [262, 0]
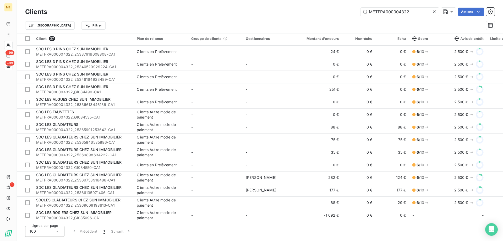
type input "METFRA000004322"
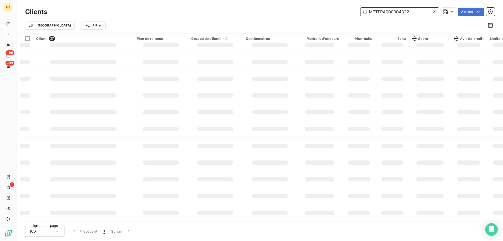
scroll to position [76, 0]
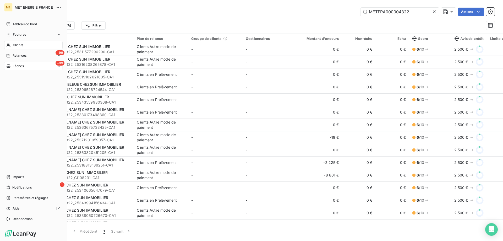
scroll to position [262, 0]
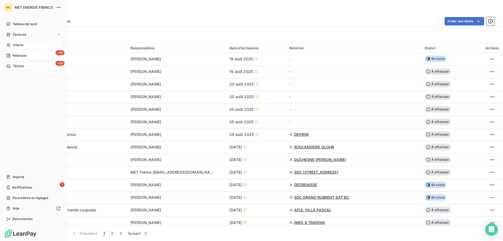
click at [17, 55] on span "Relances" at bounding box center [20, 55] width 14 height 5
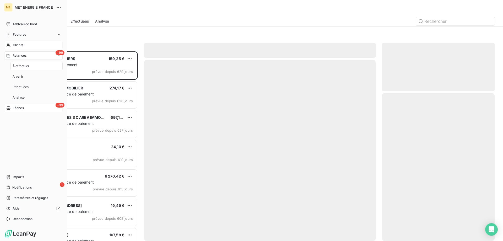
scroll to position [185, 109]
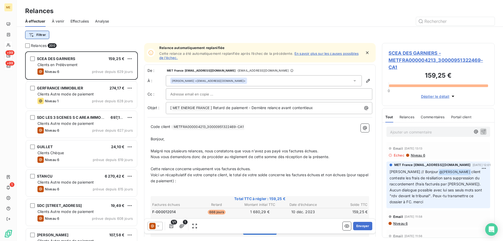
click at [47, 34] on html "ME +99 +99 1 Relances À effectuer À venir Effectuées Analyse Filtrer Relances 2…" at bounding box center [251, 146] width 503 height 293
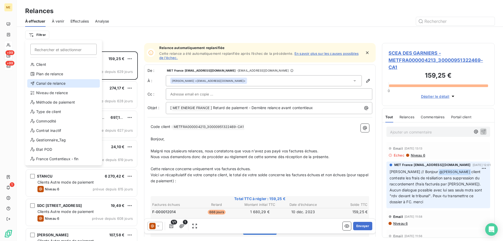
click at [54, 84] on div "Canal de relance" at bounding box center [63, 83] width 73 height 8
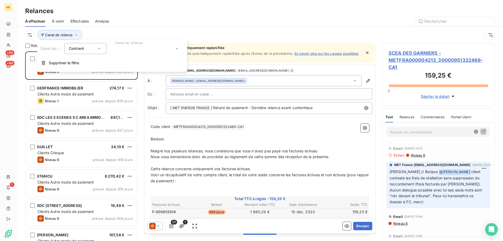
click at [143, 50] on div at bounding box center [145, 48] width 75 height 11
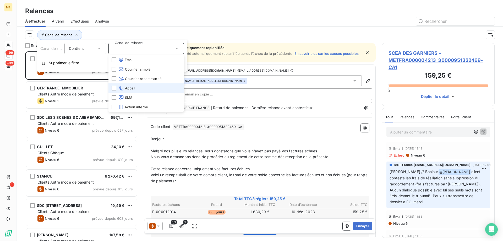
click at [158, 86] on li "Appel" at bounding box center [145, 87] width 75 height 9
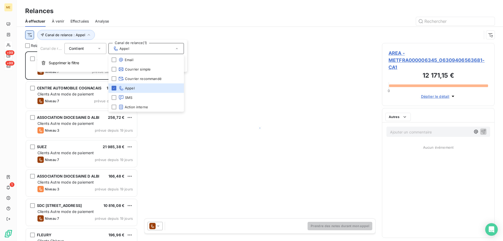
scroll to position [185, 109]
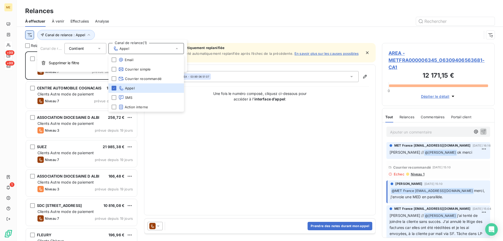
click at [28, 34] on html "ME +99 +99 1 Relances À effectuer À venir Effectuées Analyse Canal de relance :…" at bounding box center [251, 146] width 503 height 293
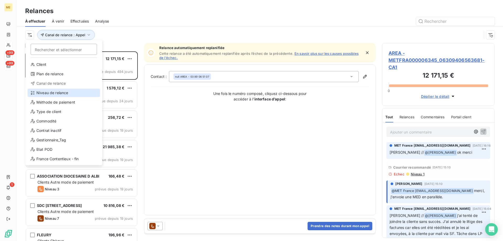
click at [59, 92] on div "Niveau de relance" at bounding box center [63, 92] width 73 height 8
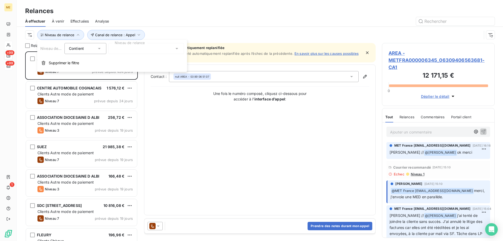
click at [140, 48] on div at bounding box center [145, 48] width 75 height 11
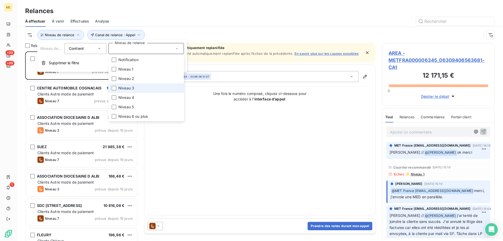
drag, startPoint x: 140, startPoint y: 87, endPoint x: 142, endPoint y: 91, distance: 4.2
click at [141, 87] on li "Niveau 3" at bounding box center [145, 87] width 75 height 9
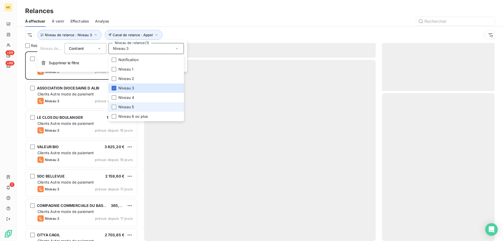
scroll to position [185, 109]
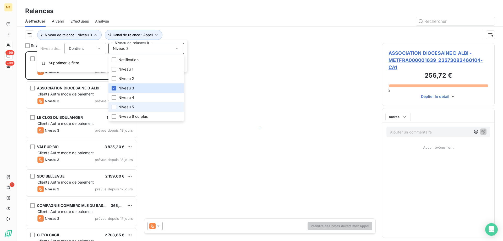
click at [133, 106] on span "Niveau 5" at bounding box center [125, 106] width 15 height 5
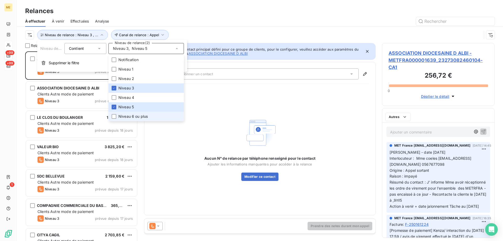
click at [130, 115] on span "Niveau 6 ou plus" at bounding box center [132, 116] width 29 height 5
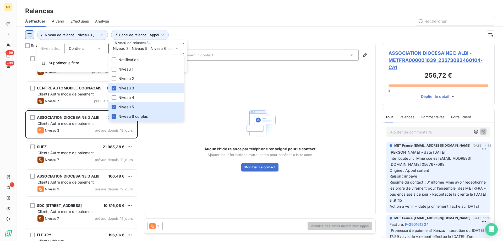
click at [27, 36] on html "ME +99 +99 1 Relances À effectuer À venir Effectuées Analyse Canal de relance :…" at bounding box center [251, 146] width 503 height 293
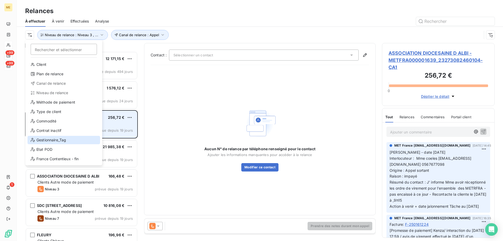
drag, startPoint x: 62, startPoint y: 139, endPoint x: 68, endPoint y: 128, distance: 12.9
click at [62, 139] on div "Gestionnaire_Tag" at bounding box center [63, 140] width 73 height 8
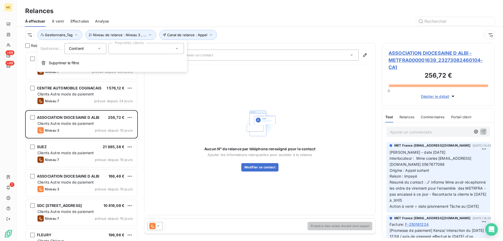
click at [162, 45] on div at bounding box center [145, 48] width 75 height 11
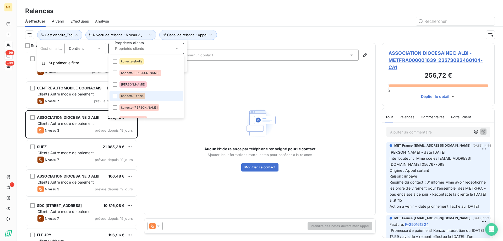
drag, startPoint x: 154, startPoint y: 94, endPoint x: 197, endPoint y: 71, distance: 48.9
click at [155, 94] on li "Konecta - Anaïs" at bounding box center [145, 96] width 73 height 10
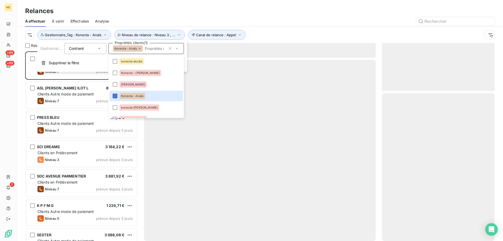
scroll to position [185, 109]
click at [259, 32] on div "Canal de relance : Appel Niveau de relance : Niveau 3 , ... Gestionnaire_Tag : …" at bounding box center [253, 35] width 456 height 10
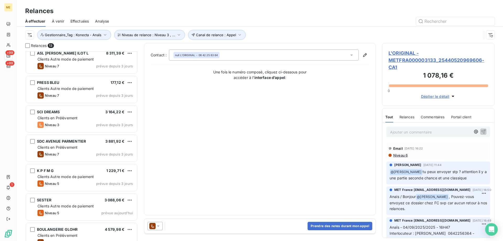
scroll to position [0, 0]
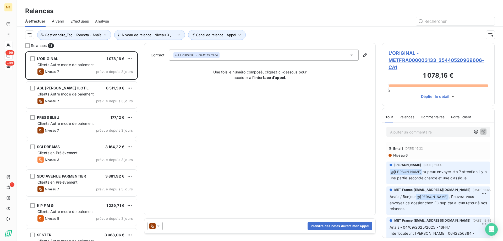
click at [313, 31] on div "Canal de relance : Appel Niveau de relance : Niveau 3 , ... Gestionnaire_Tag : …" at bounding box center [253, 35] width 456 height 10
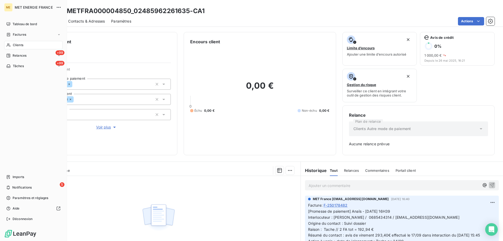
click at [9, 46] on icon at bounding box center [8, 45] width 4 height 4
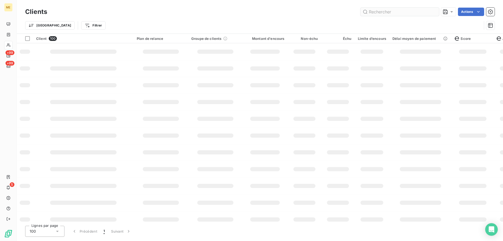
click at [402, 12] on input "text" at bounding box center [399, 12] width 79 height 8
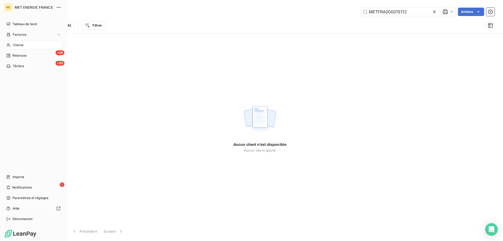
click at [12, 45] on div "Clients" at bounding box center [33, 45] width 58 height 8
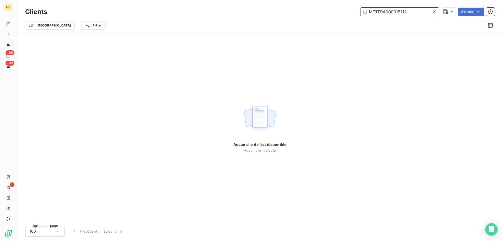
click at [391, 13] on input "METFRA000015112" at bounding box center [399, 12] width 79 height 8
paste input "4558"
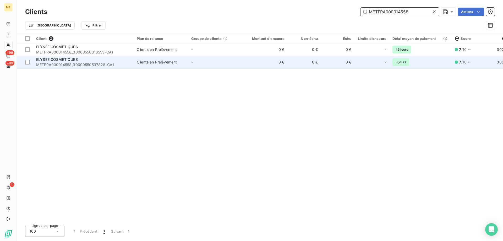
type input "METFRA000014558"
click at [211, 64] on td "-" at bounding box center [215, 62] width 54 height 13
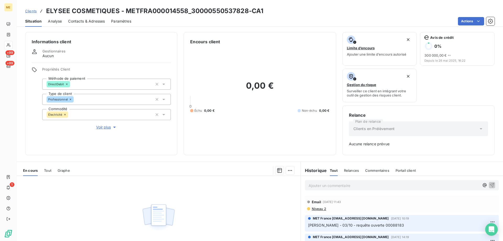
click at [103, 124] on span "Voir plus" at bounding box center [106, 126] width 21 height 5
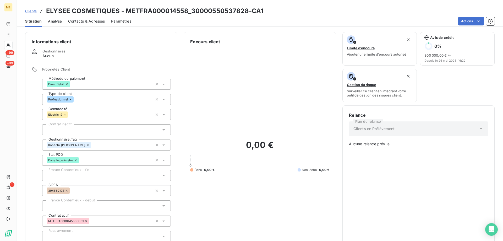
click at [31, 12] on span "Clients" at bounding box center [31, 11] width 12 height 4
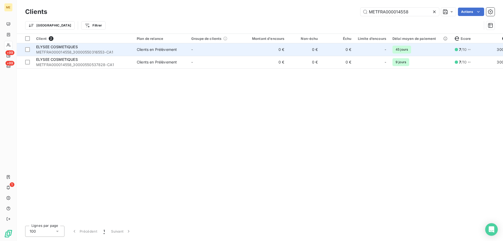
click at [132, 48] on td "ELYSEE COSMETIQUES METFRA000014558_30000550316553-CA1" at bounding box center [83, 49] width 101 height 13
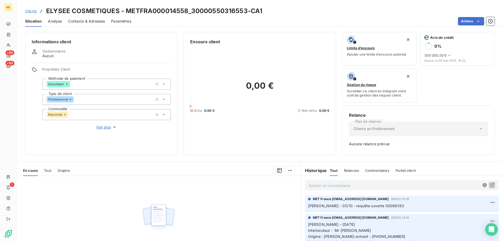
click at [104, 125] on span "Voir plus" at bounding box center [106, 126] width 21 height 5
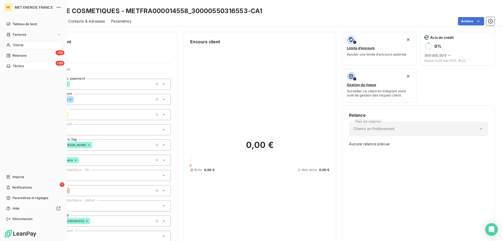
click at [16, 64] on span "Tâches" at bounding box center [18, 66] width 11 height 5
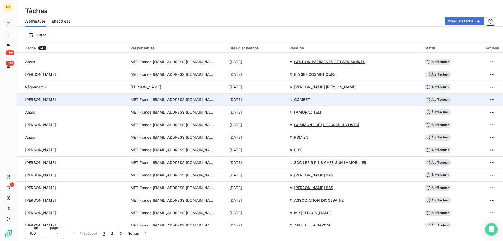
scroll to position [367, 0]
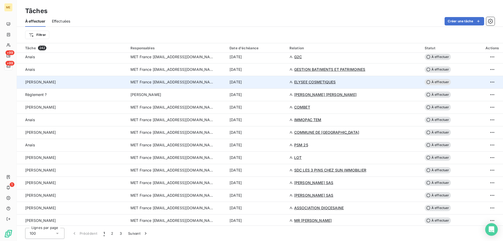
click at [280, 84] on div "6 oct. 2025" at bounding box center [256, 81] width 54 height 5
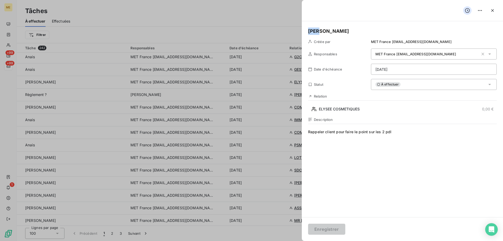
drag, startPoint x: 323, startPoint y: 30, endPoint x: 295, endPoint y: 34, distance: 28.3
click at [419, 67] on html "ME +99 +99 1 Tâches À effectuer Effectuées Créer une tâche Filtrer Tâche 242 Re…" at bounding box center [251, 146] width 503 height 293
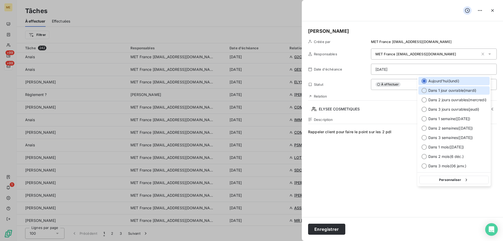
click at [439, 90] on span "Dans 1 jour ouvrable ( mardi )" at bounding box center [452, 90] width 48 height 5
type input "07/10/2025"
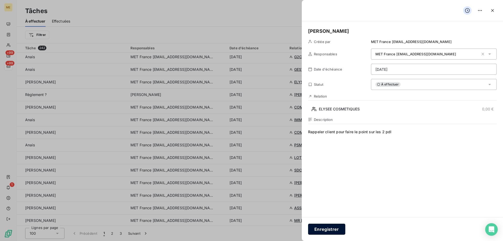
click at [327, 229] on button "Enregistrer" at bounding box center [326, 228] width 37 height 11
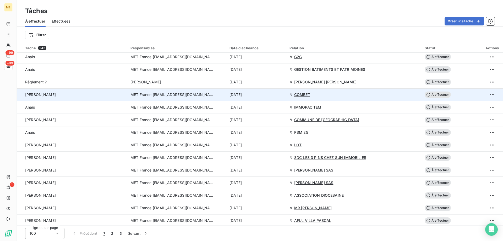
click at [272, 96] on div "6 oct. 2025" at bounding box center [256, 94] width 54 height 5
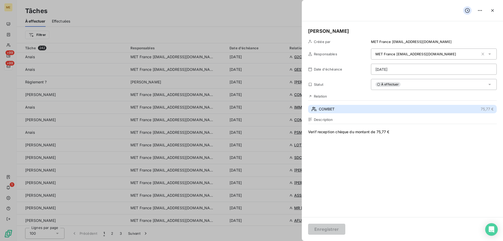
click at [351, 112] on button "COMBET 75,77 €" at bounding box center [402, 109] width 189 height 8
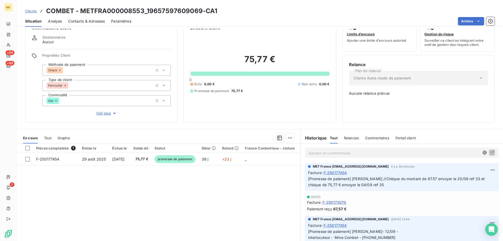
scroll to position [4, 0]
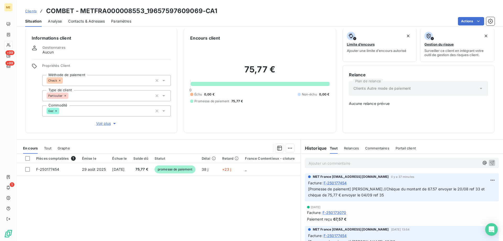
click at [107, 121] on span "Voir plus" at bounding box center [106, 123] width 21 height 5
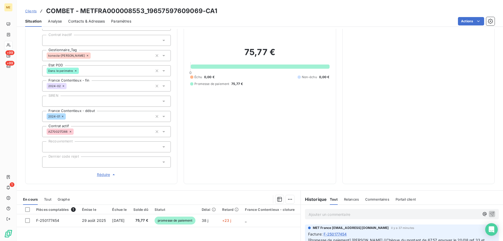
scroll to position [167, 0]
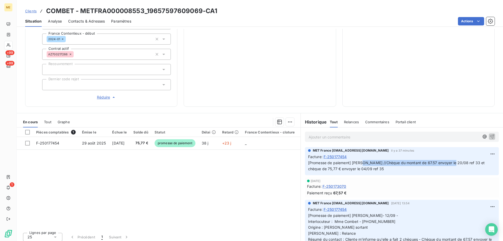
drag, startPoint x: 378, startPoint y: 161, endPoint x: 448, endPoint y: 160, distance: 70.4
click at [448, 160] on p "[Promesse de paiement] Sylvain //Chèque du montant de 67.57 envoyer le 20/08 re…" at bounding box center [401, 166] width 187 height 12
click at [448, 160] on span "[Promesse de paiement] Sylvain //Chèque du montant de 67.57 envoyer le 20/08 re…" at bounding box center [397, 165] width 178 height 10
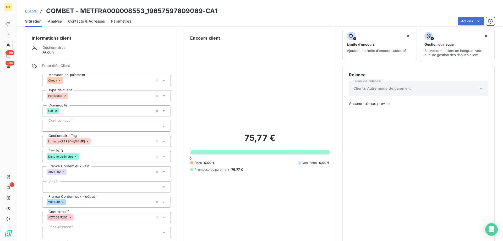
scroll to position [0, 0]
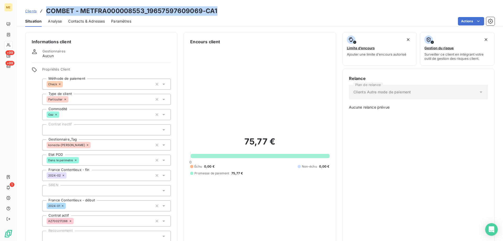
drag, startPoint x: 230, startPoint y: 12, endPoint x: 43, endPoint y: 14, distance: 186.7
click at [43, 14] on div "Clients COMBET - METFRA000008553_19657597609069-CA1" at bounding box center [260, 10] width 486 height 9
copy h3 "COMBET - METFRA000008553_19657597609069-CA1"
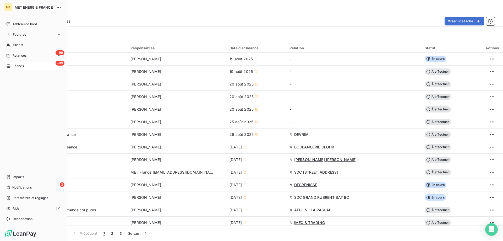
click at [7, 65] on icon at bounding box center [8, 66] width 4 height 4
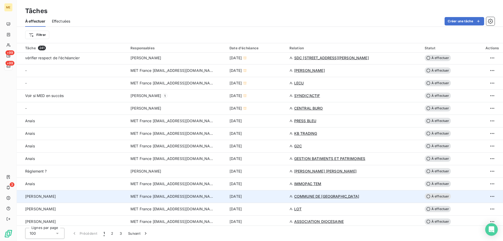
scroll to position [288, 0]
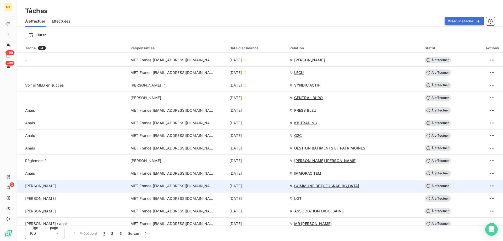
click at [261, 185] on div "6 oct. 2025" at bounding box center [256, 185] width 54 height 5
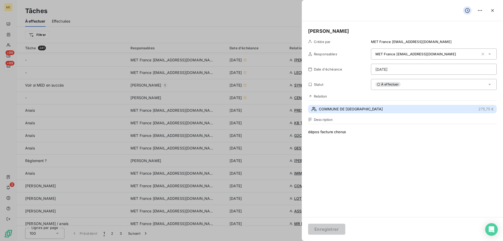
click at [354, 109] on span "COMMUNE DE CORMES" at bounding box center [351, 108] width 64 height 5
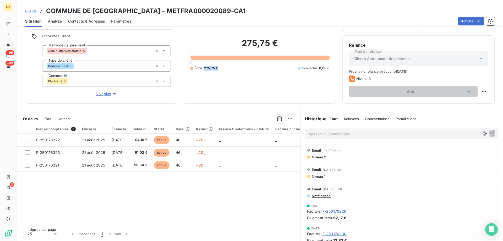
drag, startPoint x: 205, startPoint y: 66, endPoint x: 223, endPoint y: 67, distance: 17.8
click at [223, 67] on div "Échu 275,75 € Non-échu 0,00 €" at bounding box center [259, 68] width 139 height 5
click at [219, 69] on div "275,75 € 0 Échu 275,75 € Non-échu 0,00 €" at bounding box center [259, 54] width 139 height 85
drag, startPoint x: 217, startPoint y: 65, endPoint x: 204, endPoint y: 66, distance: 13.4
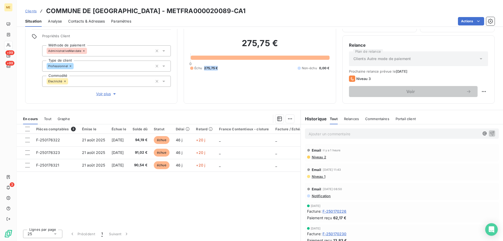
click at [204, 66] on div "Échu 275,75 € Non-échu 0,00 €" at bounding box center [259, 68] width 139 height 5
click at [223, 66] on div "Échu 275,75 € Non-échu 0,00 €" at bounding box center [259, 68] width 139 height 5
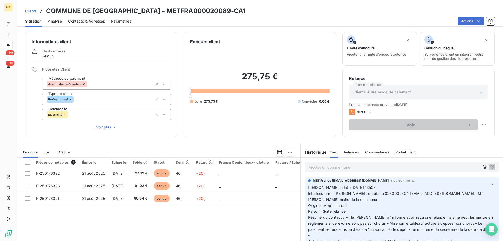
scroll to position [33, 0]
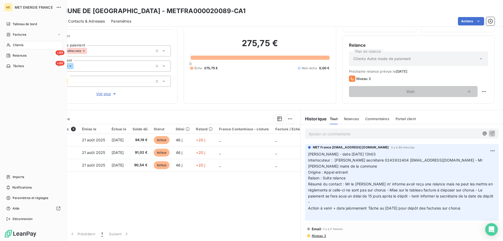
click at [15, 45] on span "Clients" at bounding box center [18, 45] width 10 height 5
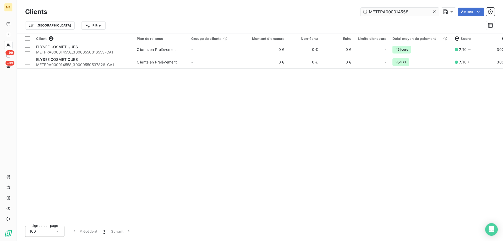
click at [395, 10] on input "METFRA000014558" at bounding box center [399, 12] width 79 height 8
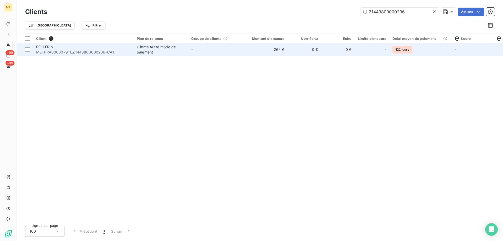
type input "Z1443800000236"
click at [229, 50] on td "-" at bounding box center [215, 49] width 54 height 13
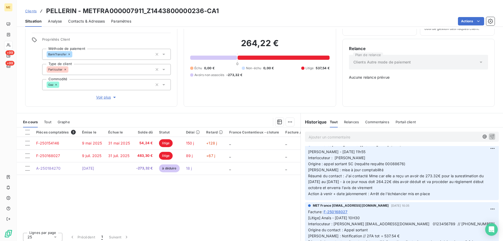
scroll to position [52, 0]
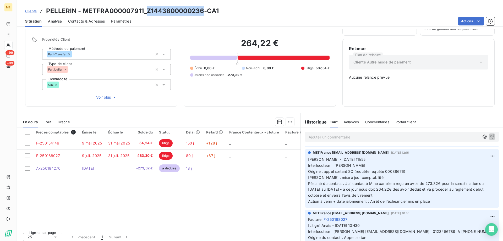
drag, startPoint x: 203, startPoint y: 12, endPoint x: 147, endPoint y: 12, distance: 56.6
click at [147, 12] on h3 "PELLERIN - METFRA000007911_Z1443800000236-CA1" at bounding box center [132, 10] width 173 height 9
copy h3 "Z1443800000236"
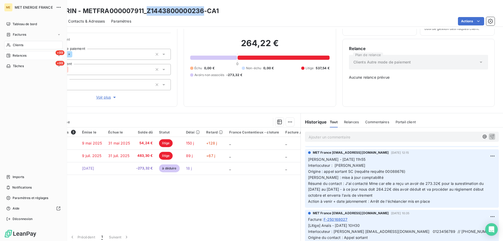
click at [16, 54] on span "Relances" at bounding box center [20, 55] width 14 height 5
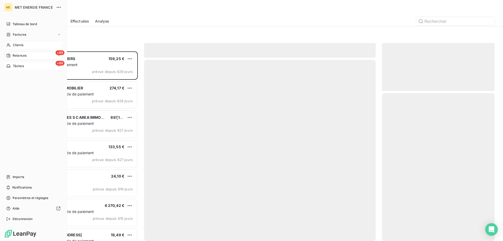
scroll to position [185, 109]
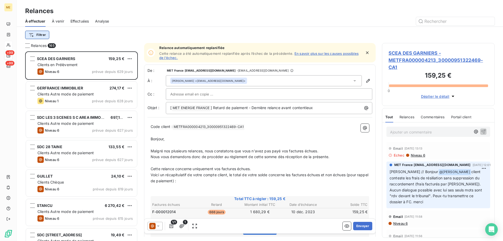
click at [30, 35] on html "ME +99 +99 Relances À effectuer À venir Effectuées Analyse Filtrer Relances 165…" at bounding box center [251, 146] width 503 height 293
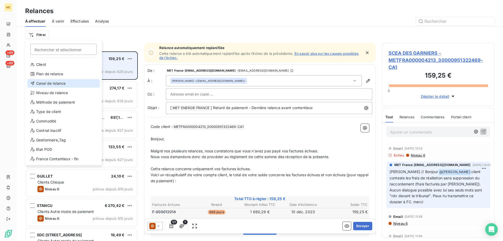
drag, startPoint x: 53, startPoint y: 84, endPoint x: 91, endPoint y: 52, distance: 49.1
click at [53, 84] on div "Canal de relance" at bounding box center [63, 83] width 73 height 8
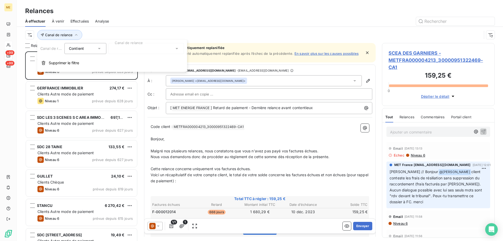
click at [126, 47] on div at bounding box center [145, 48] width 75 height 11
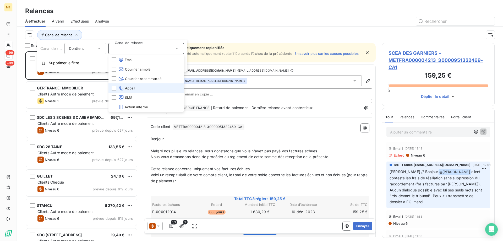
click at [141, 85] on li "Appel" at bounding box center [145, 87] width 75 height 9
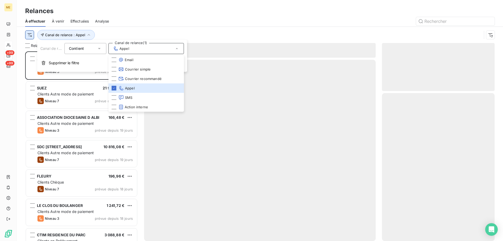
scroll to position [185, 109]
click at [29, 34] on html "ME +99 +99 Relances À effectuer À venir Effectuées Analyse Canal de relance : A…" at bounding box center [251, 146] width 503 height 293
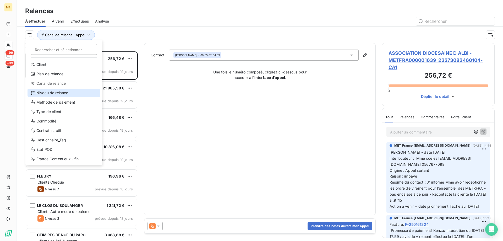
click at [54, 95] on div "Niveau de relance" at bounding box center [63, 92] width 73 height 8
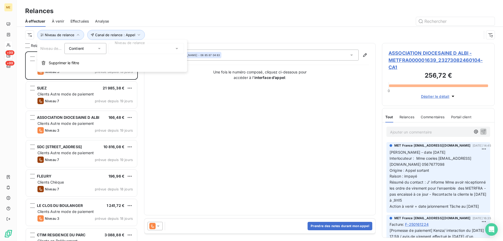
click at [137, 48] on div at bounding box center [145, 48] width 75 height 11
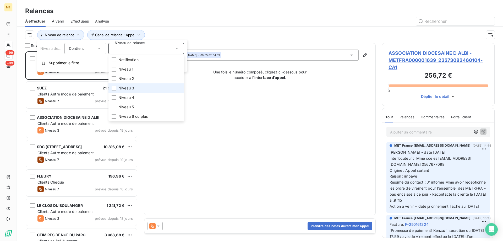
click at [171, 88] on li "Niveau 3" at bounding box center [145, 87] width 75 height 9
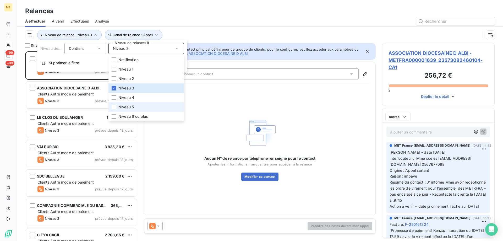
click at [164, 106] on li "Niveau 5" at bounding box center [145, 106] width 75 height 9
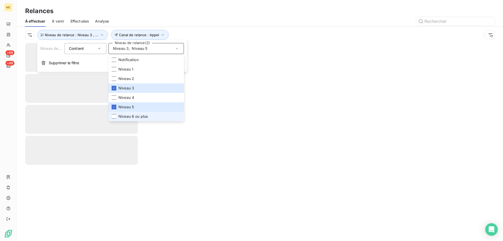
click at [162, 113] on li "Niveau 6 ou plus" at bounding box center [145, 116] width 75 height 9
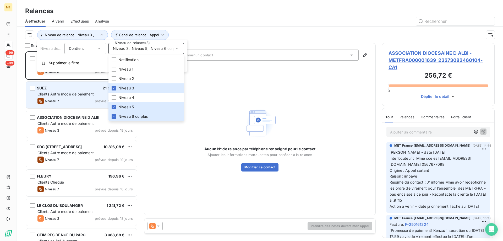
scroll to position [185, 109]
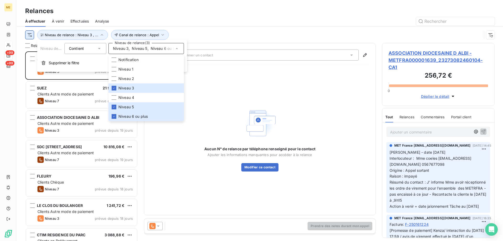
click at [29, 37] on html "ME +99 +99 Relances À effectuer À venir Effectuées Analyse Canal de relance : A…" at bounding box center [251, 146] width 503 height 293
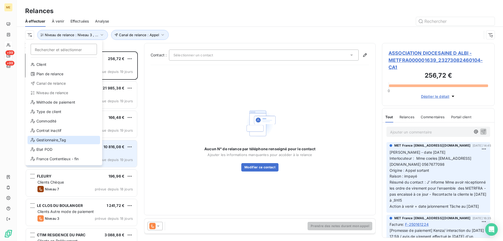
click at [61, 141] on div "Gestionnaire_Tag" at bounding box center [63, 140] width 73 height 8
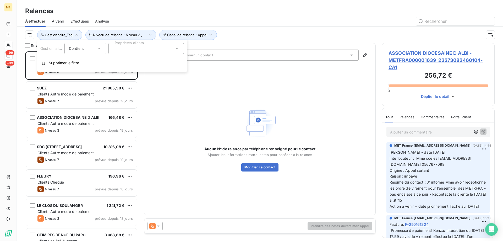
click at [151, 50] on div at bounding box center [145, 48] width 75 height 11
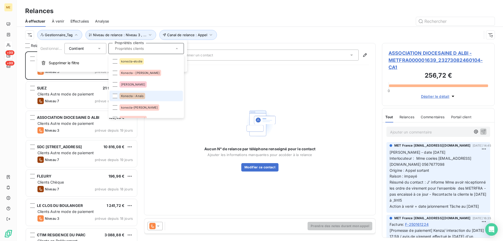
click at [142, 95] on span "Konecta - Anaïs" at bounding box center [132, 95] width 23 height 3
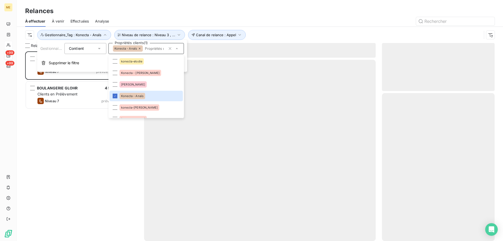
scroll to position [185, 109]
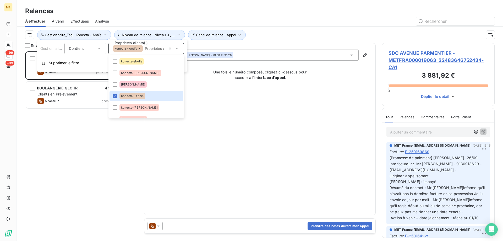
click at [62, 122] on div "SDC AVENUE PARMENTIER 3 881,92 € Clients en Prélèvement Niveau 7 prévue depuis …" at bounding box center [81, 145] width 113 height 189
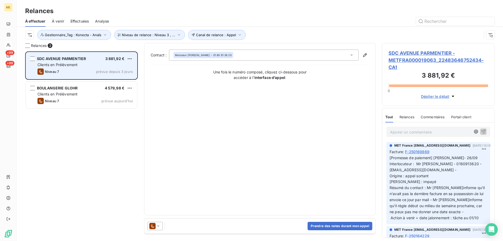
click at [64, 56] on div "SDC AVENUE PARMENTIER" at bounding box center [61, 58] width 49 height 5
click at [87, 64] on div "Clients en Prélèvement" at bounding box center [84, 64] width 95 height 5
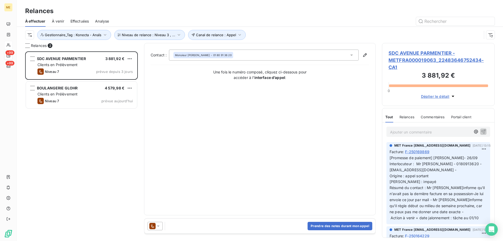
click at [426, 58] on span "SDC AVENUE PARMENTIER - METFRA000019063_22483646752434-CA1" at bounding box center [437, 59] width 99 height 21
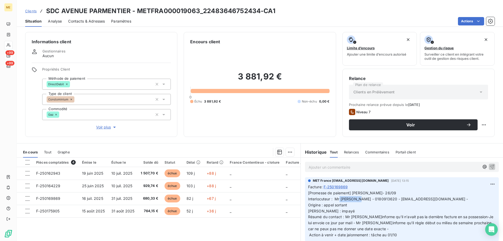
drag, startPoint x: 373, startPoint y: 200, endPoint x: 354, endPoint y: 200, distance: 19.1
click at [354, 200] on span "[Promesse de paiement] [PERSON_NAME]- 26/09 Interlocuteur : Mr [PERSON_NAME] - …" at bounding box center [401, 213] width 186 height 46
copy span "0180913620"
